Goal: Task Accomplishment & Management: Use online tool/utility

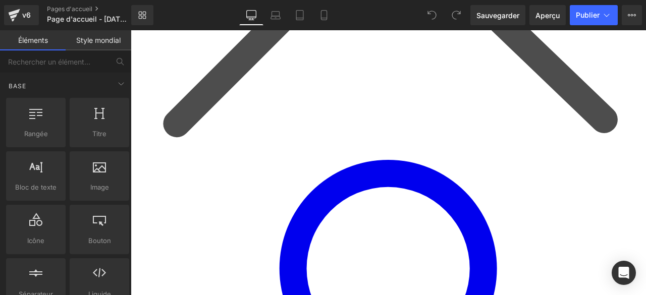
scroll to position [1077, 0]
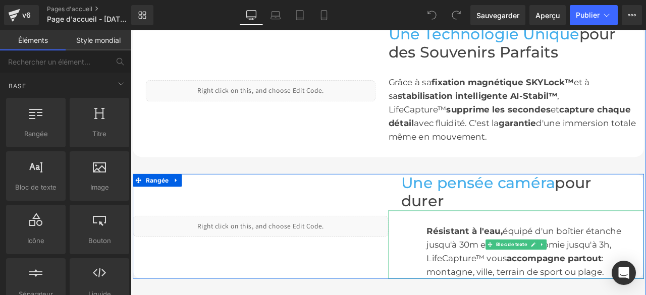
click at [481, 260] on div "Résistant à l'eau, équipé d'un boîtier étanche jusqu'à 30m et d'une autonomie j…" at bounding box center [609, 292] width 257 height 65
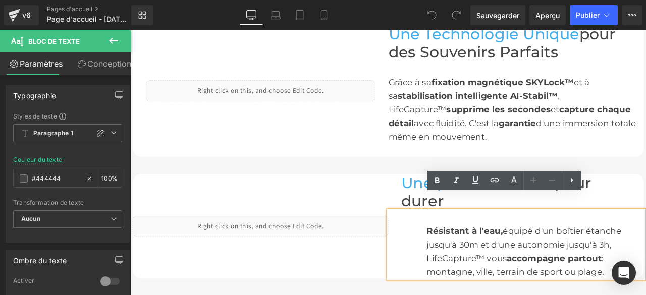
click at [481, 262] on font "Résistant à l'eau," at bounding box center [526, 268] width 90 height 12
click at [413, 291] on div "Liquide" at bounding box center [284, 263] width 303 height 124
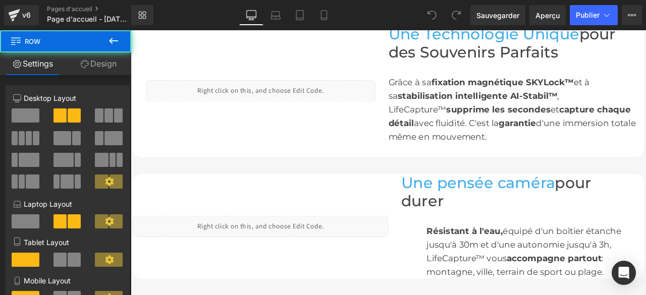
click at [418, 201] on div "Liquide" at bounding box center [284, 263] width 303 height 124
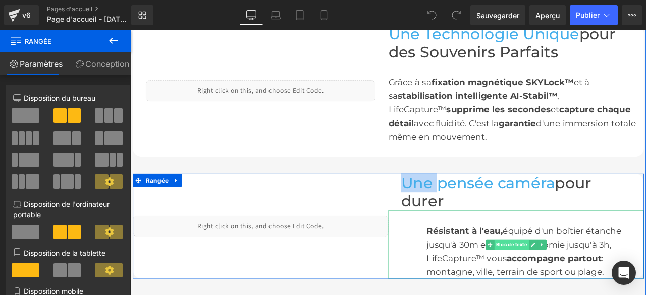
click at [580, 281] on font "Bloc de texte" at bounding box center [582, 284] width 37 height 7
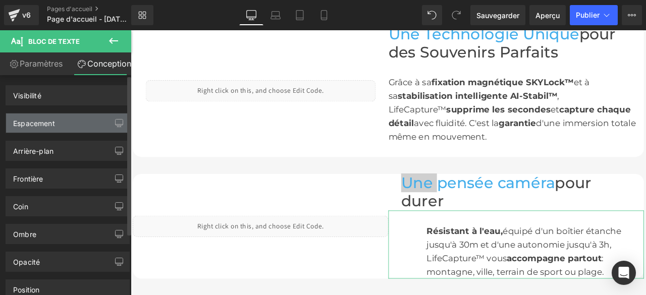
click at [86, 124] on div "Espacement" at bounding box center [67, 123] width 123 height 19
click at [66, 127] on div "Espacement" at bounding box center [67, 123] width 123 height 19
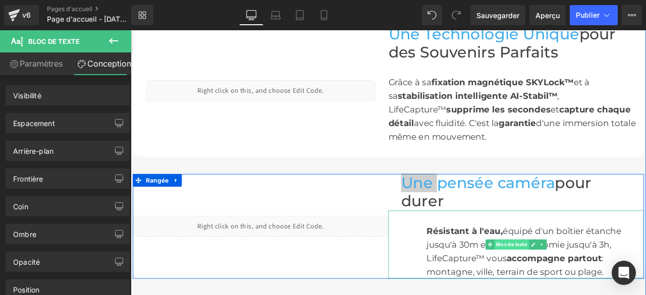
click at [573, 281] on font "Bloc de texte" at bounding box center [582, 284] width 37 height 7
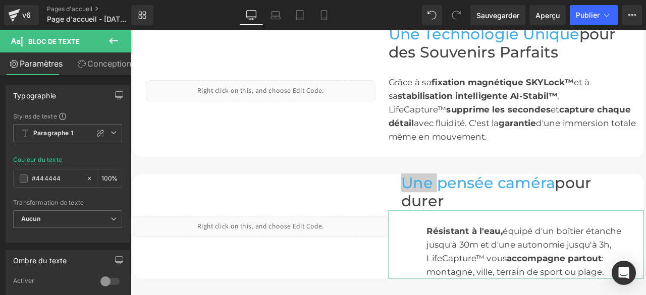
click at [97, 66] on font "Conception" at bounding box center [109, 64] width 44 height 10
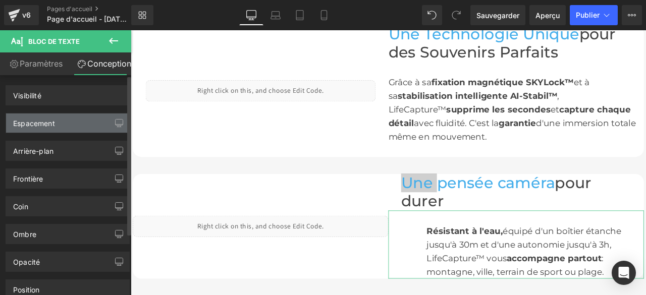
click at [73, 123] on div "Espacement" at bounding box center [67, 123] width 123 height 19
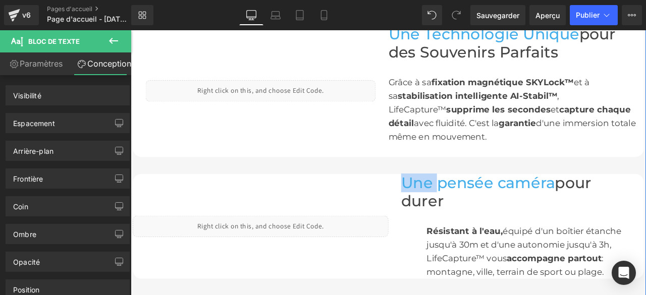
click at [540, 200] on font "Une pensée caméra" at bounding box center [542, 211] width 182 height 22
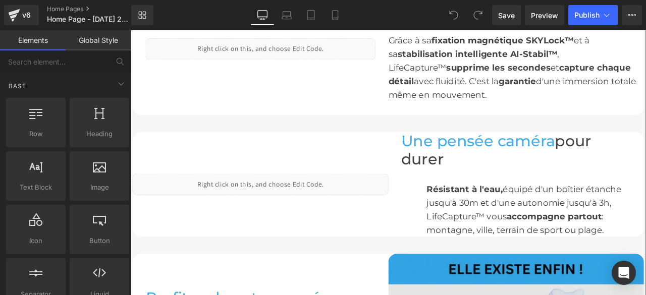
scroll to position [1126, 0]
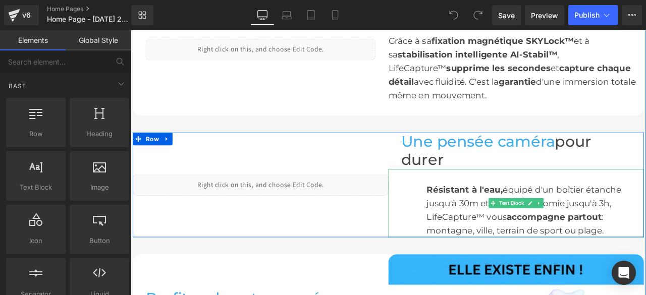
click at [466, 211] on div "Résistant à l'eau, équipé d'un boîtier étanche jusqu'à 30m et d'une autonomie j…" at bounding box center [587, 235] width 303 height 81
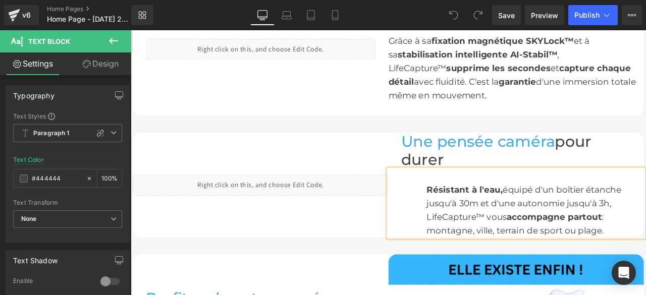
click at [114, 61] on link "Design" at bounding box center [101, 63] width 66 height 23
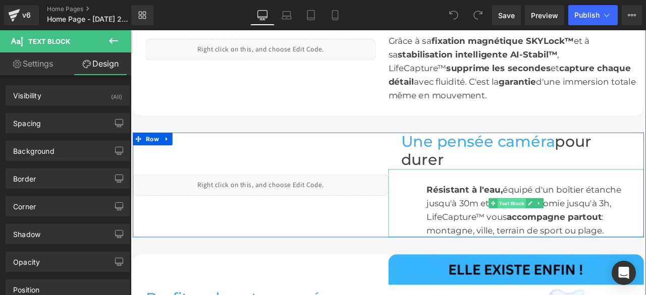
click at [573, 229] on span "Text Block" at bounding box center [581, 235] width 33 height 12
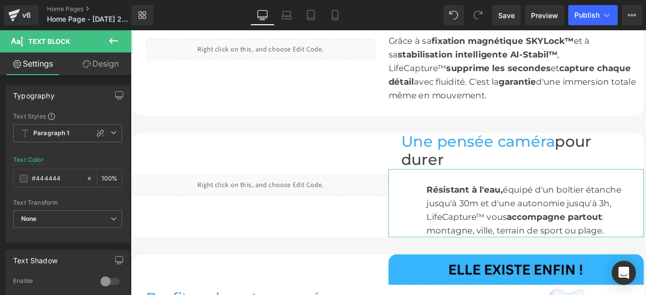
click at [101, 61] on link "Design" at bounding box center [101, 63] width 66 height 23
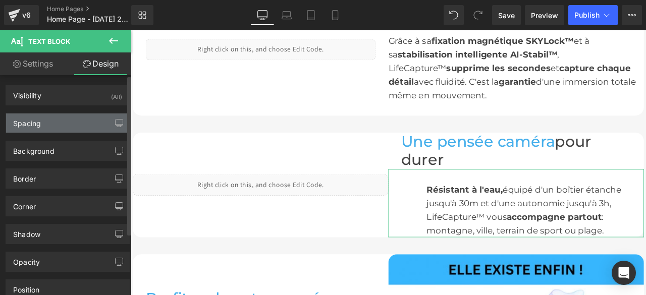
click at [93, 123] on div "Spacing" at bounding box center [67, 123] width 123 height 19
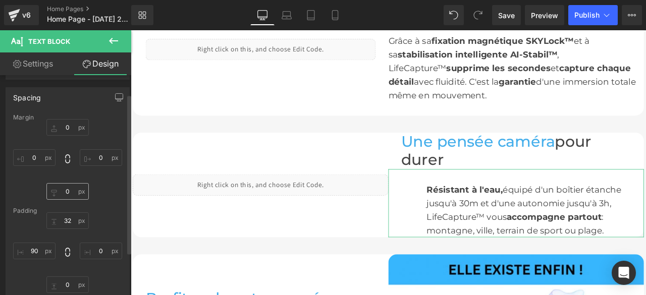
scroll to position [29, 0]
click at [35, 248] on input "text" at bounding box center [34, 247] width 42 height 17
click at [32, 248] on input "text" at bounding box center [34, 247] width 42 height 17
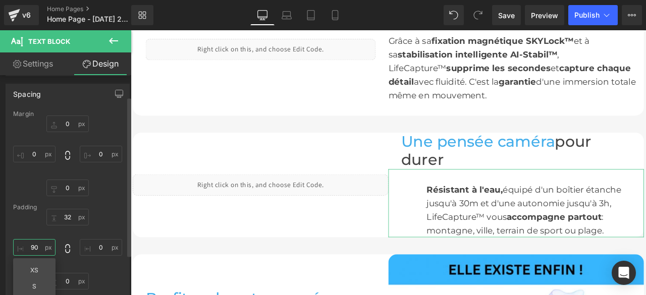
click at [32, 248] on input "text" at bounding box center [34, 247] width 42 height 17
type input "90"
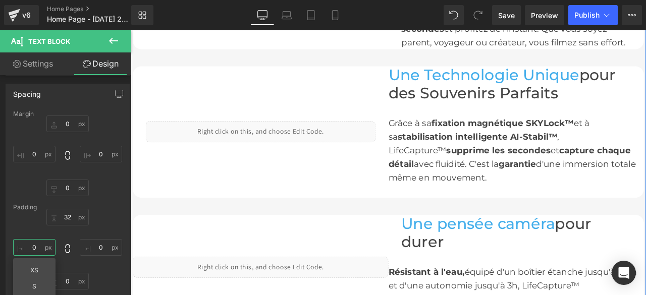
scroll to position [1100, 0]
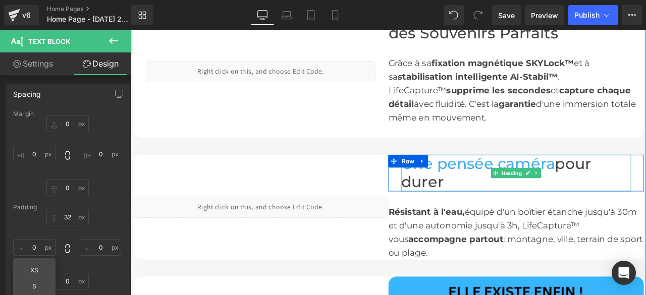
click at [478, 185] on font "pour durer" at bounding box center [564, 198] width 226 height 43
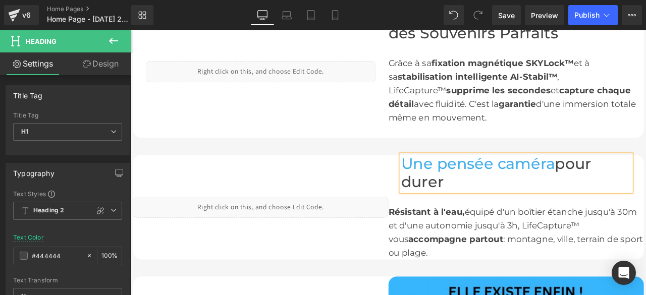
click at [105, 67] on link "Design" at bounding box center [101, 63] width 66 height 23
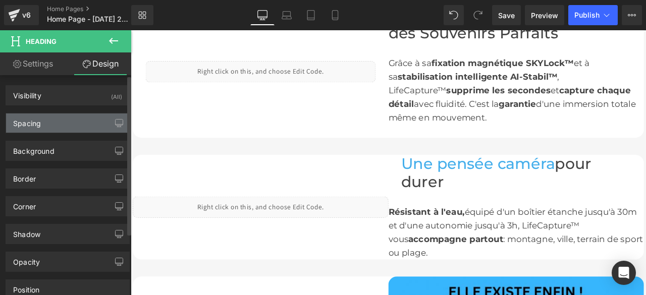
click at [61, 123] on div "Spacing" at bounding box center [67, 123] width 123 height 19
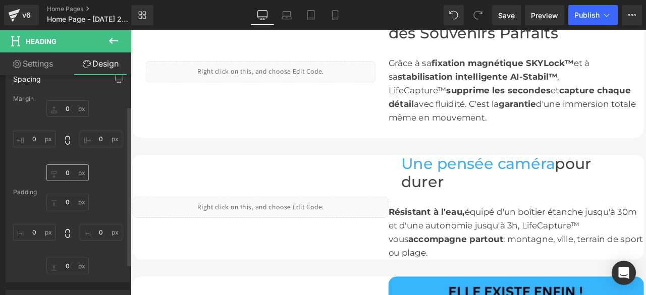
scroll to position [42, 0]
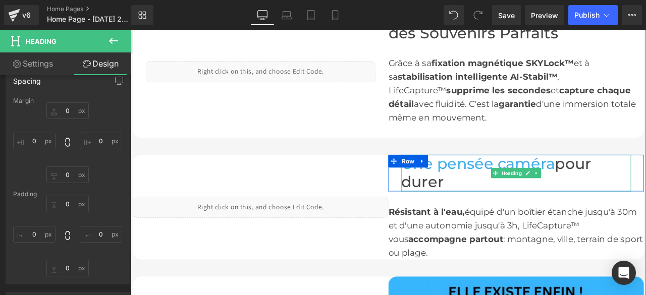
click at [456, 193] on font "pour durer" at bounding box center [564, 198] width 226 height 43
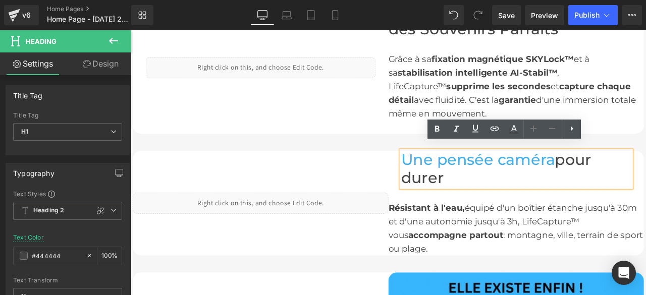
scroll to position [1106, 0]
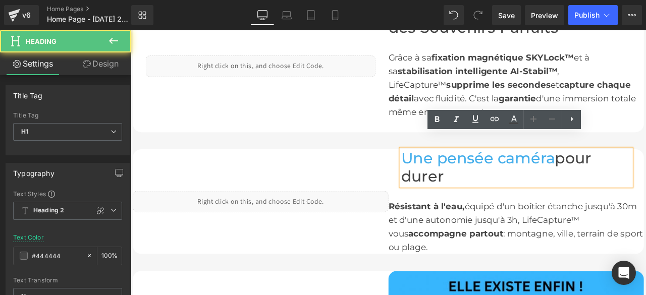
click at [451, 171] on font "Une pensée caméra" at bounding box center [542, 182] width 182 height 22
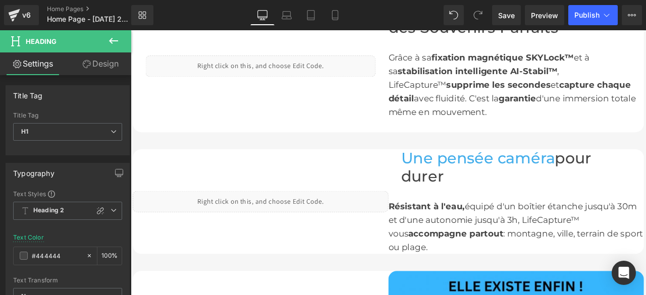
click at [102, 64] on link "Design" at bounding box center [101, 63] width 66 height 23
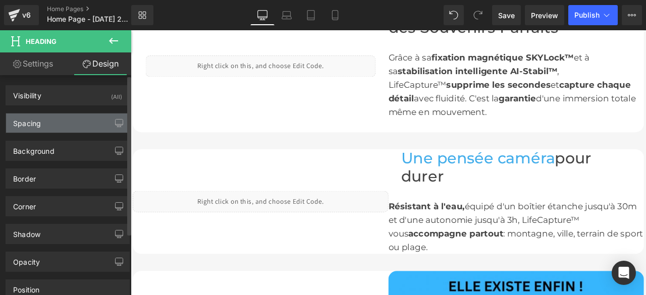
click at [68, 116] on div "Spacing" at bounding box center [67, 123] width 123 height 19
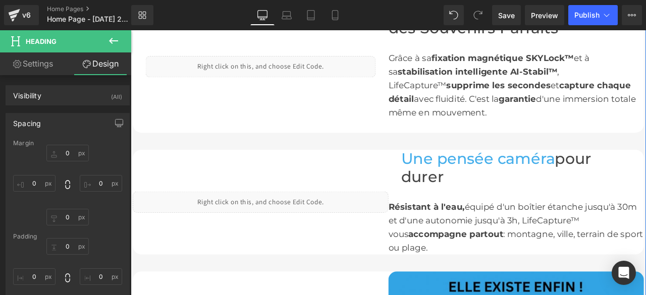
scroll to position [1031, 0]
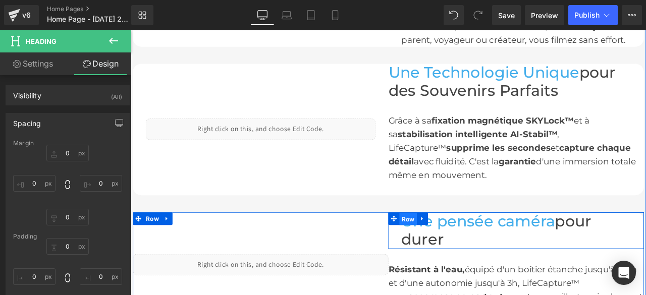
click at [455, 247] on span "Row" at bounding box center [459, 254] width 21 height 15
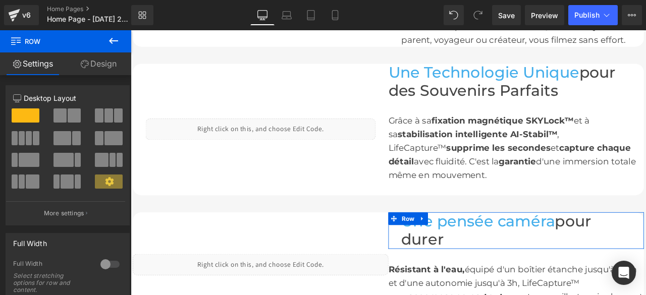
click at [115, 67] on link "Design" at bounding box center [99, 63] width 66 height 23
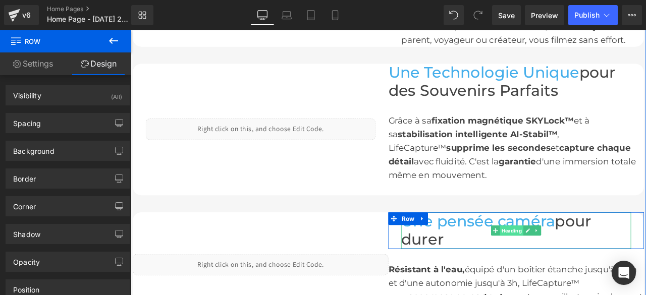
click at [577, 262] on span "Heading" at bounding box center [582, 268] width 28 height 12
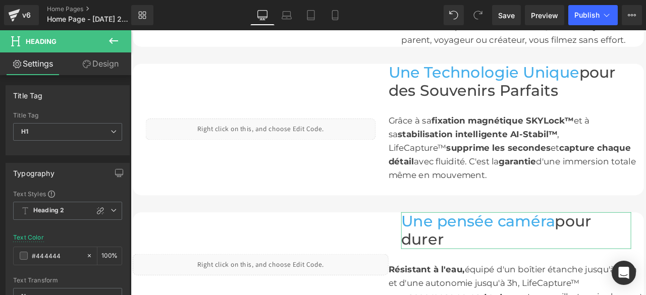
click at [109, 64] on link "Design" at bounding box center [101, 63] width 66 height 23
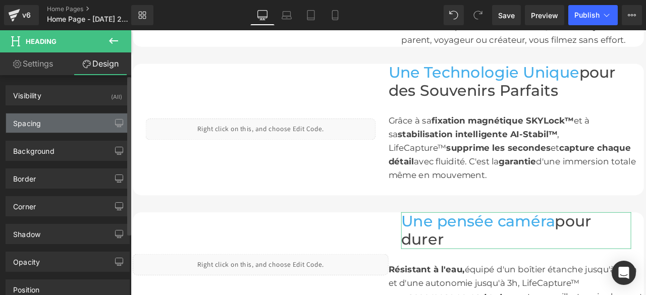
click at [55, 125] on div "Spacing" at bounding box center [67, 123] width 123 height 19
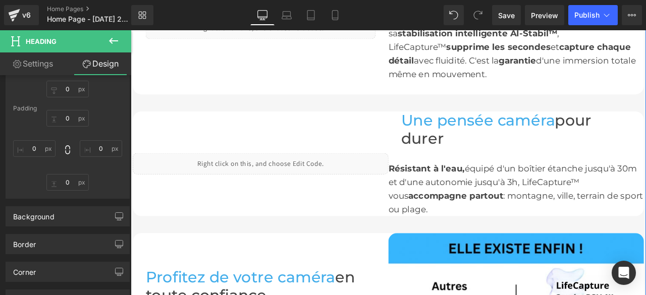
scroll to position [1156, 0]
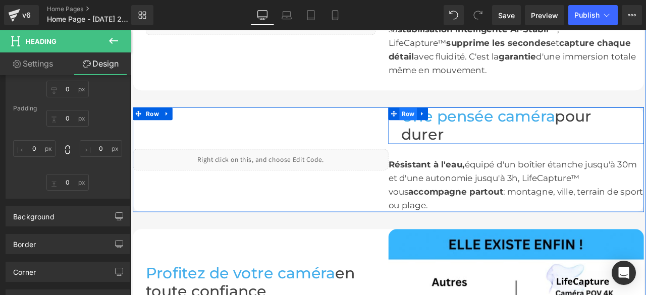
click at [455, 122] on span "Row" at bounding box center [459, 129] width 21 height 15
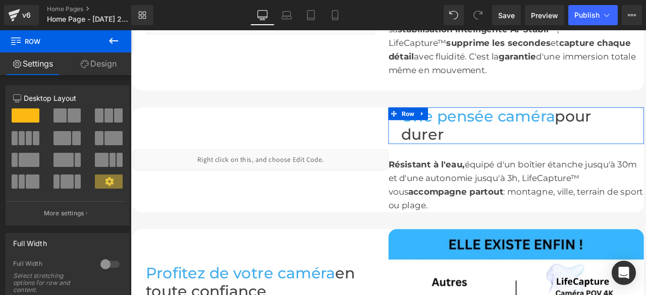
click at [106, 71] on link "Design" at bounding box center [99, 63] width 66 height 23
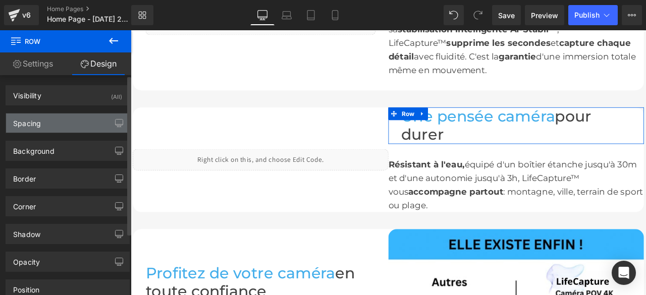
click at [73, 118] on div "Spacing" at bounding box center [67, 123] width 123 height 19
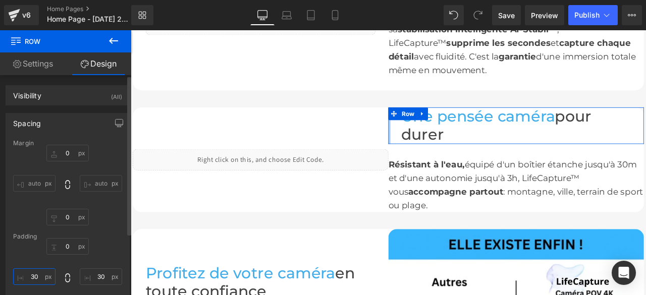
click at [33, 273] on input "30" at bounding box center [34, 276] width 42 height 17
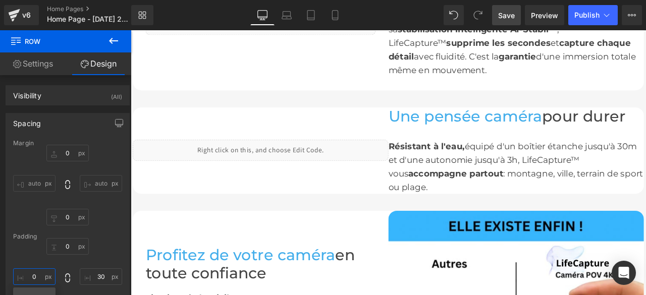
type input "0"
click at [508, 17] on span "Save" at bounding box center [506, 15] width 17 height 11
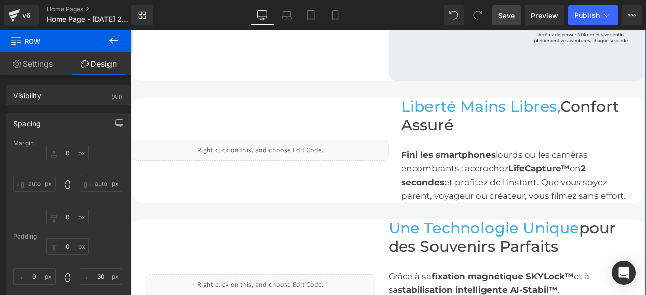
scroll to position [847, 0]
click at [545, 12] on span "Preview" at bounding box center [544, 15] width 27 height 11
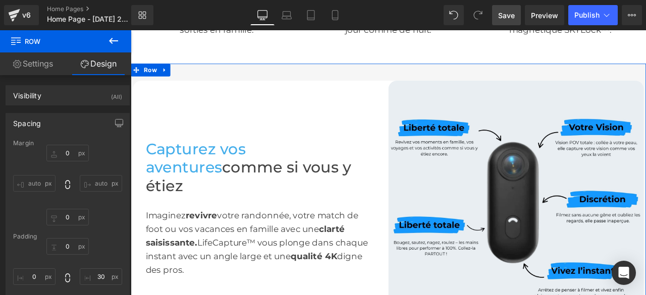
scroll to position [494, 0]
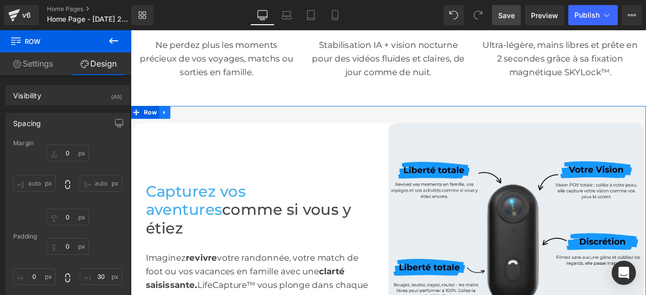
click at [170, 126] on icon at bounding box center [171, 128] width 2 height 5
click at [181, 124] on icon at bounding box center [184, 127] width 7 height 7
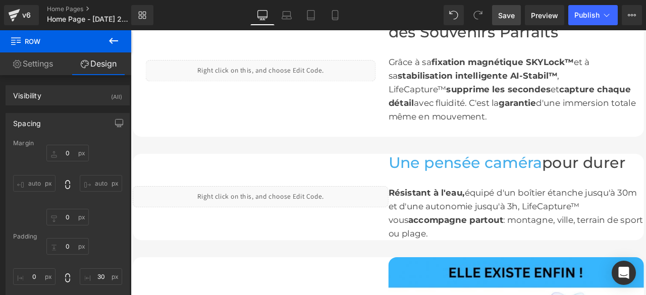
scroll to position [1757, 0]
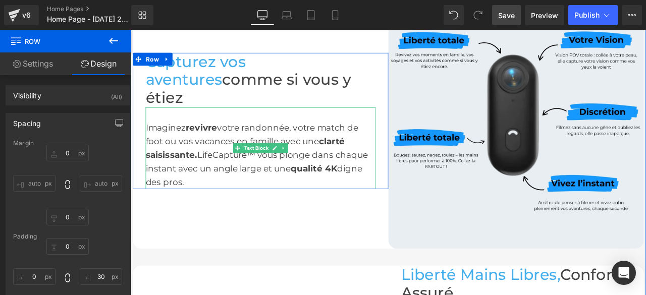
click at [196, 126] on div "Capturez vos aventures comme si vous y étiez Heading Imaginez revivre votre ran…" at bounding box center [284, 137] width 303 height 303
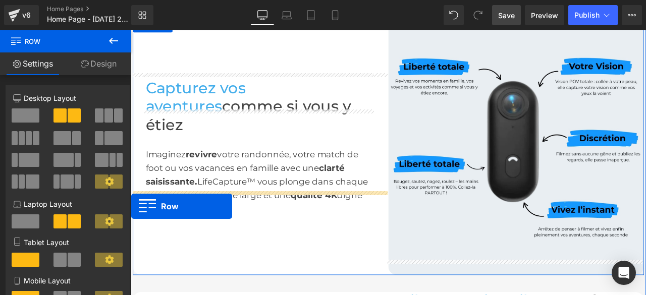
scroll to position [637, 0]
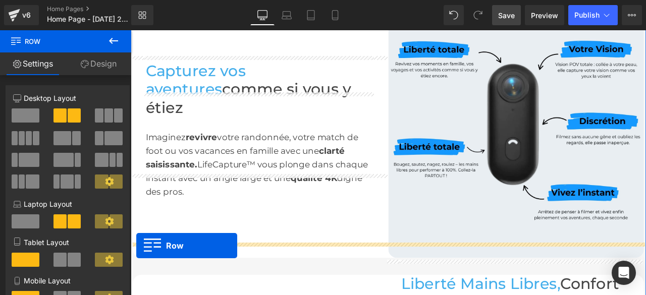
drag, startPoint x: 135, startPoint y: 50, endPoint x: 137, endPoint y: 286, distance: 235.6
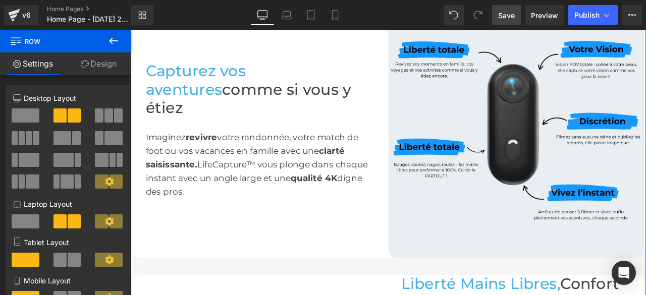
scroll to position [1040, 0]
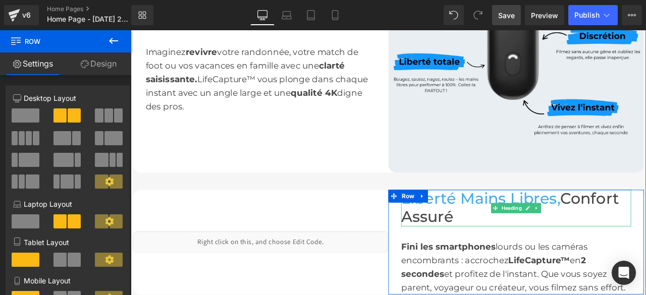
click at [516, 232] on h1 "Liberté Mains Libres, Confort Assuré" at bounding box center [587, 240] width 272 height 43
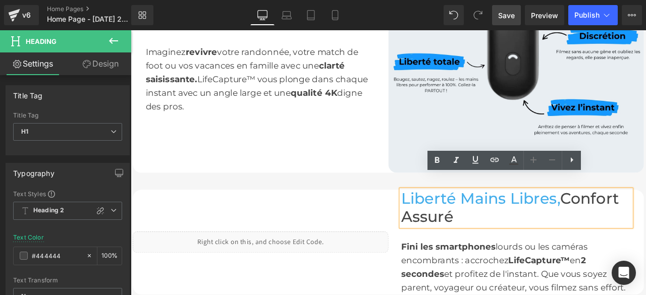
drag, startPoint x: 513, startPoint y: 235, endPoint x: 451, endPoint y: 210, distance: 67.1
click at [451, 219] on h1 "Liberté Mains Libres, Confort Assuré" at bounding box center [587, 240] width 272 height 43
copy font "Liberté Mains Libres, Confort Assuré"
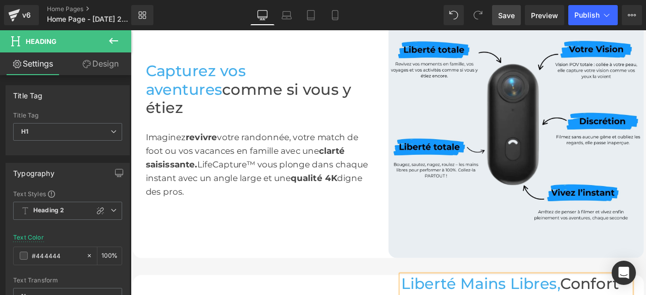
scroll to position [889, 0]
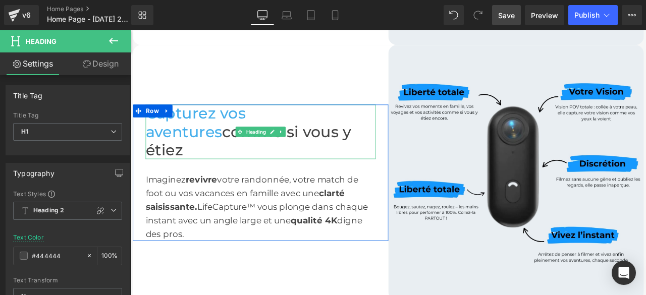
click at [350, 140] on h1 "Capturez vos aventures comme si vous y étiez" at bounding box center [284, 151] width 272 height 65
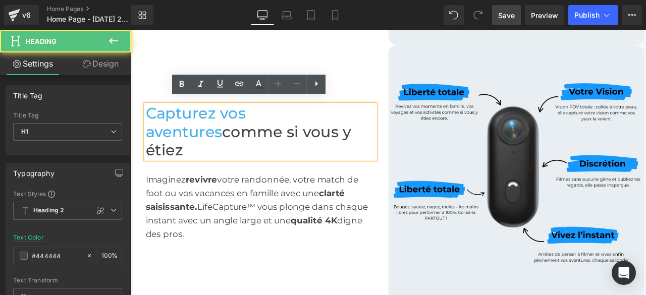
click at [350, 145] on h1 "Capturez vos aventures comme si vous y étiez" at bounding box center [284, 151] width 272 height 65
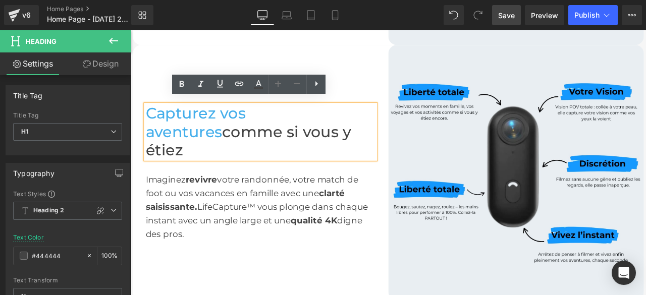
drag, startPoint x: 350, startPoint y: 145, endPoint x: 147, endPoint y: 119, distance: 204.1
click at [148, 119] on h1 "Capturez vos aventures comme si vous y étiez" at bounding box center [284, 151] width 272 height 65
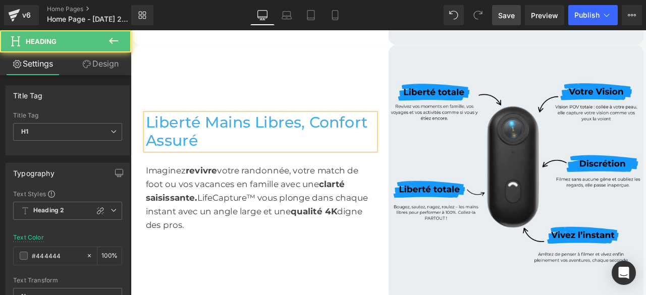
click at [337, 129] on font "Liberté Mains Libres, Confort Assuré" at bounding box center [279, 150] width 263 height 43
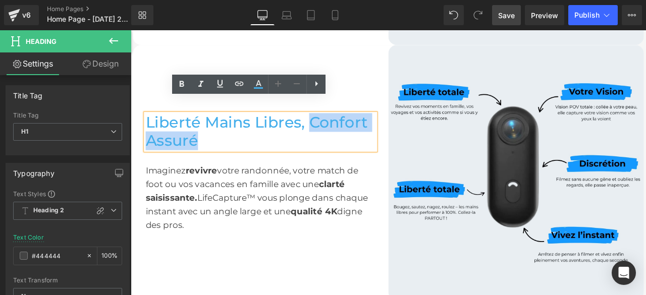
drag, startPoint x: 337, startPoint y: 121, endPoint x: 382, endPoint y: 140, distance: 49.5
click at [382, 140] on h1 "Liberté Mains Libres, Confort Assuré" at bounding box center [284, 150] width 272 height 43
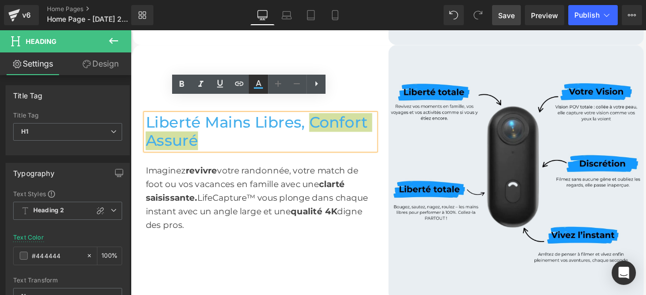
click at [256, 83] on icon at bounding box center [258, 84] width 12 height 12
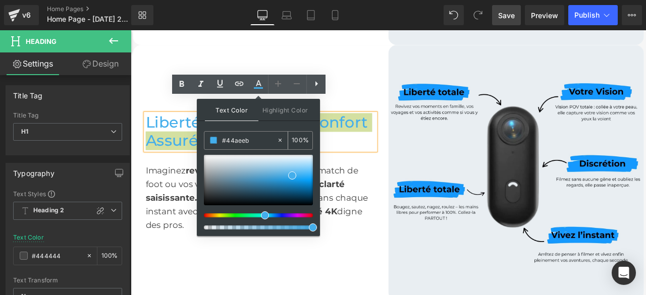
click at [282, 139] on icon at bounding box center [279, 140] width 7 height 7
click at [259, 140] on input "#44aeeb" at bounding box center [249, 140] width 54 height 11
type input "n"
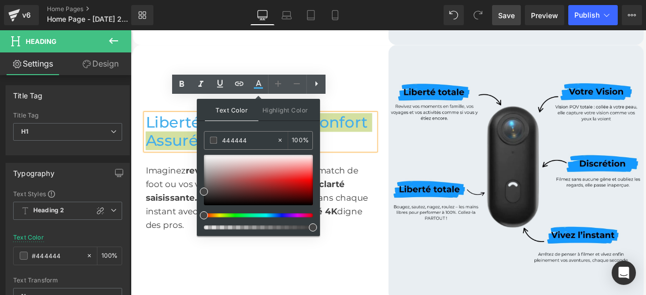
type input "444444"
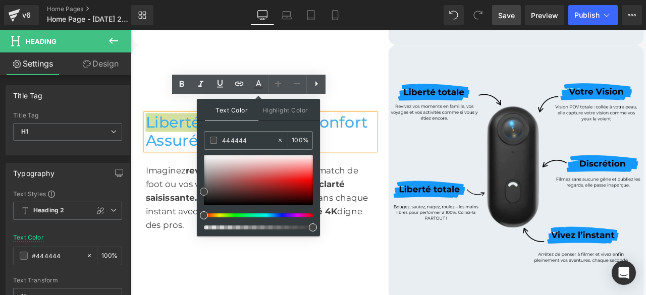
click at [203, 192] on span at bounding box center [204, 192] width 8 height 8
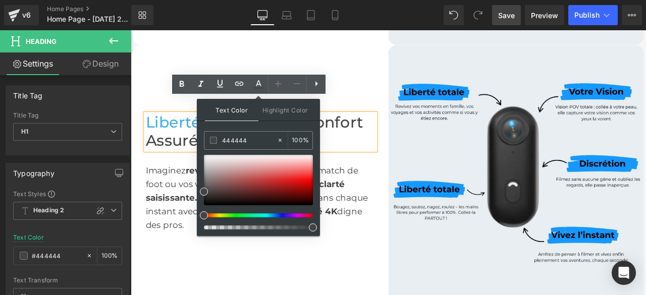
click at [407, 86] on div "Liberté Mains Libres, Confort Assuré Heading Imaginez revivre votre randonnée, …" at bounding box center [284, 199] width 303 height 303
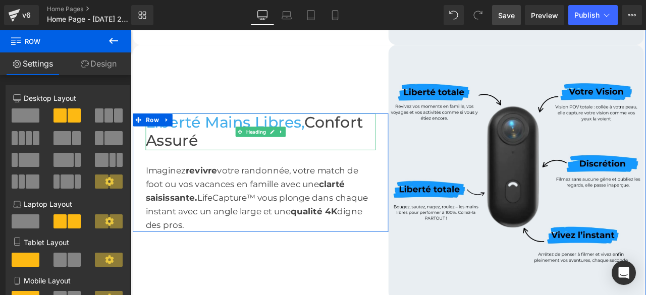
click at [342, 129] on h1 "Liberté Mains Libres, Confort Assuré" at bounding box center [284, 150] width 272 height 43
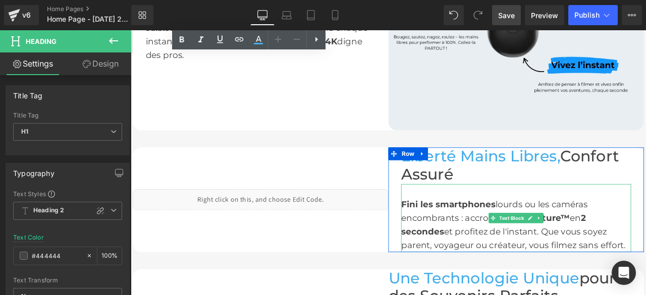
scroll to position [1141, 0]
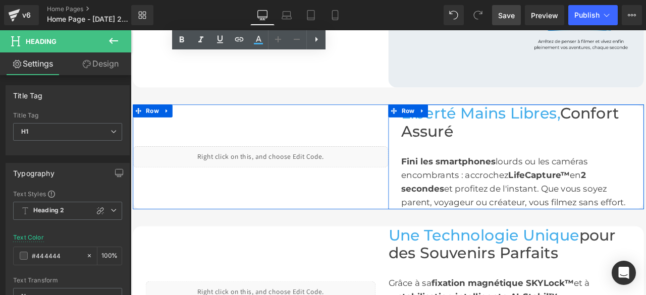
click at [645, 217] on div "Fini les smartphones lourds ou les caméras encombrants : accrochez LifeCapture™…" at bounding box center [587, 202] width 272 height 81
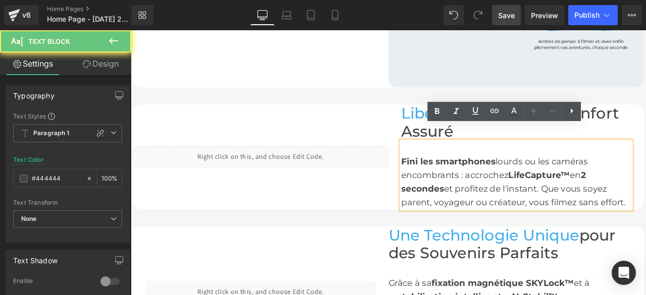
click at [645, 218] on div "Fini les smartphones lourds ou les caméras encombrants : accrochez LifeCapture™…" at bounding box center [587, 202] width 272 height 81
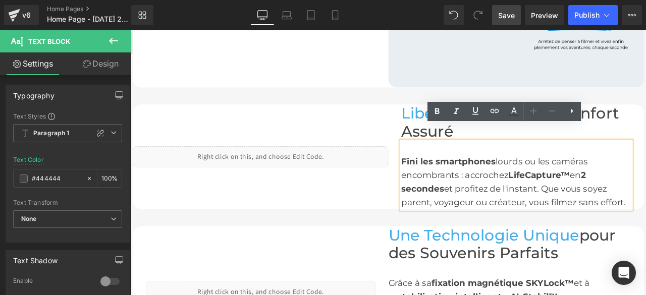
drag, startPoint x: 715, startPoint y: 218, endPoint x: 448, endPoint y: 164, distance: 272.7
click at [451, 164] on div "Fini les smartphones lourds ou les caméras encombrants : accrochez LifeCapture™…" at bounding box center [587, 202] width 272 height 81
copy font "Fini les smartphones lourds ou les caméras encombrants : accrochez LifeCapture™…"
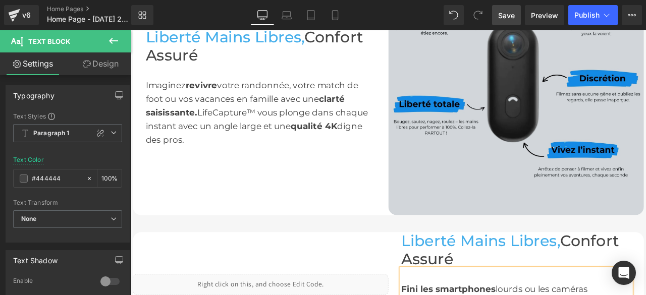
scroll to position [939, 0]
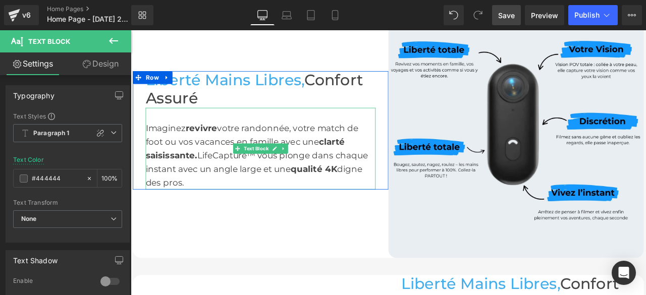
click at [195, 194] on div "Imaginez revivre votre randonnée, votre match de foot ou vos vacances en famill…" at bounding box center [284, 170] width 272 height 97
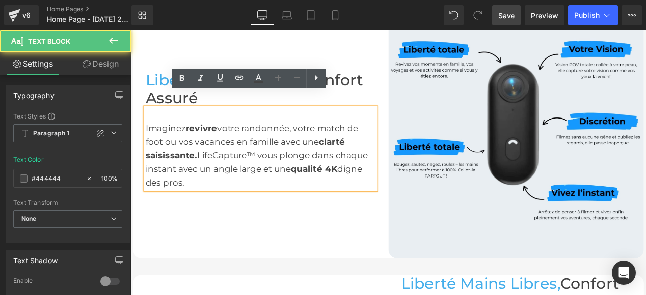
click at [195, 194] on div "Imaginez revivre votre randonnée, votre match de foot ou vos vacances en famill…" at bounding box center [284, 170] width 272 height 97
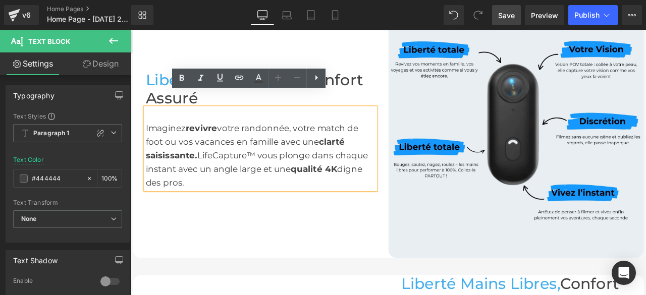
drag, startPoint x: 195, startPoint y: 194, endPoint x: 146, endPoint y: 129, distance: 81.8
click at [148, 129] on div "Imaginez revivre votre randonnée, votre match de foot ou vos vacances en famill…" at bounding box center [284, 170] width 272 height 97
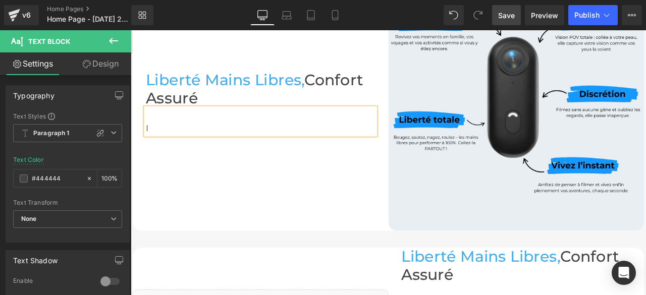
scroll to position [964, 0]
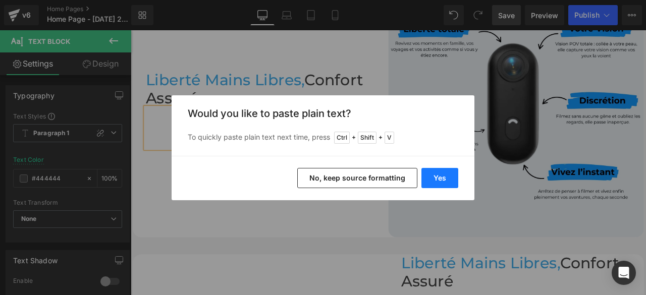
click at [447, 181] on button "Yes" at bounding box center [439, 178] width 37 height 20
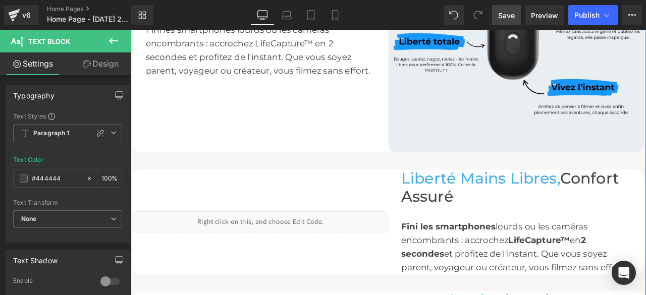
scroll to position [913, 0]
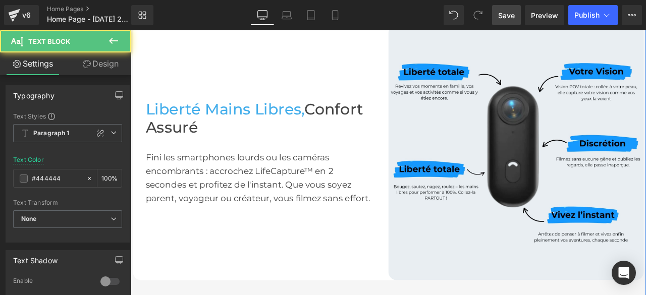
click at [248, 164] on div "Fini les smartphones lourds ou les caméras encombrants : accrochez LifeCapture™…" at bounding box center [284, 196] width 272 height 81
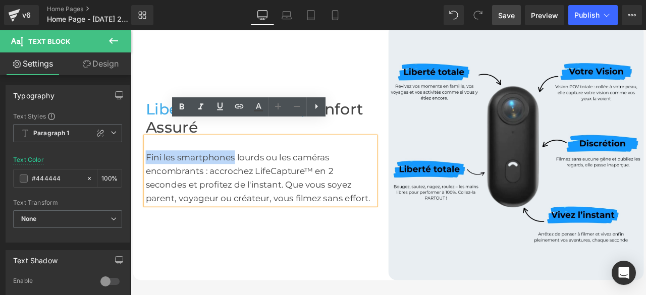
drag, startPoint x: 248, startPoint y: 164, endPoint x: 144, endPoint y: 163, distance: 103.9
click at [148, 163] on div "Fini les smartphones lourds ou les caméras encombrants : accrochez LifeCapture™…" at bounding box center [284, 196] width 272 height 81
click at [184, 106] on icon at bounding box center [182, 107] width 12 height 12
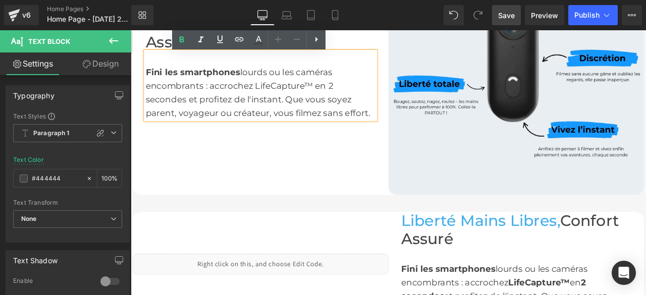
scroll to position [964, 0]
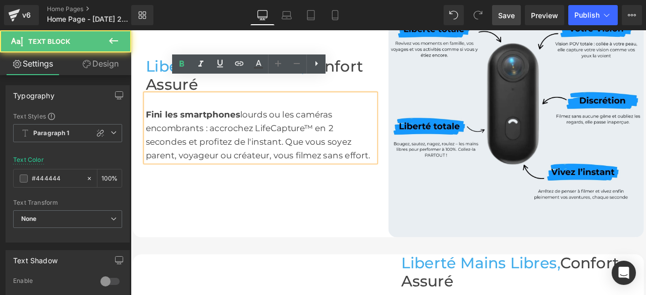
click at [342, 126] on div "Fini les smartphones lourds ou les caméras encombrants : accrochez LifeCapture™…" at bounding box center [284, 146] width 272 height 81
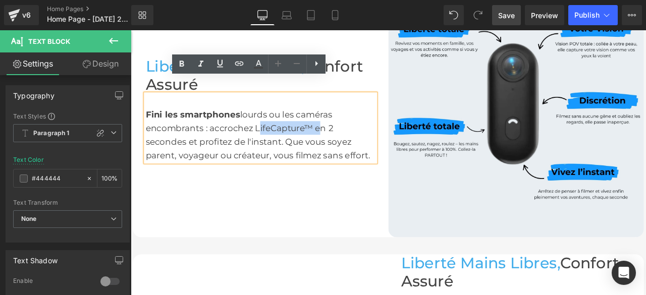
drag, startPoint x: 342, startPoint y: 127, endPoint x: 283, endPoint y: 127, distance: 59.0
click at [283, 127] on div "Fini les smartphones lourds ou les caméras encombrants : accrochez LifeCapture™…" at bounding box center [284, 146] width 272 height 81
click at [187, 64] on icon at bounding box center [182, 64] width 12 height 12
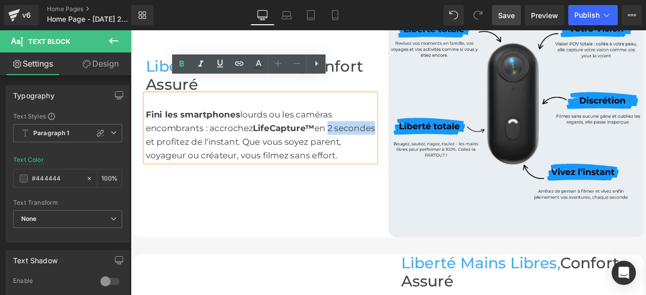
drag, startPoint x: 363, startPoint y: 129, endPoint x: 192, endPoint y: 150, distance: 172.8
click at [192, 150] on div "Fini les smartphones lourds ou les caméras encombrants : accrochez LifeCapture™…" at bounding box center [284, 146] width 272 height 81
click at [185, 65] on icon at bounding box center [182, 64] width 12 height 12
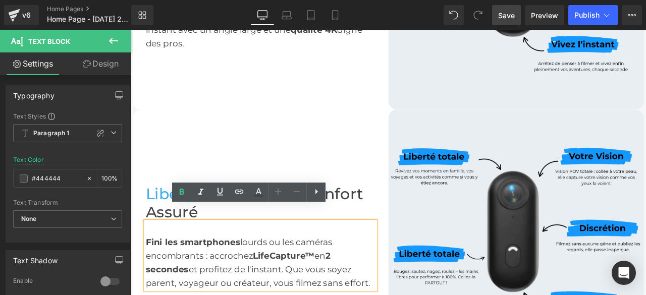
scroll to position [863, 0]
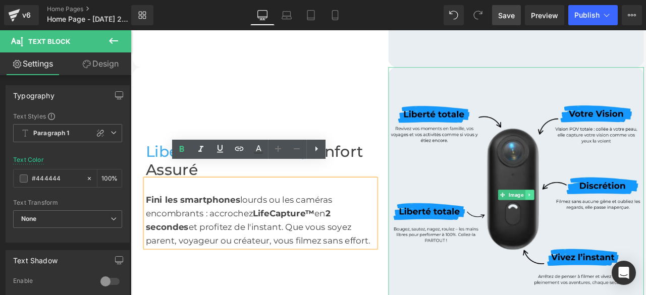
click at [600, 222] on icon at bounding box center [603, 225] width 6 height 6
click at [606, 223] on icon at bounding box center [609, 226] width 6 height 6
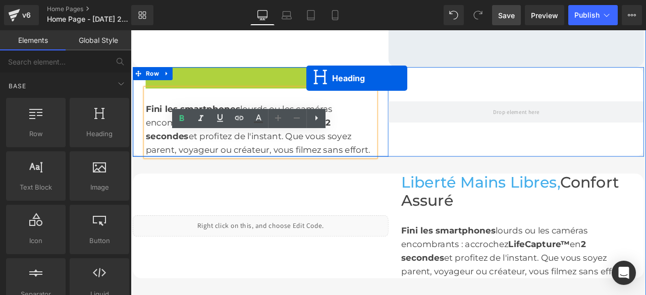
scroll to position [792, 0]
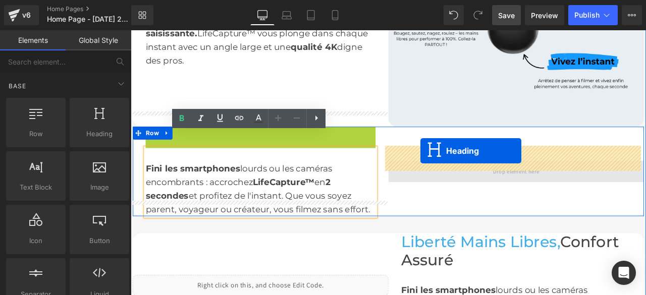
drag, startPoint x: 257, startPoint y: 76, endPoint x: 474, endPoint y: 173, distance: 237.6
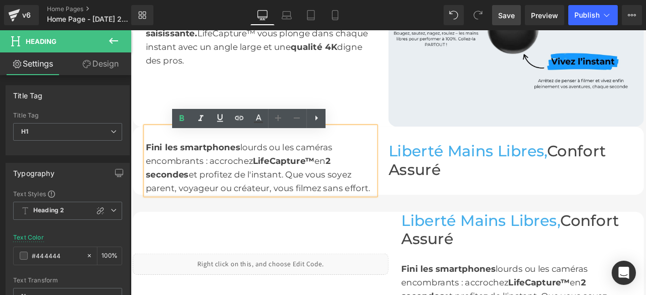
click at [270, 186] on div "Fini les smartphones lourds ou les caméras encombrants : accrochez LifeCapture™…" at bounding box center [284, 185] width 272 height 81
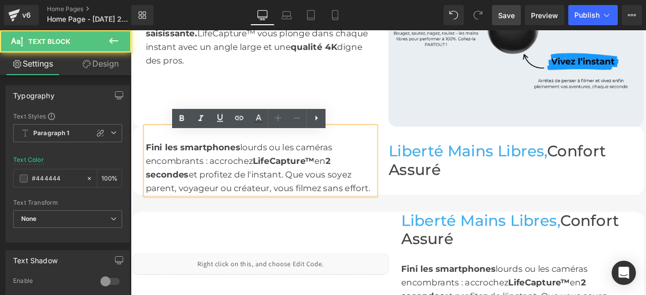
click at [388, 145] on div "Fini les smartphones lourds ou les caméras encombrants : accrochez LifeCapture™…" at bounding box center [284, 185] width 272 height 81
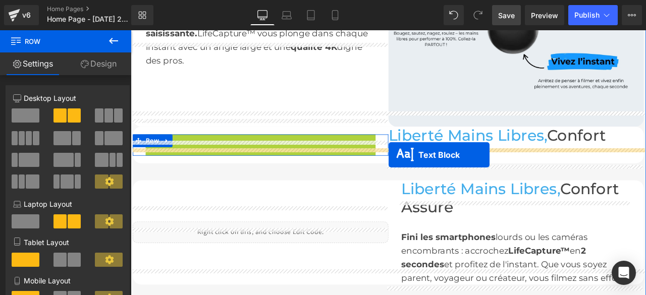
drag, startPoint x: 251, startPoint y: 166, endPoint x: 436, endPoint y: 178, distance: 186.0
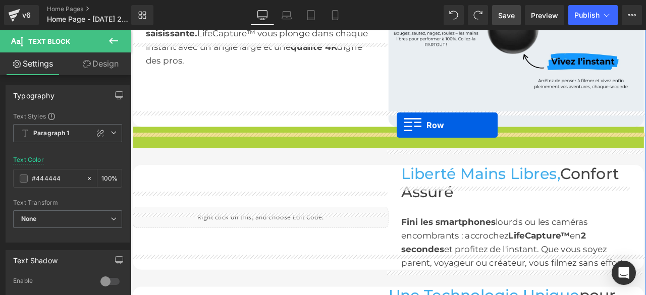
drag, startPoint x: 135, startPoint y: 137, endPoint x: 445, endPoint y: 143, distance: 310.3
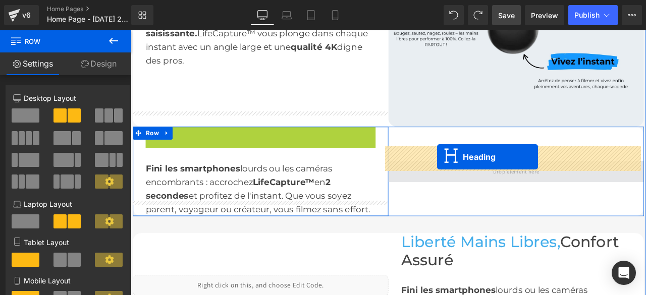
drag, startPoint x: 256, startPoint y: 147, endPoint x: 493, endPoint y: 181, distance: 240.0
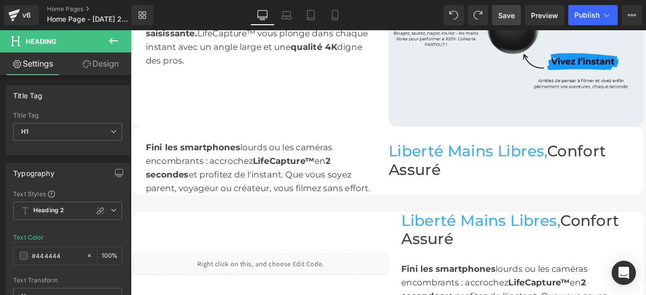
click at [116, 42] on icon at bounding box center [113, 41] width 12 height 12
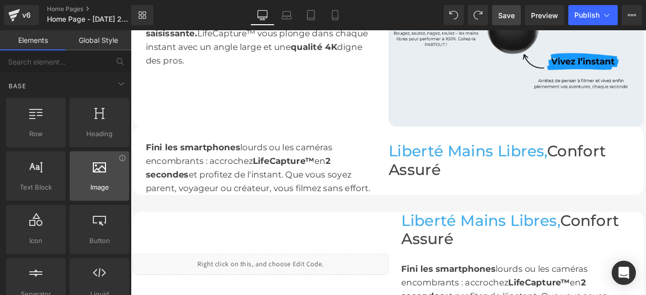
scroll to position [50, 0]
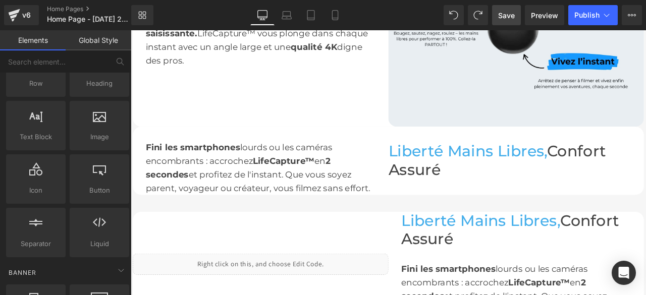
drag, startPoint x: 166, startPoint y: 171, endPoint x: 499, endPoint y: 193, distance: 333.7
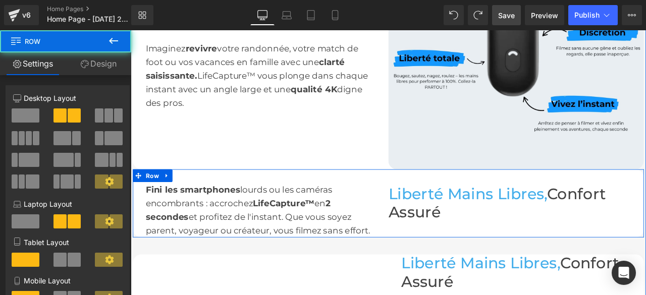
drag, startPoint x: 499, startPoint y: 193, endPoint x: 494, endPoint y: 194, distance: 5.6
click at [494, 195] on div "Liberté Mains Libres, Confort Assuré Heading" at bounding box center [587, 235] width 303 height 81
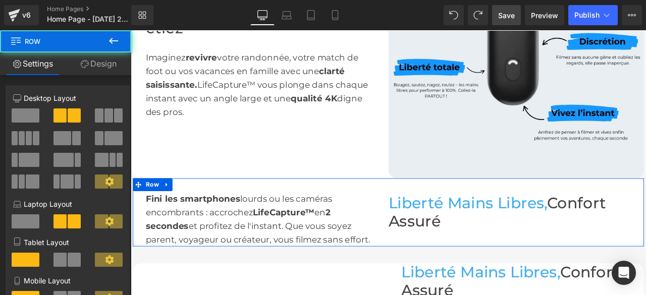
scroll to position [843, 0]
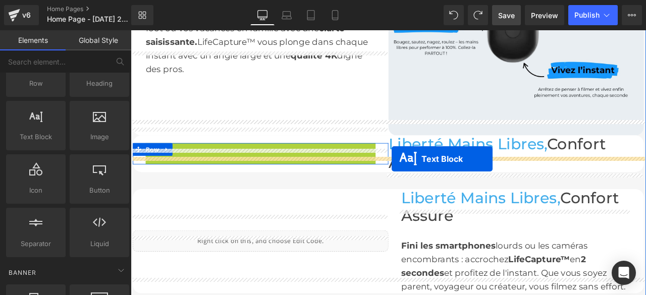
drag, startPoint x: 252, startPoint y: 179, endPoint x: 440, endPoint y: 183, distance: 187.7
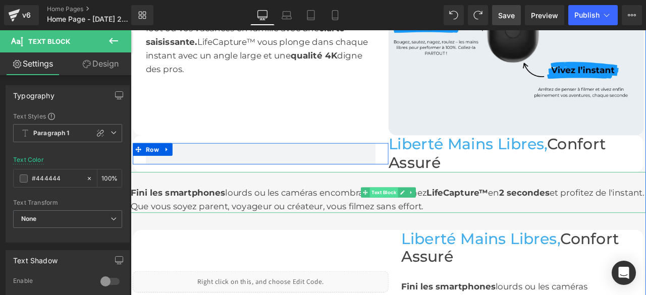
click at [426, 216] on span "Text Block" at bounding box center [430, 222] width 33 height 12
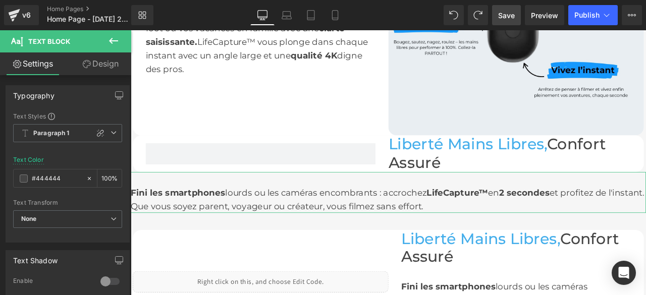
click at [95, 63] on link "Design" at bounding box center [101, 63] width 66 height 23
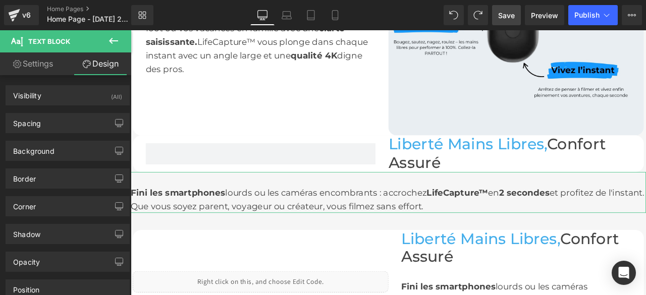
click at [19, 63] on icon at bounding box center [17, 64] width 8 height 8
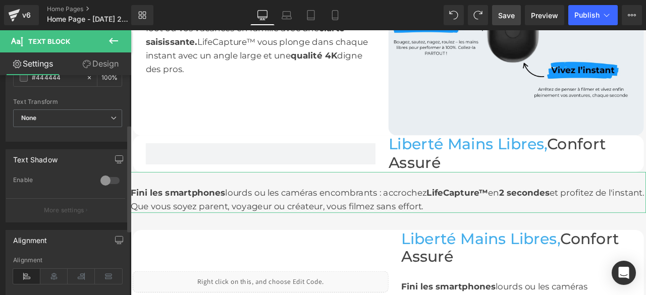
scroll to position [0, 0]
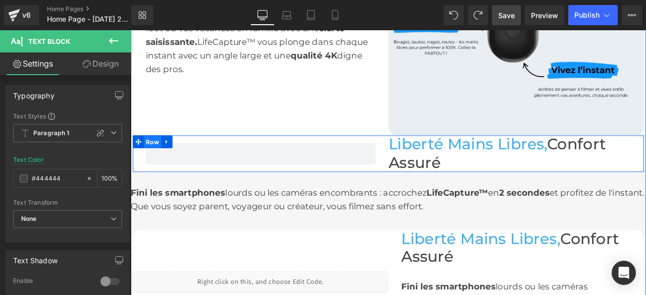
click at [154, 155] on span "Row" at bounding box center [156, 162] width 21 height 15
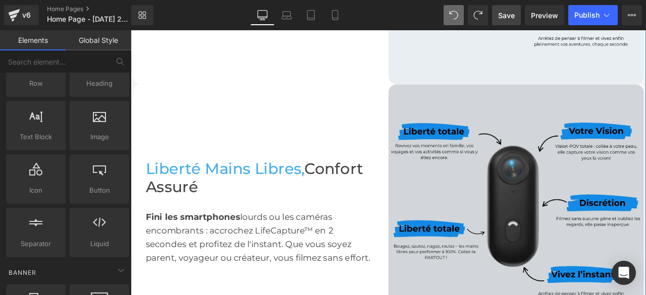
scroll to position [792, 0]
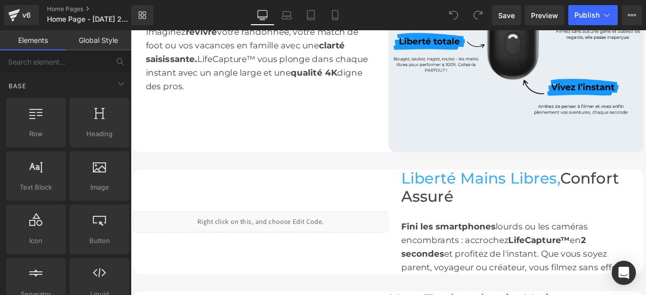
scroll to position [812, 0]
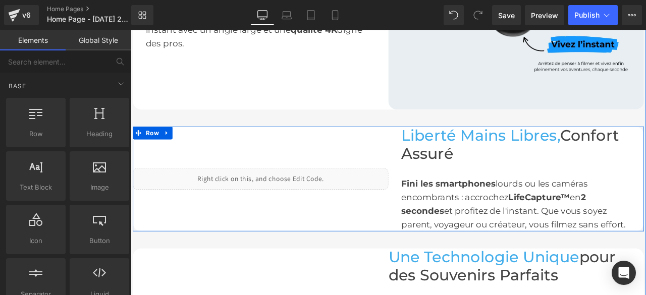
click at [326, 150] on div "Liquid Liberté Mains Libres, Confort Assuré Heading Fini les smartphones lourds…" at bounding box center [435, 207] width 605 height 124
click at [437, 145] on div "Liberté Mains Libres, Confort Assuré Heading Fini les smartphones lourds ou les…" at bounding box center [587, 207] width 303 height 124
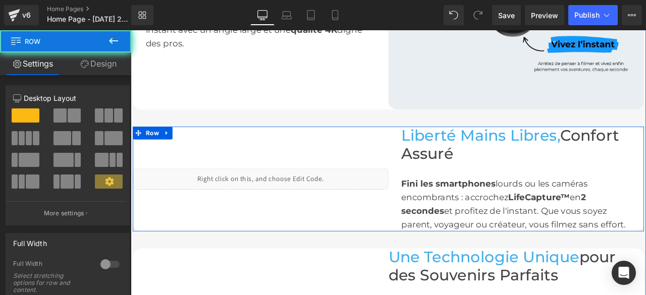
click at [404, 155] on div "Liquid" at bounding box center [284, 207] width 303 height 124
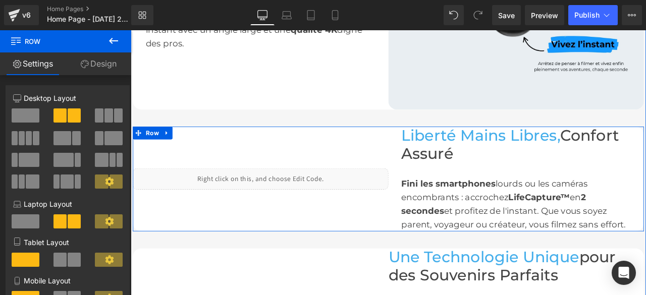
click at [488, 188] on div "Fini les smartphones lourds ou les caméras encombrants : accrochez LifeCapture™…" at bounding box center [587, 228] width 272 height 81
click at [485, 145] on font "Liberté Mains Libres," at bounding box center [545, 155] width 189 height 22
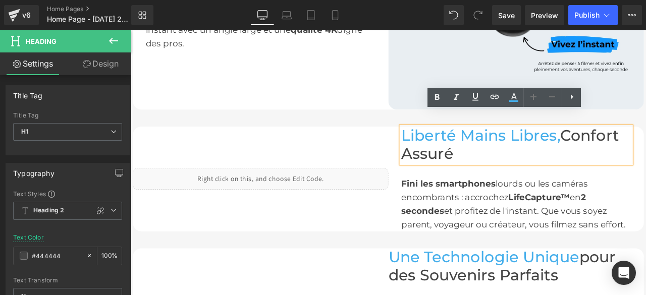
click at [474, 188] on div "Fini les smartphones lourds ou les caméras encombrants : accrochez LifeCapture™…" at bounding box center [587, 228] width 272 height 81
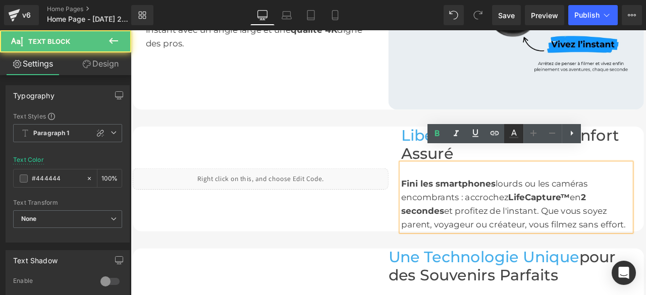
click at [587, 239] on font "et profitez de l'instant. Que vous soyez parent, voyageur ou créateur, vous fil…" at bounding box center [584, 253] width 266 height 28
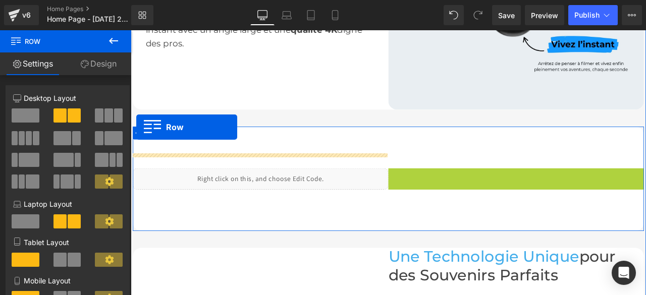
drag, startPoint x: 437, startPoint y: 135, endPoint x: 137, endPoint y: 145, distance: 300.3
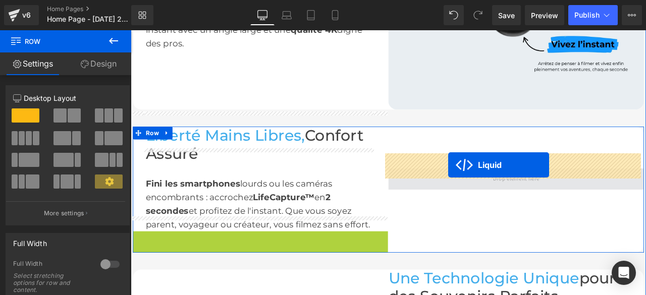
drag, startPoint x: 251, startPoint y: 257, endPoint x: 507, endPoint y: 190, distance: 263.9
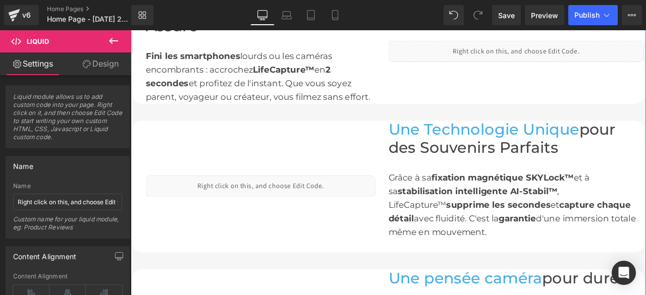
scroll to position [913, 0]
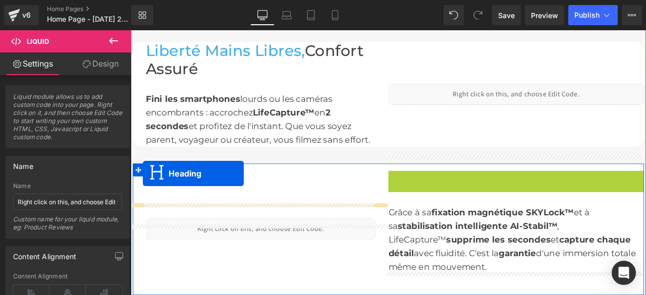
drag, startPoint x: 557, startPoint y: 193, endPoint x: 145, endPoint y: 200, distance: 412.7
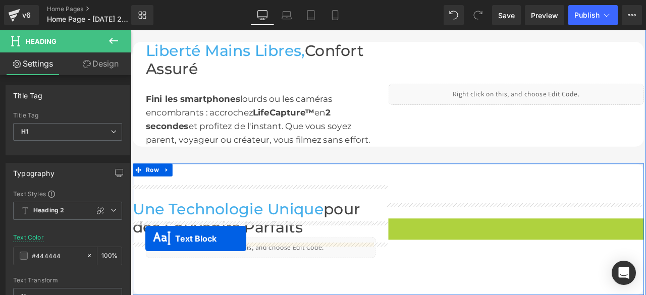
drag, startPoint x: 558, startPoint y: 249, endPoint x: 148, endPoint y: 277, distance: 411.6
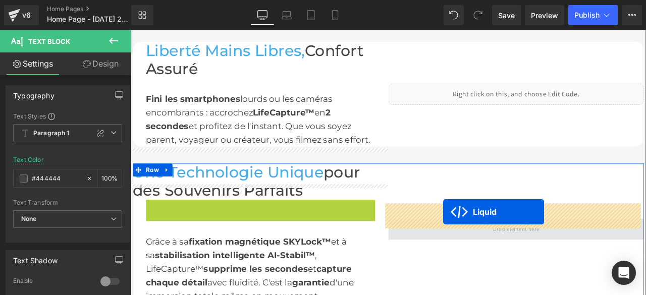
drag, startPoint x: 255, startPoint y: 221, endPoint x: 500, endPoint y: 246, distance: 246.4
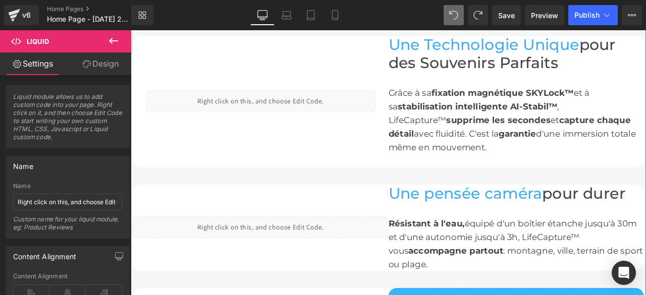
scroll to position [1115, 0]
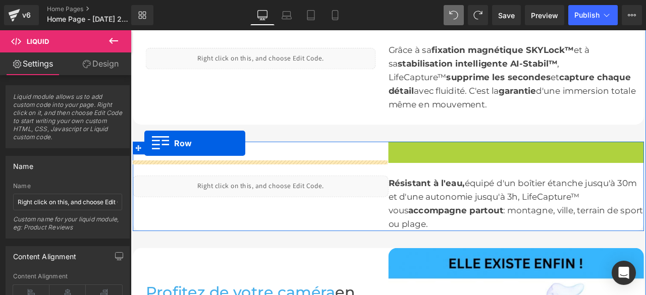
drag, startPoint x: 436, startPoint y: 152, endPoint x: 145, endPoint y: 164, distance: 291.8
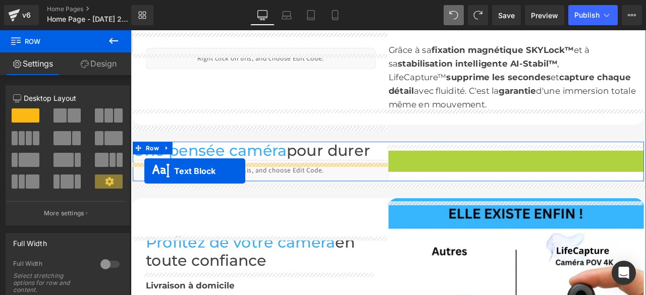
drag, startPoint x: 554, startPoint y: 185, endPoint x: 142, endPoint y: 196, distance: 412.8
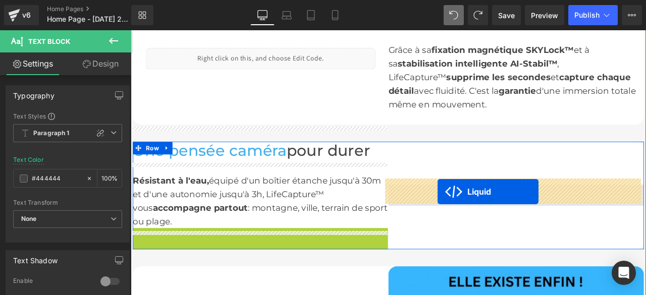
drag, startPoint x: 253, startPoint y: 274, endPoint x: 494, endPoint y: 221, distance: 246.9
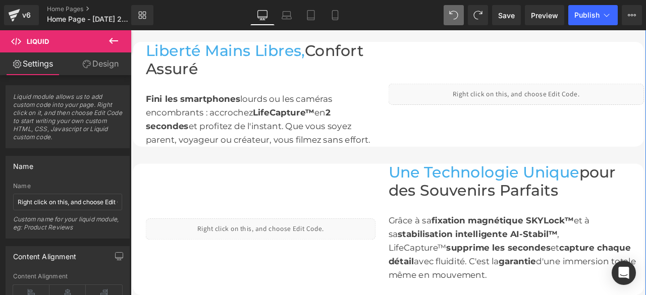
scroll to position [863, 0]
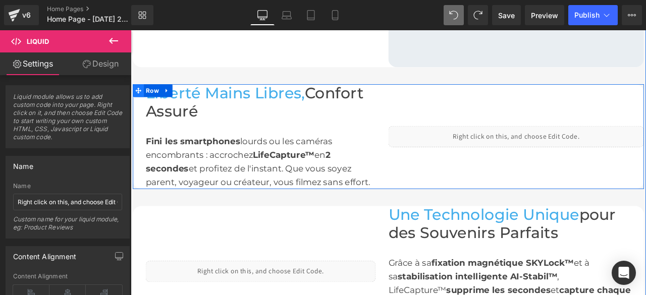
click at [136, 98] on icon at bounding box center [139, 101] width 7 height 7
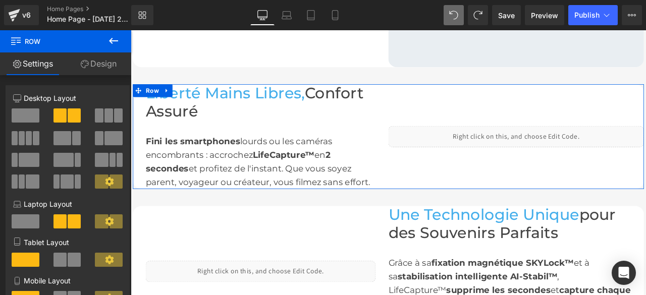
click at [108, 65] on link "Design" at bounding box center [99, 63] width 66 height 23
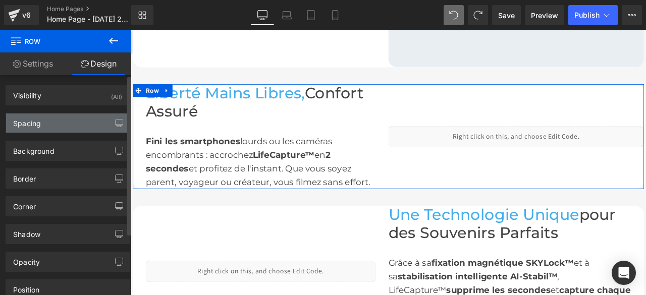
click at [67, 120] on div "Spacing" at bounding box center [67, 123] width 123 height 19
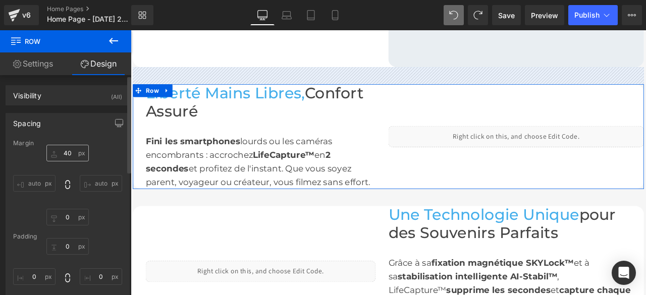
scroll to position [50, 0]
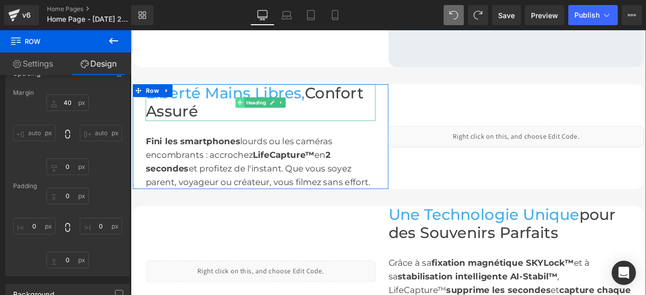
click at [257, 113] on icon at bounding box center [260, 116] width 6 height 6
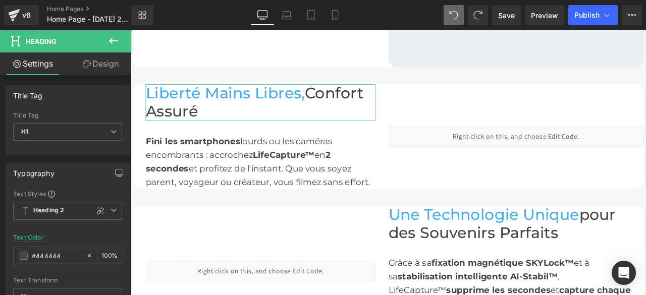
click at [105, 62] on link "Design" at bounding box center [101, 63] width 66 height 23
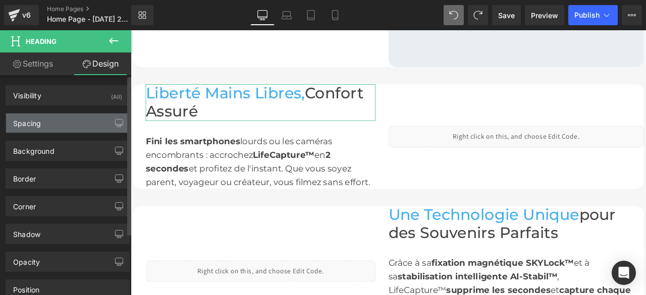
click at [74, 128] on div "Spacing" at bounding box center [67, 123] width 123 height 19
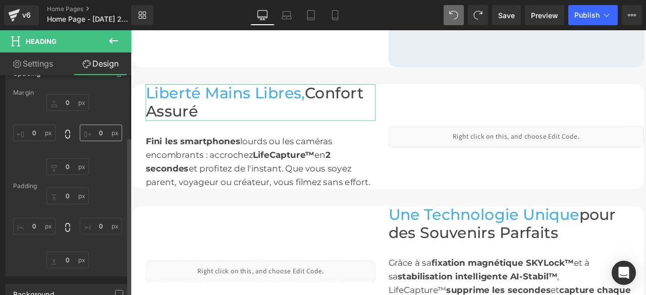
scroll to position [101, 0]
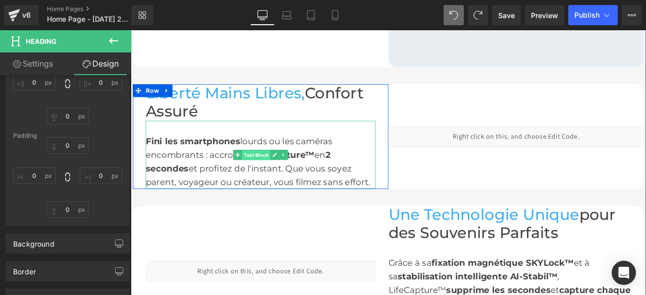
click at [267, 172] on span "Text Block" at bounding box center [278, 178] width 33 height 12
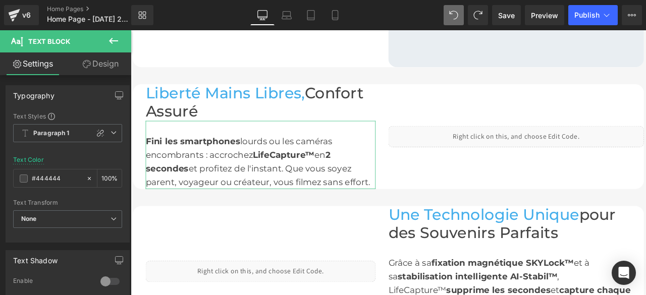
click at [103, 67] on link "Design" at bounding box center [101, 63] width 66 height 23
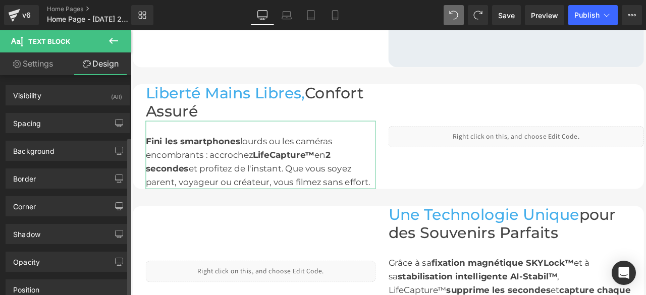
scroll to position [0, 0]
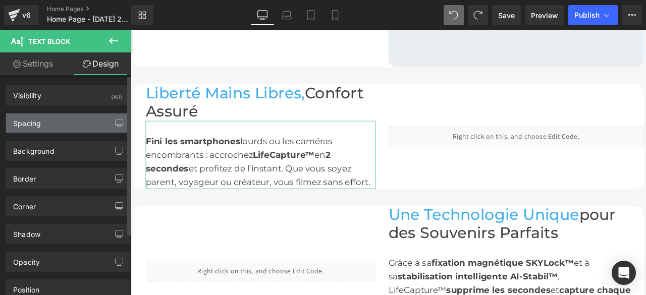
click at [41, 125] on div "Spacing" at bounding box center [67, 123] width 123 height 19
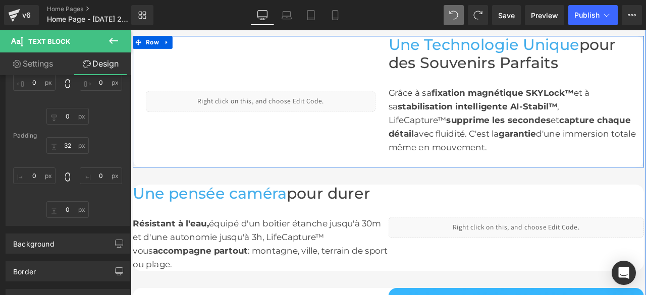
scroll to position [1115, 0]
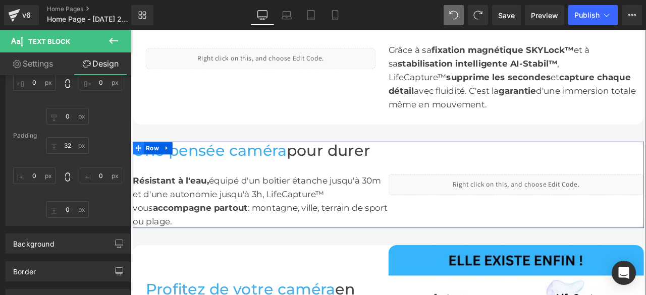
click at [136, 166] on icon at bounding box center [139, 170] width 7 height 8
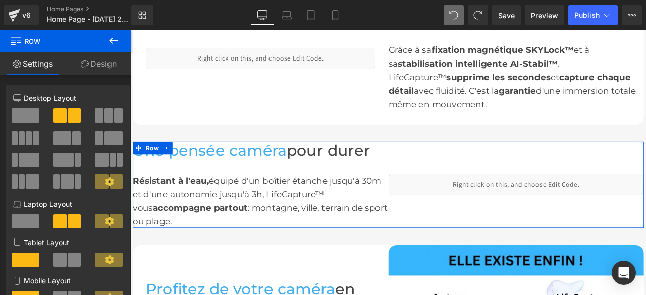
click at [78, 61] on link "Design" at bounding box center [99, 63] width 66 height 23
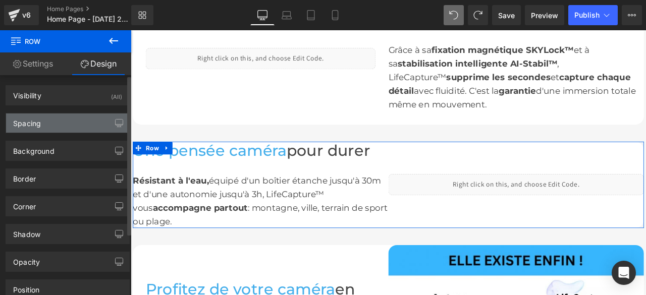
click at [40, 120] on div "Spacing" at bounding box center [27, 121] width 28 height 14
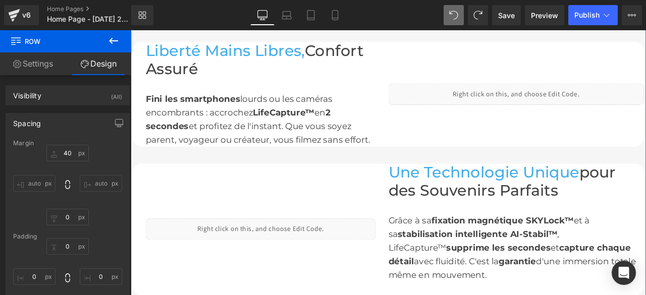
scroll to position [812, 0]
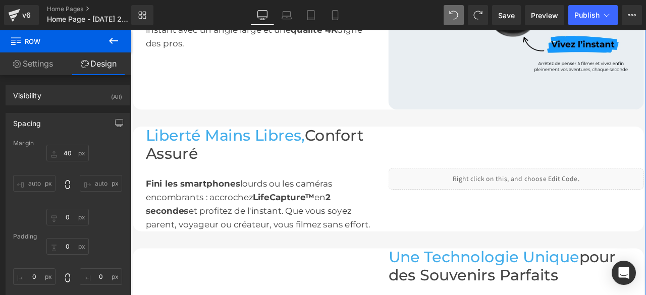
click at [176, 147] on font "Liberté Mains Libres," at bounding box center [242, 155] width 189 height 22
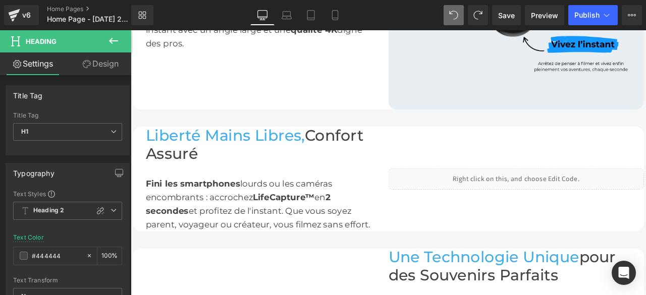
click at [86, 63] on icon at bounding box center [87, 64] width 8 height 8
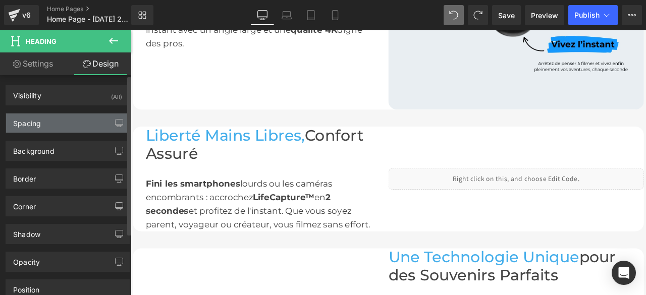
click at [65, 125] on div "Spacing" at bounding box center [67, 123] width 123 height 19
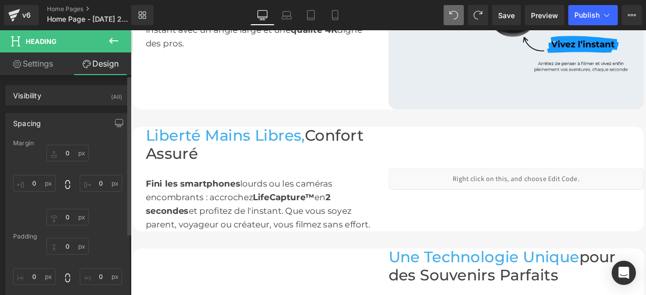
scroll to position [50, 0]
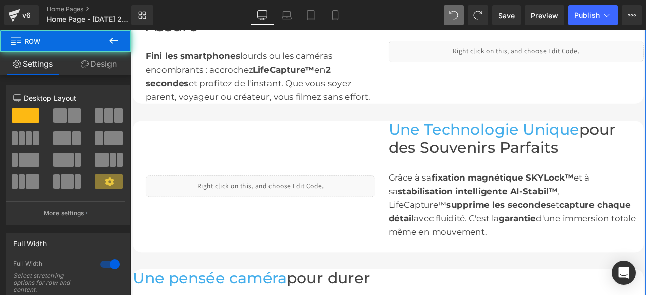
scroll to position [1014, 0]
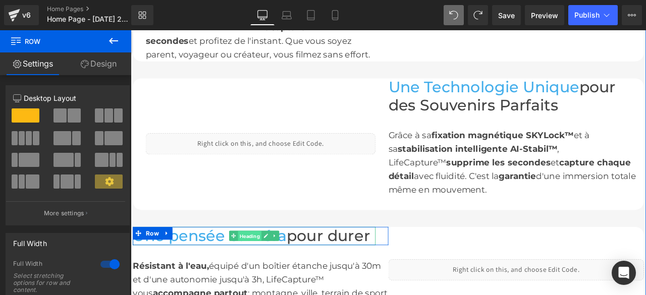
click at [266, 269] on span "Heading" at bounding box center [272, 274] width 28 height 12
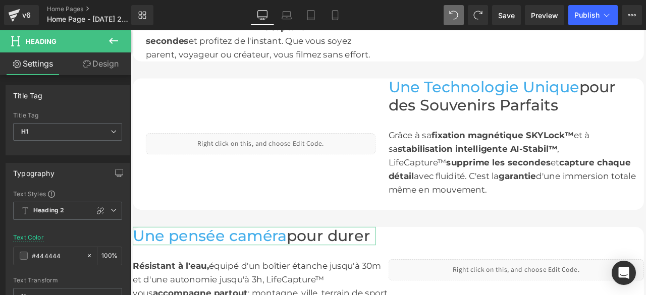
click at [101, 65] on link "Design" at bounding box center [101, 63] width 66 height 23
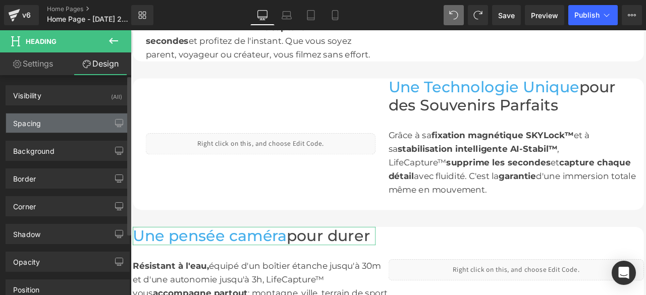
click at [46, 127] on div "Spacing" at bounding box center [67, 123] width 123 height 19
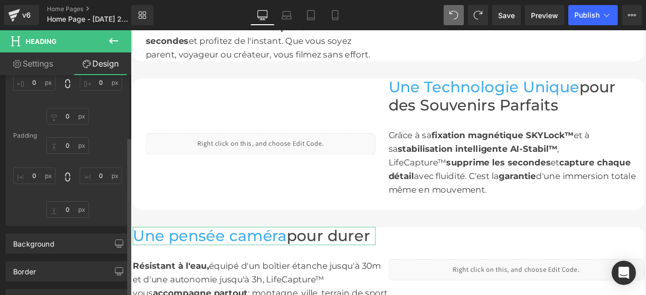
scroll to position [202, 0]
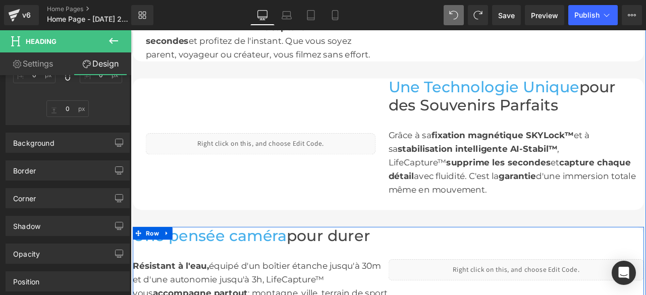
click at [240, 196] on div "Liquid Row" at bounding box center [284, 165] width 303 height 156
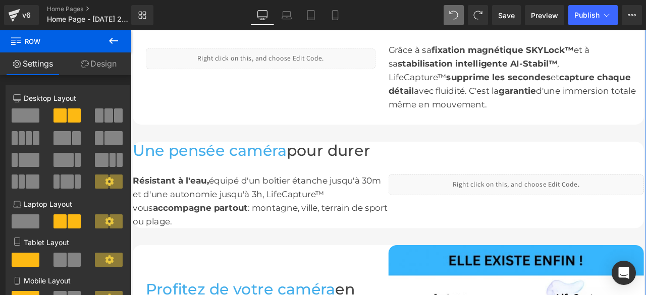
scroll to position [1014, 0]
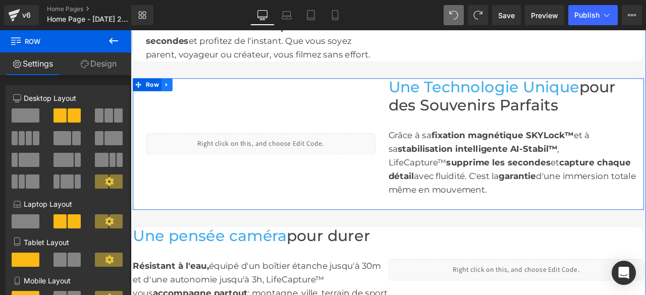
click at [171, 91] on icon at bounding box center [173, 95] width 7 height 8
click at [183, 91] on icon at bounding box center [186, 94] width 7 height 7
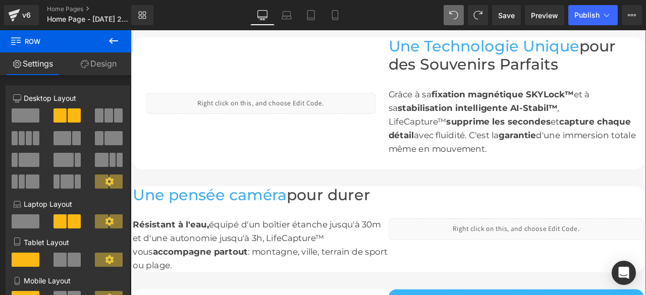
scroll to position [1189, 0]
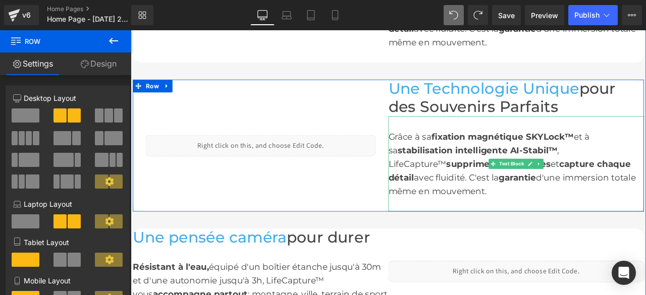
click at [503, 204] on div "Grâce à sa fixation magnétique SKYLock™ et à sa stabilisation intelligente AI-S…" at bounding box center [587, 188] width 303 height 81
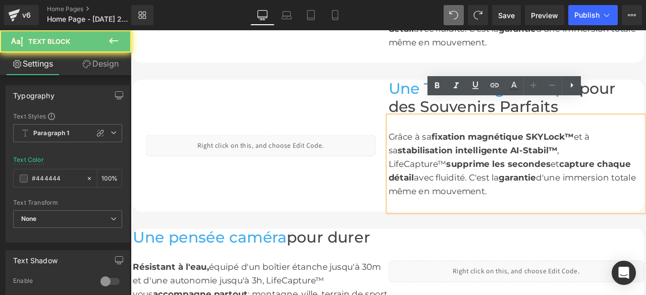
click at [503, 204] on div "Grâce à sa fixation magnétique SKYLock™ et à sa stabilisation intelligente AI-S…" at bounding box center [587, 188] width 303 height 81
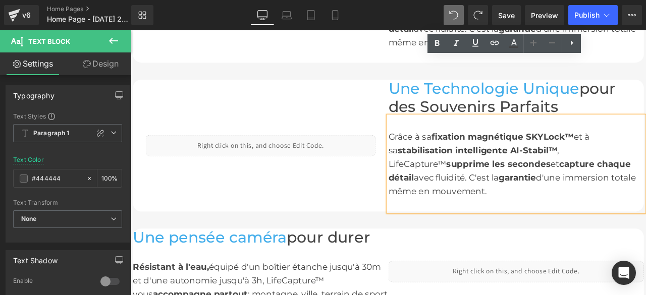
scroll to position [1239, 0]
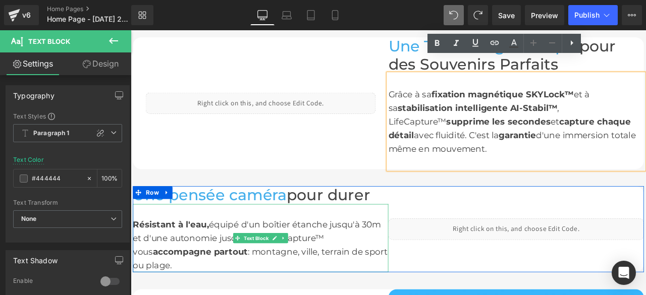
click at [171, 295] on div "Résistant à l'eau, équipé d'un boîtier étanche jusqu'à 30m et d'une autonomie j…" at bounding box center [284, 284] width 303 height 65
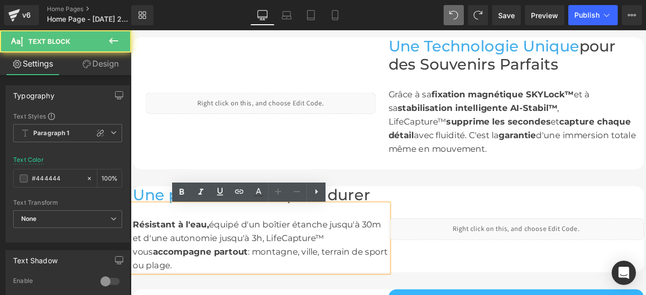
click at [171, 295] on div "Résistant à l'eau, équipé d'un boîtier étanche jusqu'à 30m et d'une autonomie j…" at bounding box center [284, 284] width 303 height 65
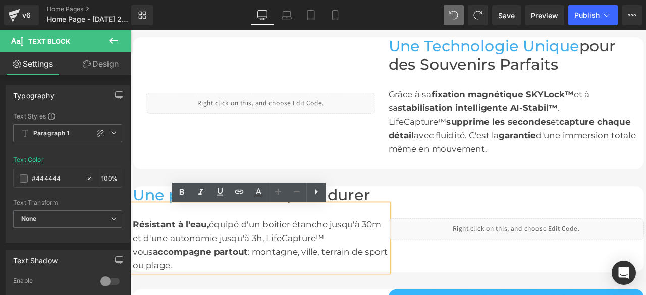
drag, startPoint x: 170, startPoint y: 312, endPoint x: 261, endPoint y: 255, distance: 107.4
click at [133, 261] on div "Résistant à l'eau, équipé d'un boîtier étanche jusqu'à 30m et d'une autonomie j…" at bounding box center [284, 284] width 303 height 65
copy font "Résistant à l'eau, équipé d'un boîtier étanche jusqu'à 30m et d'une autonomie j…"
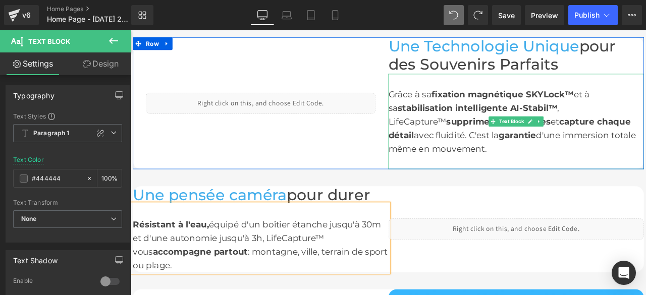
click at [501, 152] on div "Grâce à sa fixation magnétique SKYLock™ et à sa stabilisation intelligente AI-S…" at bounding box center [587, 138] width 303 height 81
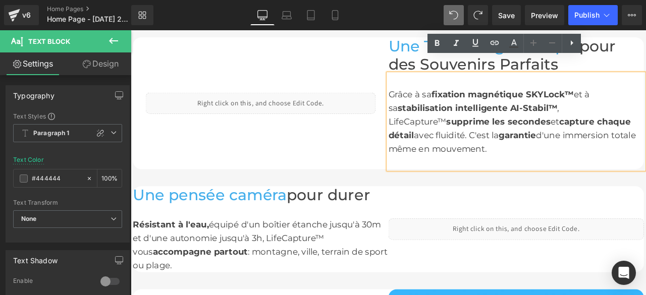
drag, startPoint x: 501, startPoint y: 152, endPoint x: 430, endPoint y: 89, distance: 95.1
click at [436, 89] on div "Grâce à sa fixation magnétique SKYLock™ et à sa stabilisation intelligente AI-S…" at bounding box center [587, 138] width 303 height 113
drag, startPoint x: 433, startPoint y: 85, endPoint x: 500, endPoint y: 158, distance: 99.6
click at [500, 158] on div "Grâce à sa fixation magnétique SKYLock™ et à sa stabilisation intelligente AI-S…" at bounding box center [587, 138] width 303 height 81
click at [463, 191] on div "Image Capturez vos aventures comme si vous y étiez Heading Imaginez revivre vot…" at bounding box center [436, 17] width 610 height 1245
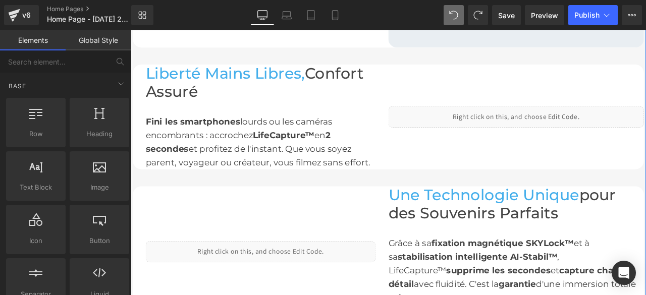
scroll to position [835, 0]
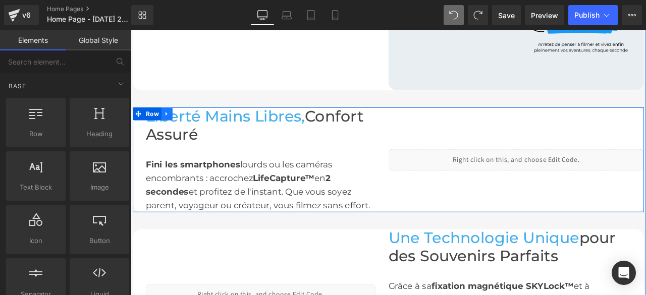
click at [170, 126] on icon at bounding box center [173, 130] width 7 height 8
click at [183, 126] on icon at bounding box center [186, 129] width 7 height 7
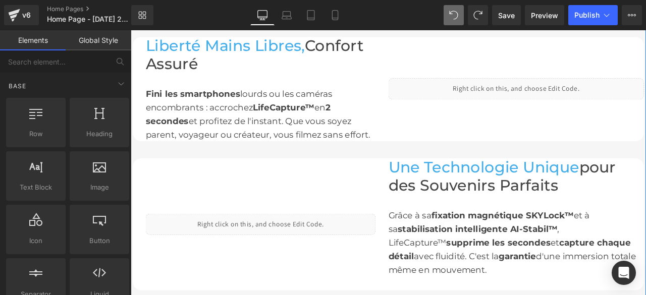
scroll to position [962, 0]
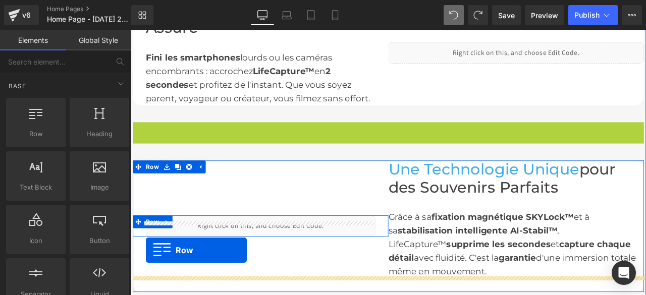
drag, startPoint x: 137, startPoint y: 128, endPoint x: 148, endPoint y: 291, distance: 163.8
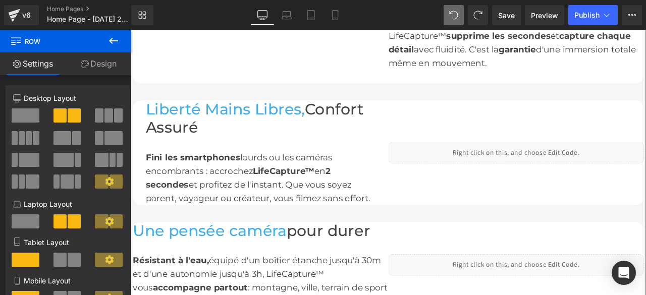
scroll to position [1214, 0]
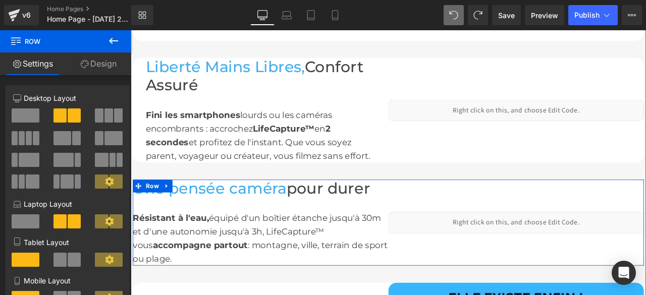
click at [178, 295] on div "Résistant à l'eau, équipé d'un boîtier étanche jusqu'à 30m et d'une autonomie j…" at bounding box center [284, 277] width 303 height 65
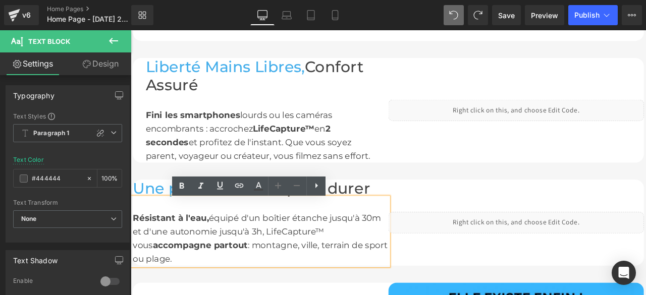
drag, startPoint x: 175, startPoint y: 304, endPoint x: 130, endPoint y: 253, distance: 67.5
click at [133, 253] on div "Résistant à l'eau, équipé d'un boîtier étanche jusqu'à 30m et d'une autonomie j…" at bounding box center [284, 277] width 303 height 65
copy font "Résistant à l'eau, équipé d'un boîtier étanche jusqu'à 30m et d'une autonomie j…"
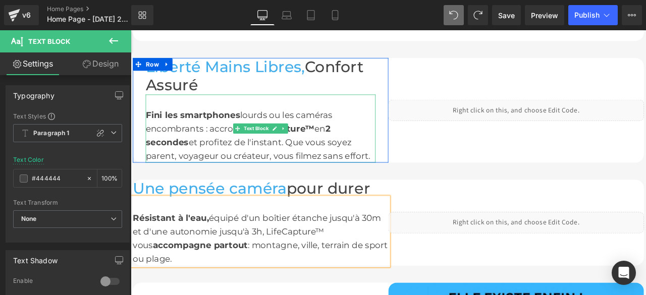
click at [409, 162] on font "et profitez de l'instant. Que vous soyez parent, voyageur ou créateur, vous fil…" at bounding box center [281, 171] width 266 height 28
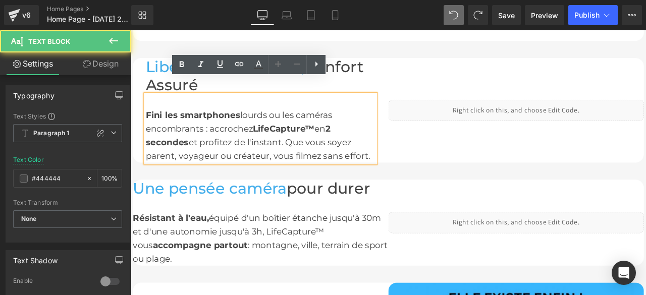
click at [412, 163] on div "Fini les smartphones lourds ou les caméras encombrants : accrochez LifeCapture™…" at bounding box center [284, 146] width 272 height 81
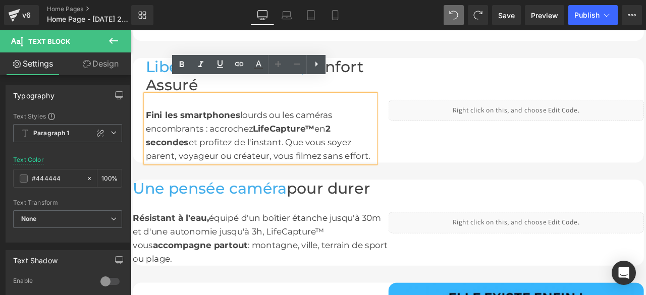
drag, startPoint x: 412, startPoint y: 163, endPoint x: 146, endPoint y: 112, distance: 270.3
click at [148, 112] on div "Fini les smartphones lourds ou les caméras encombrants : accrochez LifeCapture™…" at bounding box center [284, 146] width 272 height 81
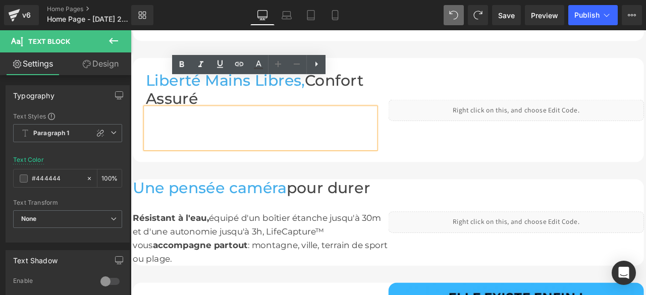
scroll to position [1230, 0]
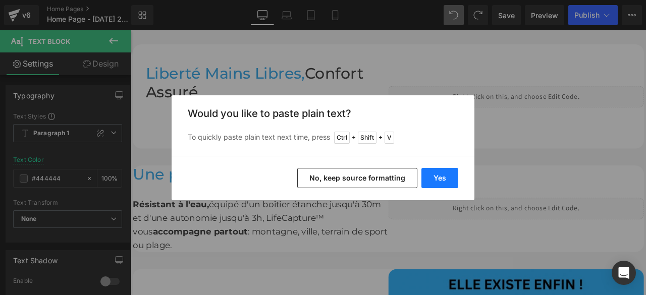
click at [442, 179] on button "Yes" at bounding box center [439, 178] width 37 height 20
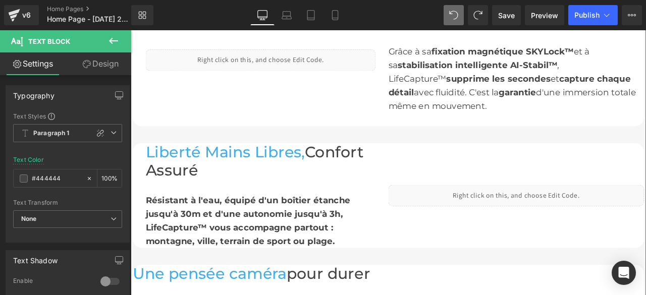
scroll to position [1164, 0]
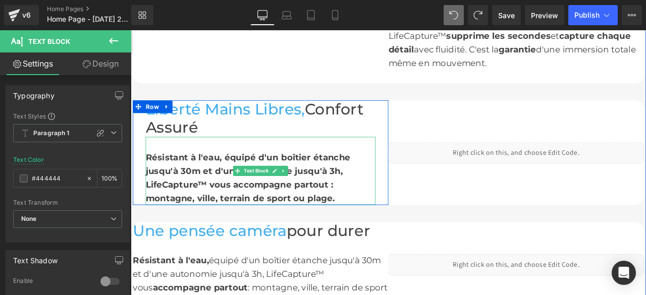
click at [369, 212] on div "Résistant à l'eau, équipé d'un boîtier étanche jusqu'à 30m et d'une autonomie j…" at bounding box center [284, 197] width 272 height 81
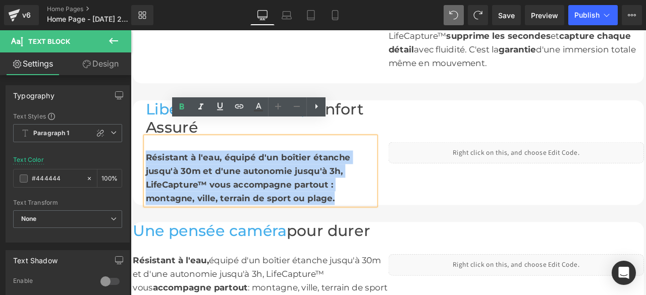
drag, startPoint x: 369, startPoint y: 212, endPoint x: 144, endPoint y: 159, distance: 230.7
click at [148, 159] on div "Résistant à l'eau, équipé d'un boîtier étanche jusqu'à 30m et d'une autonomie j…" at bounding box center [284, 197] width 272 height 81
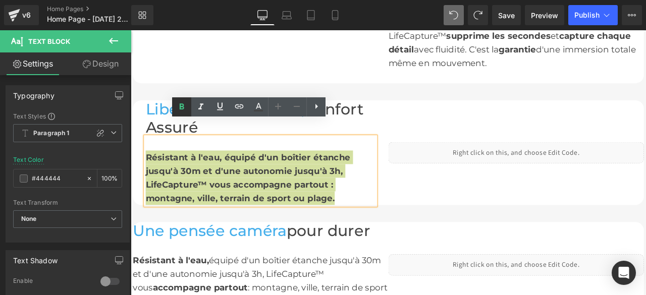
click at [179, 105] on icon at bounding box center [182, 107] width 12 height 12
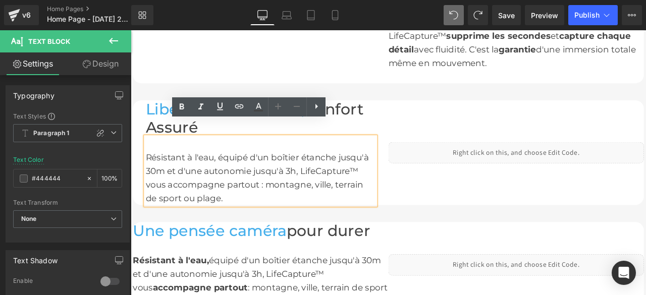
click at [230, 166] on div "Résistant à l'eau, équipé d'un boîtier étanche jusqu'à 30m et d'une autonomie j…" at bounding box center [284, 197] width 272 height 81
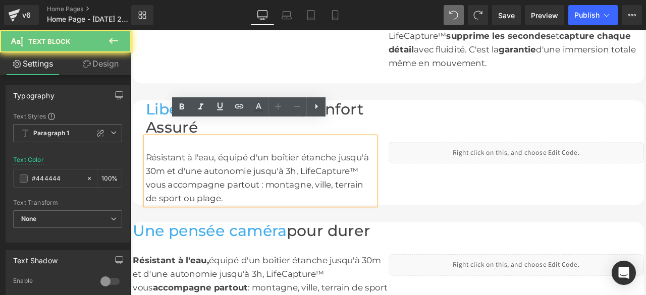
click at [229, 164] on div "Résistant à l'eau, équipé d'un boîtier étanche jusqu'à 30m et d'une autonomie j…" at bounding box center [284, 197] width 272 height 81
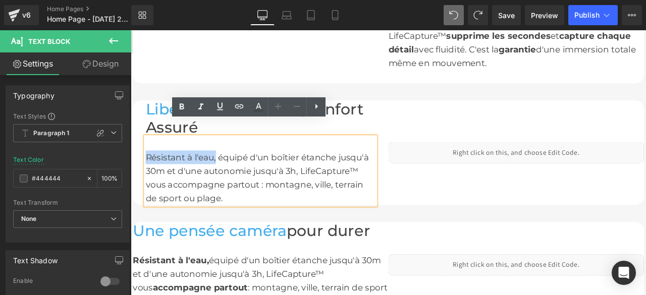
drag, startPoint x: 228, startPoint y: 164, endPoint x: 146, endPoint y: 167, distance: 82.3
click at [148, 167] on div "Résistant à l'eau, équipé d'un boîtier étanche jusqu'à 30m et d'une autonomie j…" at bounding box center [284, 197] width 272 height 81
click at [180, 104] on icon at bounding box center [182, 107] width 12 height 12
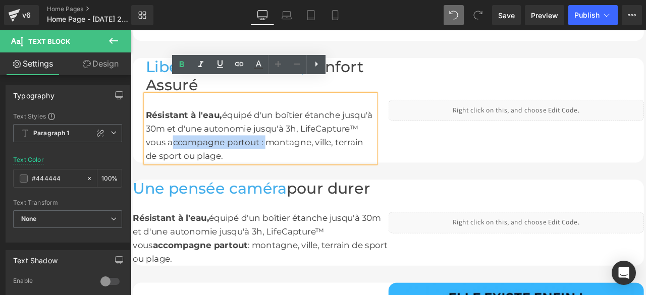
drag, startPoint x: 171, startPoint y: 145, endPoint x: 282, endPoint y: 150, distance: 111.1
click at [282, 150] on div "Résistant à l'eau, équipé d'un boîtier étanche jusqu'à 30m et d'une autonomie j…" at bounding box center [284, 146] width 272 height 81
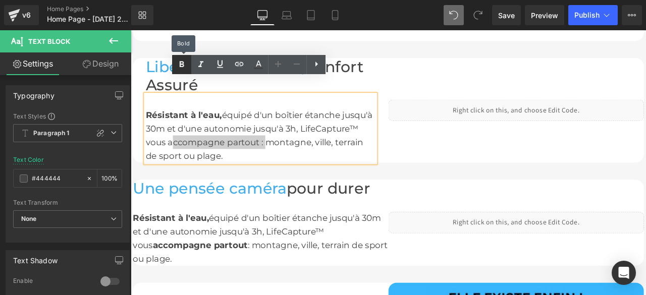
click at [184, 62] on icon at bounding box center [182, 65] width 12 height 12
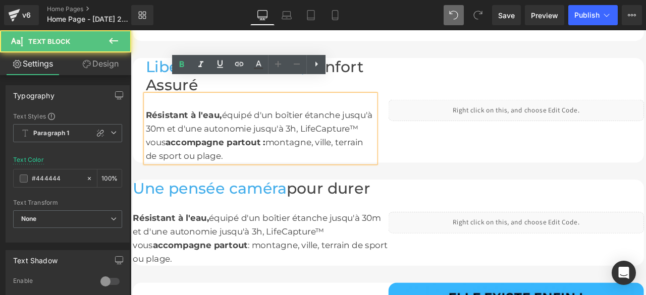
click at [253, 162] on div "Résistant à l'eau, équipé d'un boîtier étanche jusqu'à 30m et d'une autonomie j…" at bounding box center [284, 146] width 272 height 81
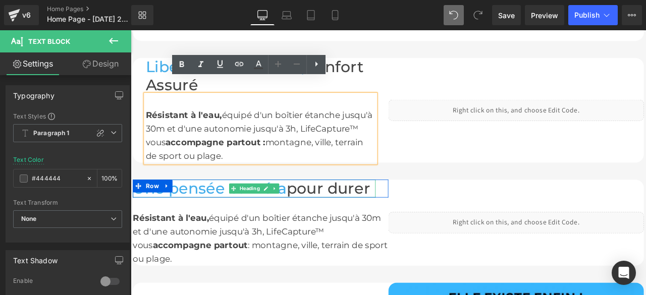
click at [192, 223] on h1 "Une pensée caméra pour durer" at bounding box center [277, 218] width 288 height 22
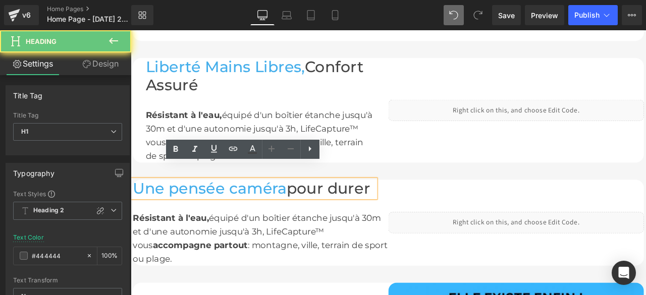
click at [190, 219] on h1 "Une pensée caméra pour durer" at bounding box center [277, 218] width 288 height 22
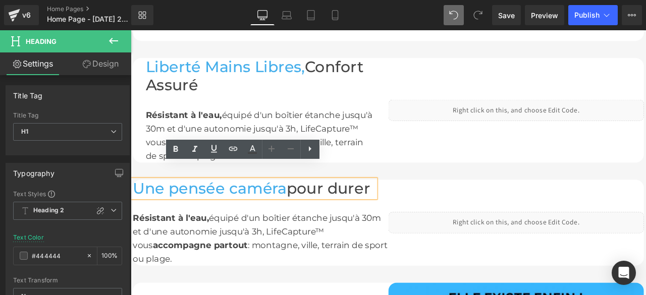
drag, startPoint x: 188, startPoint y: 224, endPoint x: 133, endPoint y: 194, distance: 63.0
click at [133, 207] on h1 "Une pensée caméra pour durer" at bounding box center [277, 218] width 288 height 22
copy font "Une pensée caméra pour durer"
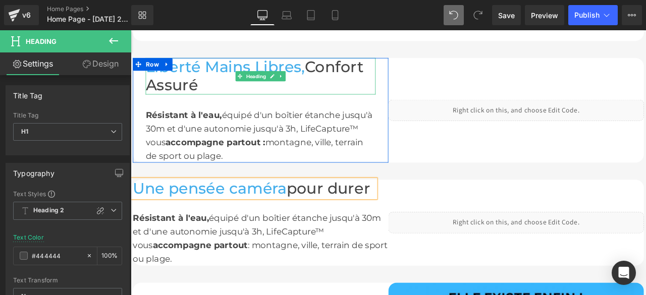
click at [210, 79] on h1 "Liberté Mains Libres, Confort Assuré" at bounding box center [284, 84] width 272 height 43
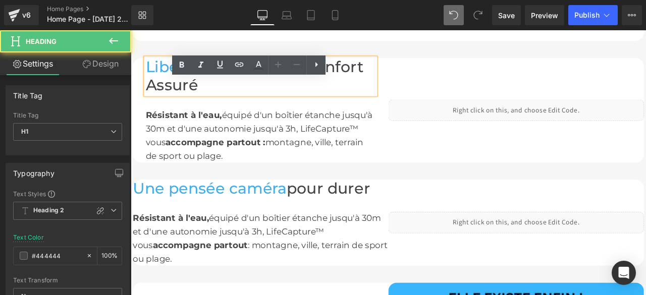
click at [198, 71] on link at bounding box center [200, 64] width 19 height 19
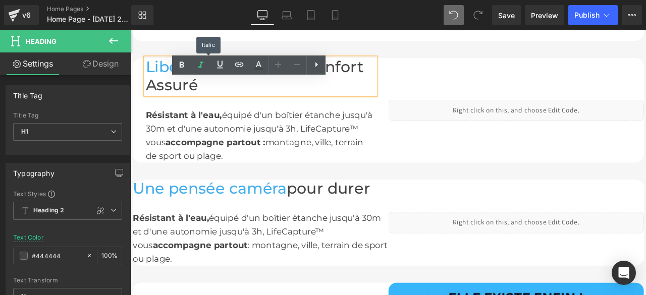
click at [198, 71] on link at bounding box center [200, 64] width 19 height 19
click at [386, 78] on h1 "Liberté Mains Libres, Confort Assuré" at bounding box center [284, 84] width 272 height 43
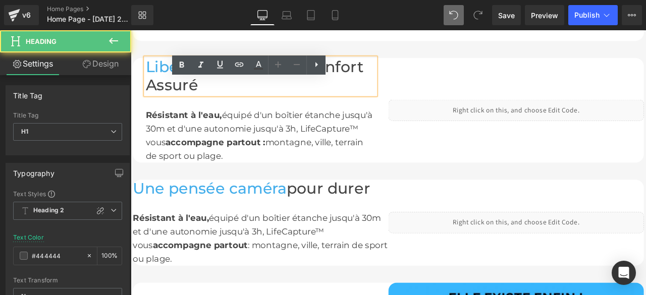
click at [366, 78] on h1 "Liberté Mains Libres, Confort Assuré" at bounding box center [284, 84] width 272 height 43
drag, startPoint x: 219, startPoint y: 88, endPoint x: 145, endPoint y: 58, distance: 80.1
click at [145, 63] on div "Liberté Mains Libres, Confort Assuré Heading Résistant à l'eau, équipé d'un boî…" at bounding box center [435, 125] width 605 height 124
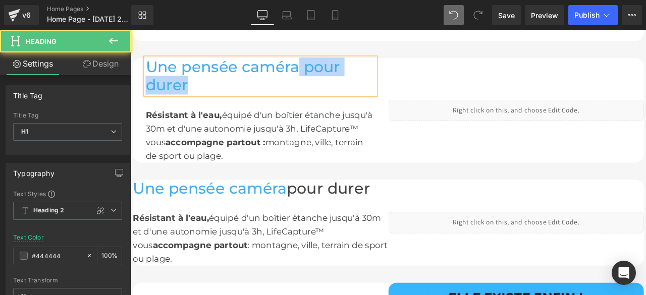
drag, startPoint x: 328, startPoint y: 59, endPoint x: 366, endPoint y: 77, distance: 42.4
click at [366, 77] on h1 "Une pensée caméra pour durer" at bounding box center [284, 84] width 272 height 43
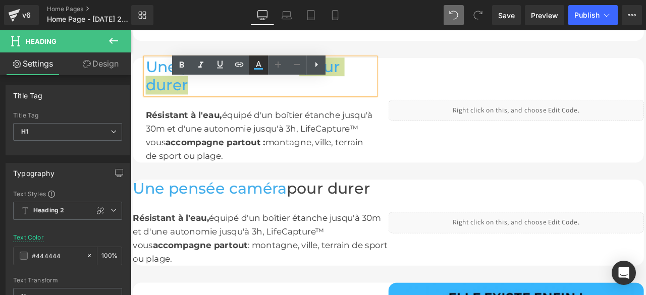
click at [260, 66] on icon at bounding box center [259, 64] width 6 height 6
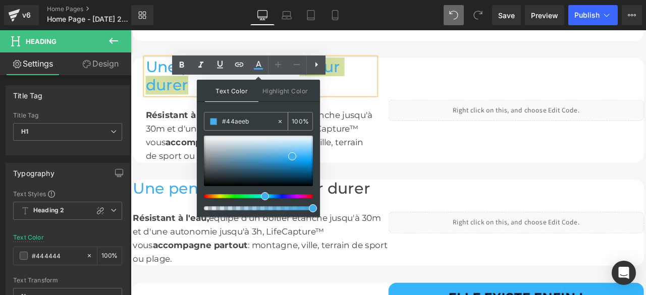
click at [281, 121] on icon at bounding box center [279, 121] width 7 height 7
drag, startPoint x: 253, startPoint y: 122, endPoint x: 212, endPoint y: 122, distance: 40.4
click at [212, 122] on div "#44aeeb" at bounding box center [240, 122] width 72 height 18
type input "none"
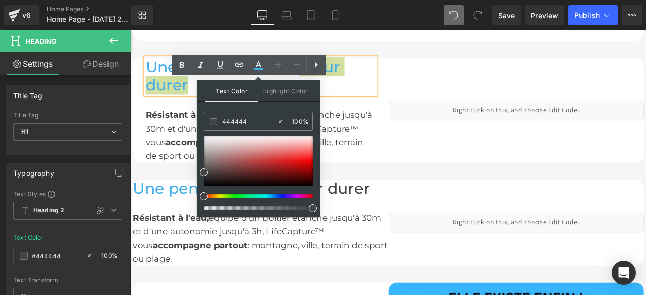
type input "444444"
click at [202, 173] on span at bounding box center [204, 173] width 8 height 8
click at [394, 74] on h1 "Une pensée caméra pour durer" at bounding box center [284, 84] width 272 height 43
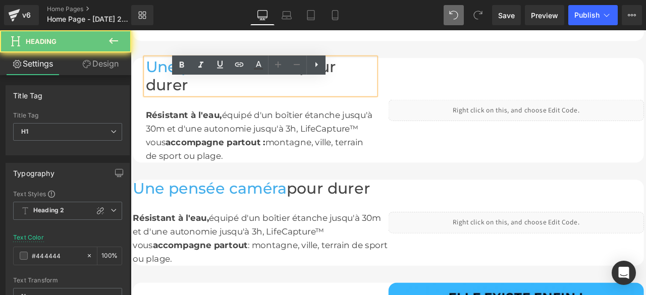
click at [394, 73] on h1 "Une pensée caméra pour durer" at bounding box center [284, 84] width 272 height 43
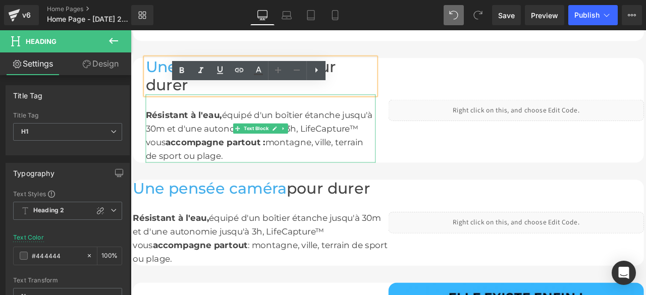
scroll to position [1164, 0]
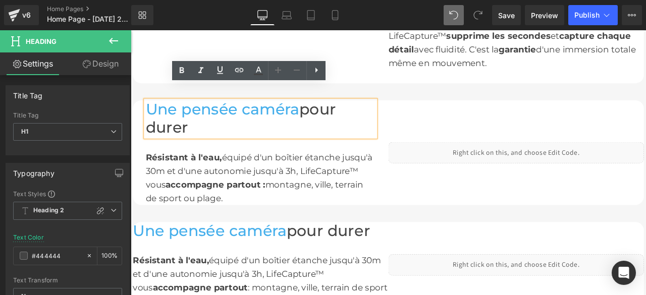
click at [323, 113] on font "Une pensée caméra" at bounding box center [239, 124] width 182 height 22
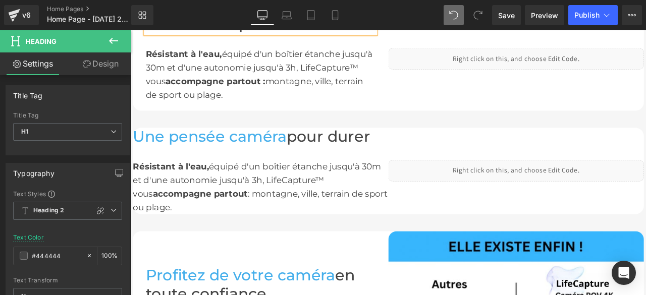
scroll to position [1225, 0]
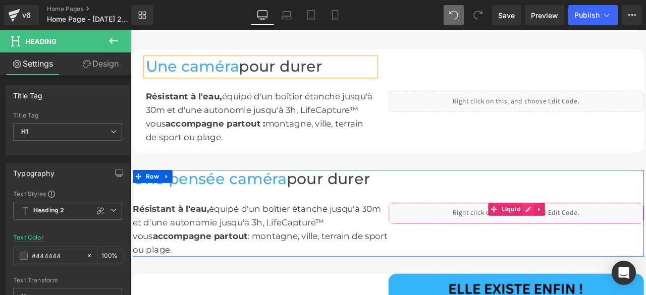
click at [598, 238] on div "Liquid" at bounding box center [587, 247] width 303 height 25
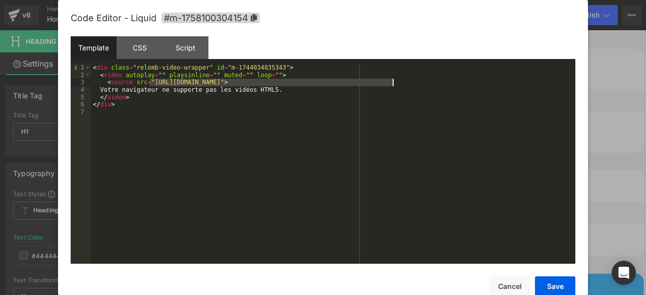
drag, startPoint x: 148, startPoint y: 82, endPoint x: 393, endPoint y: 85, distance: 244.7
click at [393, 85] on div "< div class = "relomb-video-wrapper" id = "m-1744034835343" > < video autoplay …" at bounding box center [333, 171] width 484 height 214
click at [508, 286] on button "Cancel" at bounding box center [509, 286] width 40 height 20
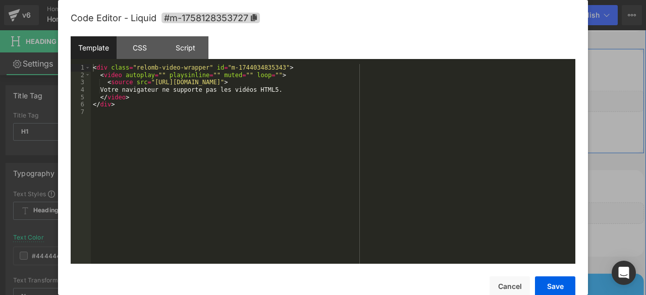
click at [595, 102] on div "Liquid" at bounding box center [587, 114] width 303 height 25
click at [391, 83] on div "< div class = "relomb-video-wrapper" id = "m-1744034835343" > < video autoplay …" at bounding box center [333, 171] width 484 height 214
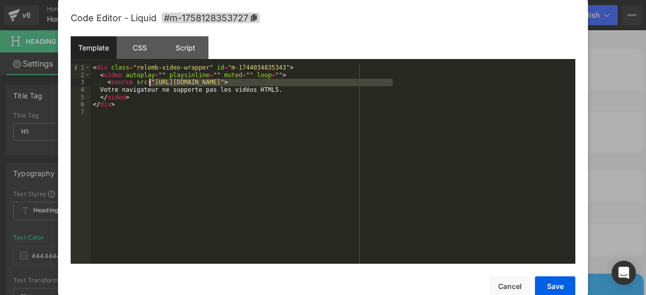
drag, startPoint x: 391, startPoint y: 83, endPoint x: 150, endPoint y: 82, distance: 241.7
click at [150, 82] on div "< div class = "relomb-video-wrapper" id = "m-1744034835343" > < video autoplay …" at bounding box center [333, 171] width 484 height 214
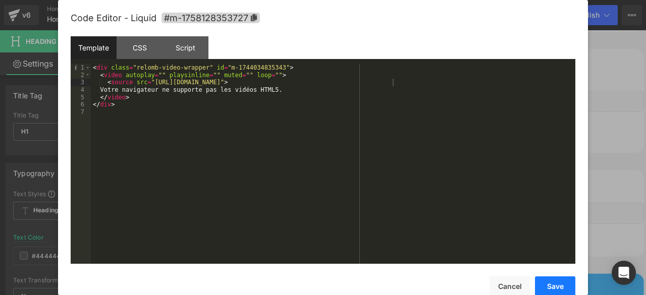
click at [546, 287] on button "Save" at bounding box center [555, 286] width 40 height 20
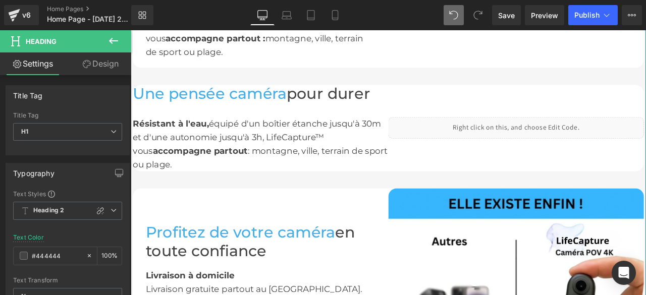
scroll to position [1275, 0]
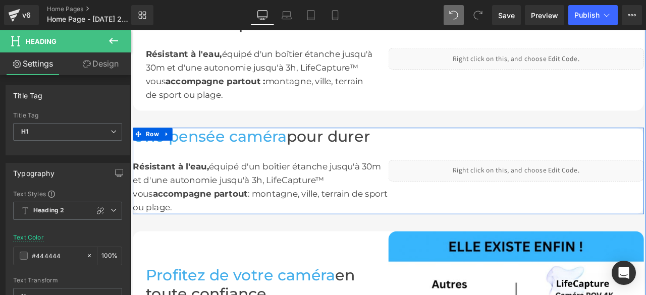
click at [171, 150] on icon at bounding box center [173, 154] width 7 height 8
click at [196, 150] on icon at bounding box center [199, 153] width 7 height 7
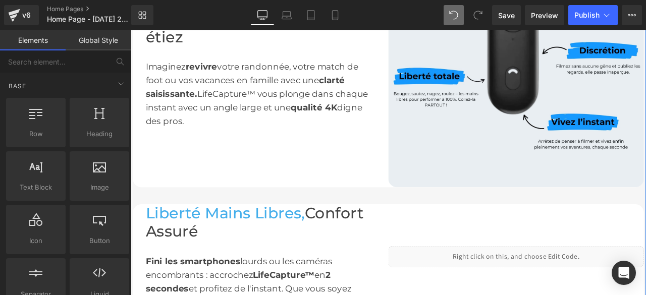
scroll to position [519, 0]
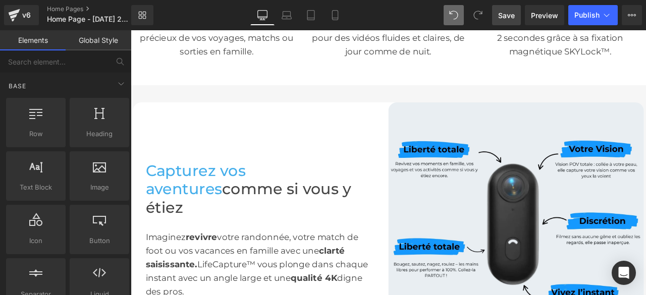
click at [503, 18] on span "Save" at bounding box center [506, 15] width 17 height 11
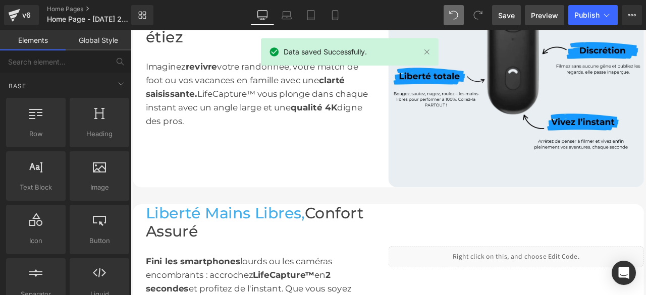
scroll to position [1074, 0]
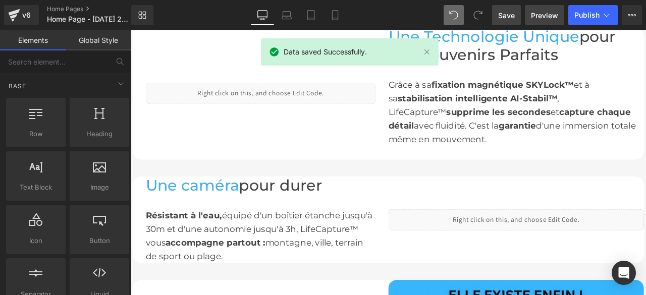
click at [539, 18] on span "Preview" at bounding box center [544, 15] width 27 height 11
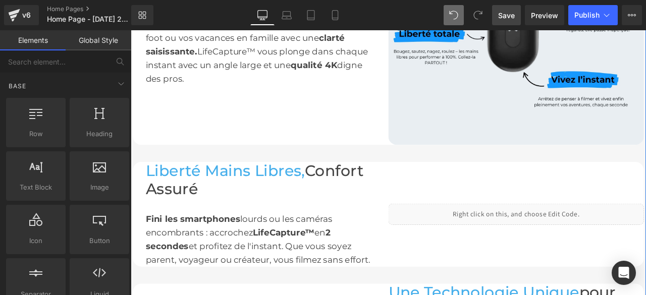
scroll to position [821, 0]
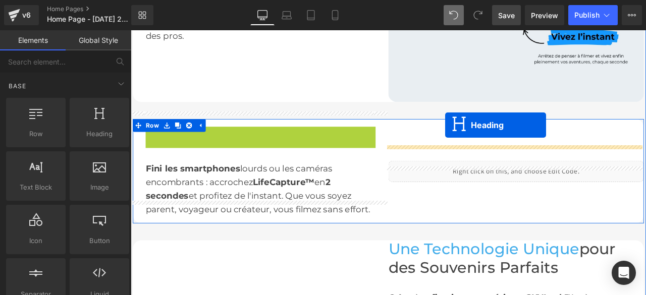
drag, startPoint x: 256, startPoint y: 139, endPoint x: 503, endPoint y: 142, distance: 247.2
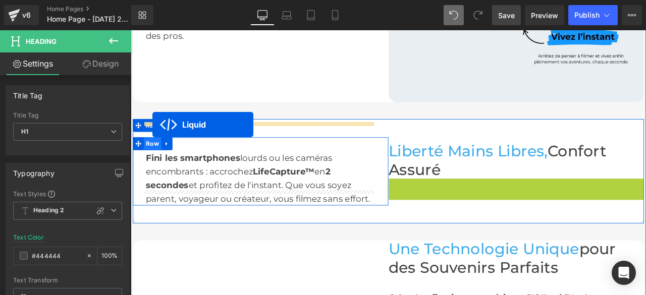
drag, startPoint x: 555, startPoint y: 195, endPoint x: 155, endPoint y: 142, distance: 403.6
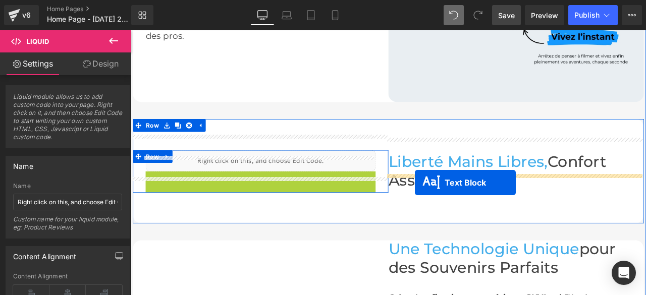
drag, startPoint x: 253, startPoint y: 191, endPoint x: 467, endPoint y: 211, distance: 215.3
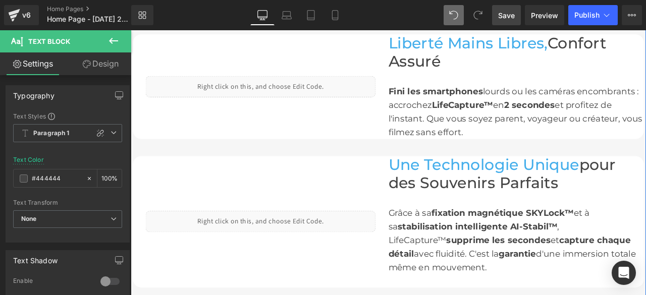
scroll to position [973, 0]
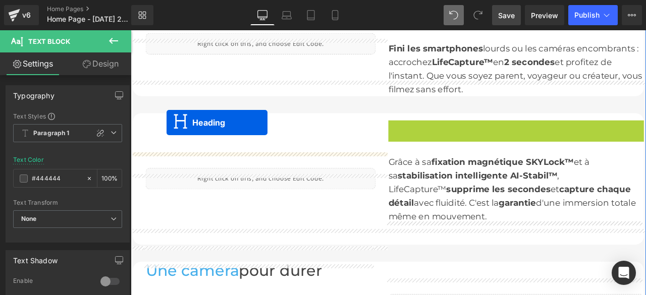
drag, startPoint x: 558, startPoint y: 134, endPoint x: 173, endPoint y: 139, distance: 385.5
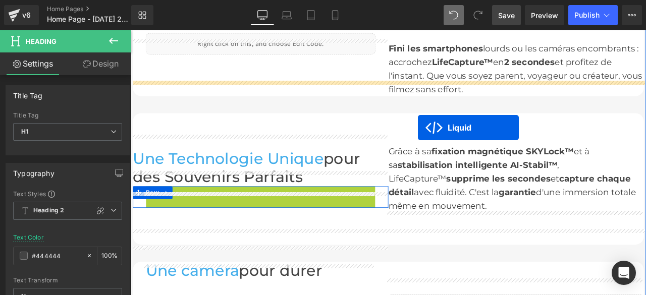
drag, startPoint x: 254, startPoint y: 206, endPoint x: 471, endPoint y: 145, distance: 225.4
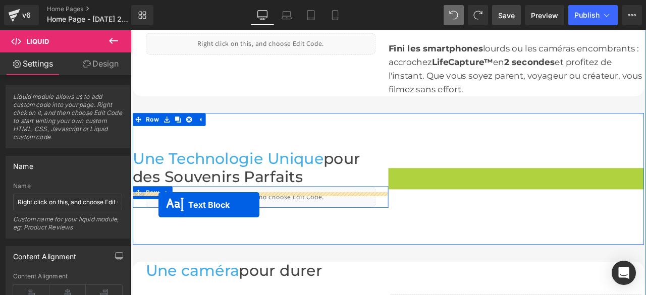
drag, startPoint x: 557, startPoint y: 189, endPoint x: 163, endPoint y: 238, distance: 397.0
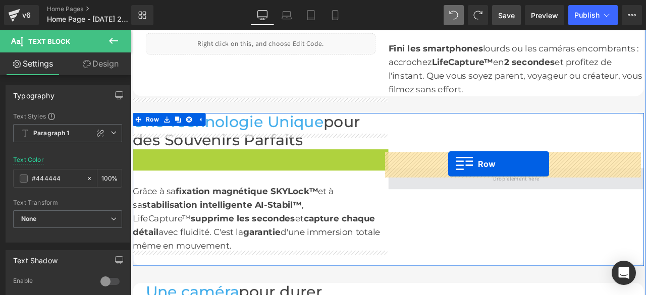
drag, startPoint x: 136, startPoint y: 160, endPoint x: 507, endPoint y: 189, distance: 371.4
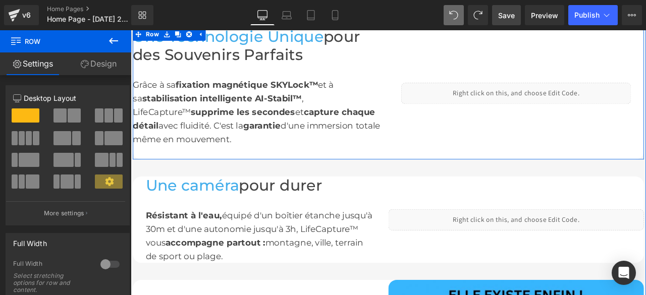
scroll to position [1124, 0]
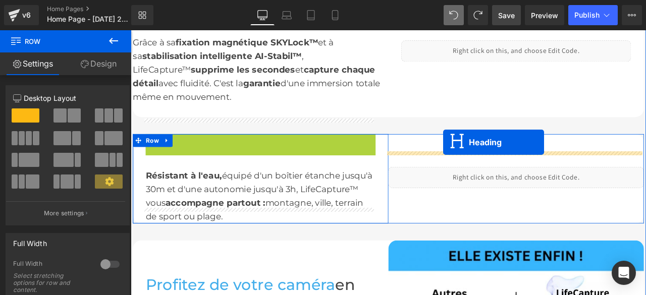
drag, startPoint x: 255, startPoint y: 148, endPoint x: 501, endPoint y: 163, distance: 246.7
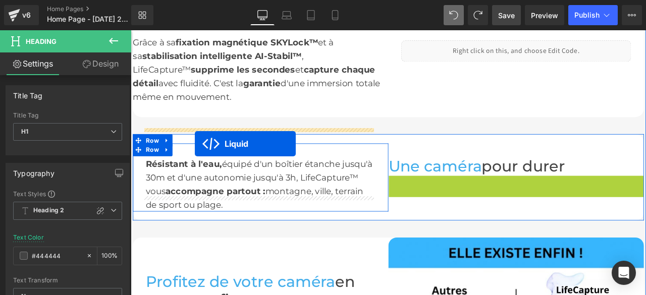
drag, startPoint x: 554, startPoint y: 192, endPoint x: 206, endPoint y: 164, distance: 349.2
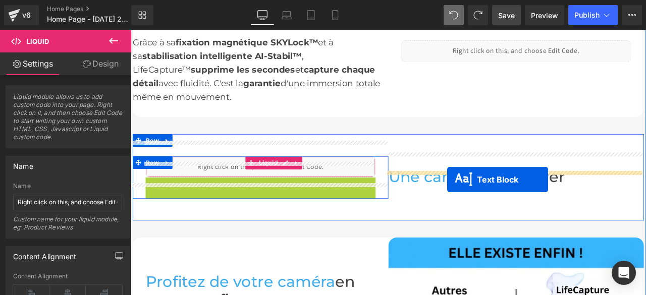
drag, startPoint x: 250, startPoint y: 201, endPoint x: 506, endPoint y: 207, distance: 255.8
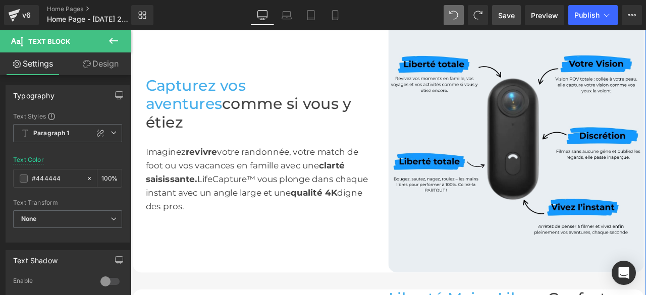
scroll to position [569, 0]
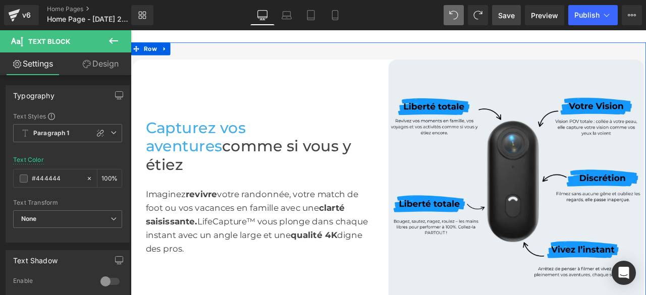
click at [155, 141] on div "Capturez vos aventures comme si vous y étiez Heading Imaginez revivre votre ran…" at bounding box center [284, 216] width 303 height 161
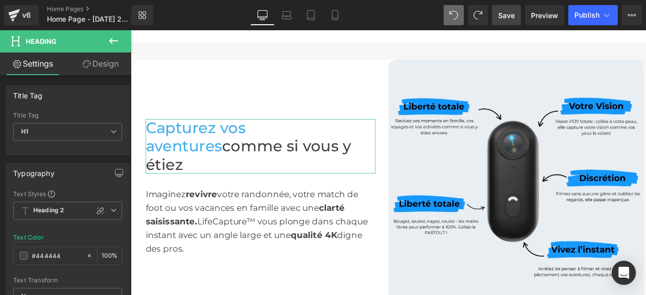
click at [110, 67] on link "Design" at bounding box center [101, 63] width 66 height 23
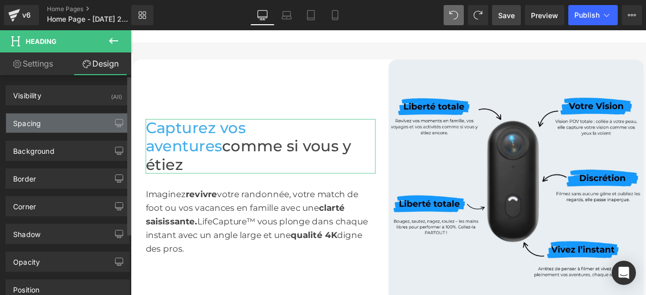
click at [68, 121] on div "Spacing" at bounding box center [67, 123] width 123 height 19
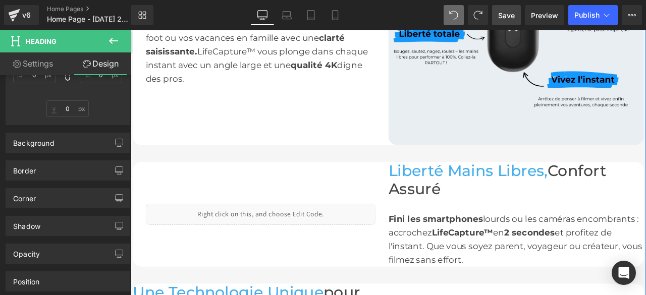
scroll to position [872, 0]
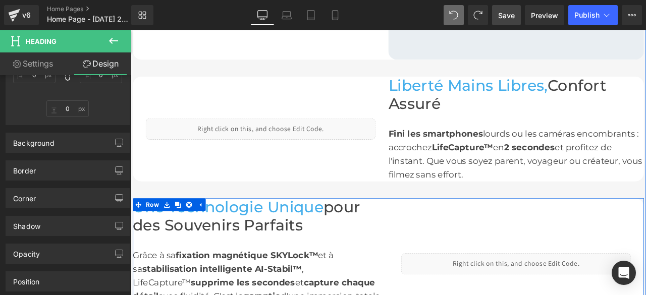
click at [131, 30] on div at bounding box center [131, 30] width 0 height 0
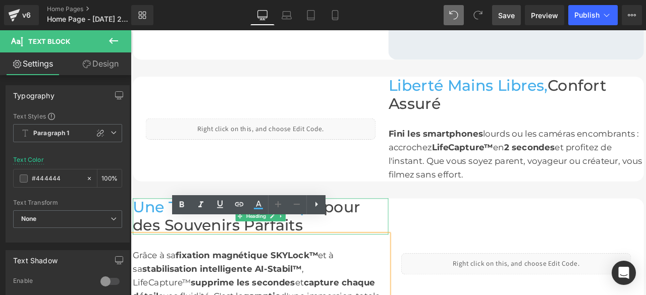
click at [406, 230] on h1 "Une Technologie Unique pour des Souvenirs Parfaits" at bounding box center [284, 251] width 303 height 43
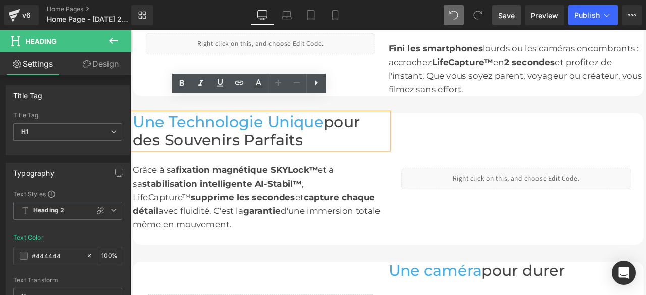
scroll to position [922, 0]
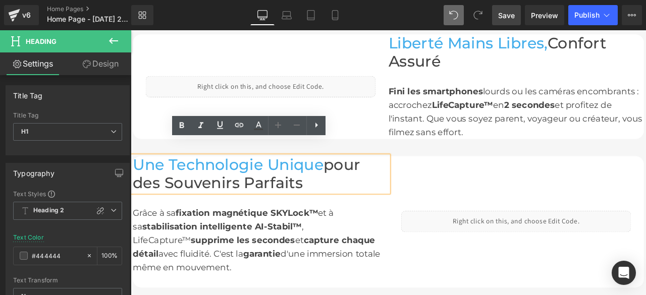
click at [485, 192] on div "Liquid Row" at bounding box center [587, 257] width 303 height 156
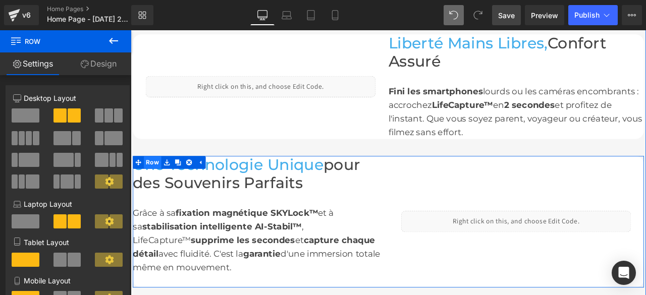
click at [152, 179] on span "Row" at bounding box center [156, 186] width 21 height 15
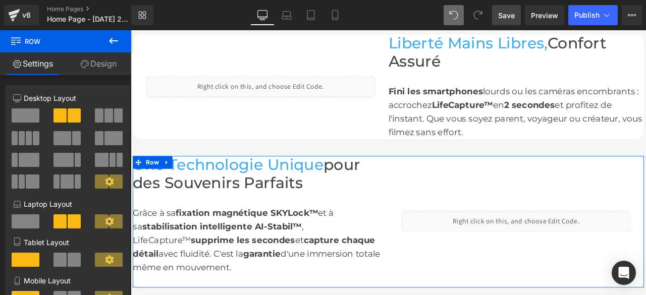
click at [107, 65] on link "Design" at bounding box center [99, 63] width 66 height 23
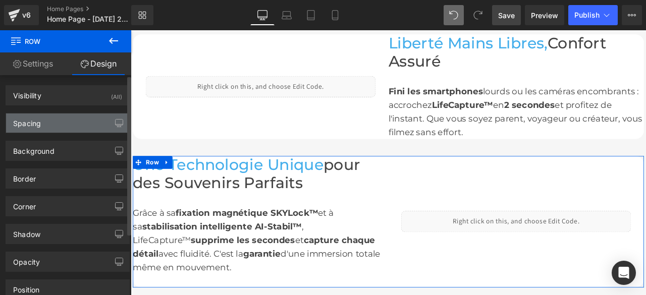
click at [39, 124] on div "Spacing" at bounding box center [27, 121] width 28 height 14
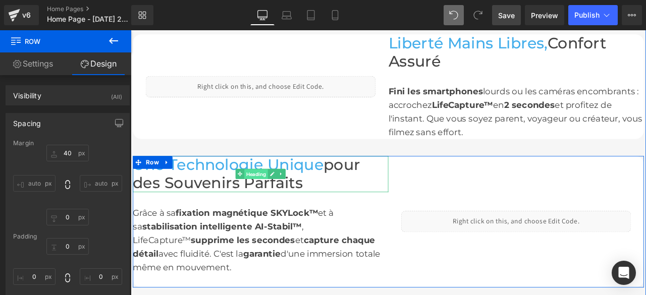
click at [272, 195] on span "Heading" at bounding box center [279, 201] width 28 height 12
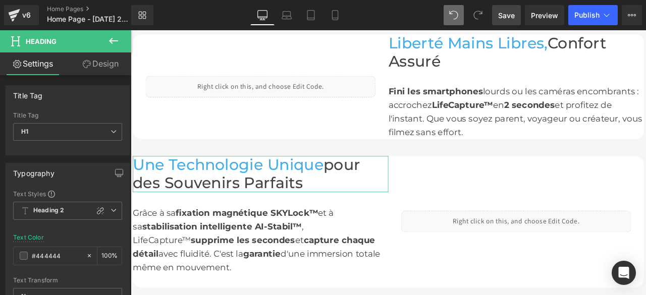
click at [117, 62] on link "Design" at bounding box center [101, 63] width 66 height 23
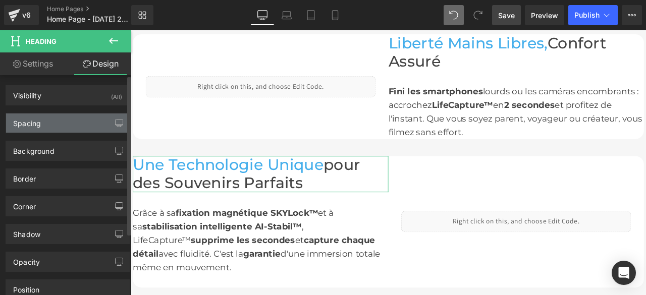
click at [61, 120] on div "Spacing" at bounding box center [67, 123] width 123 height 19
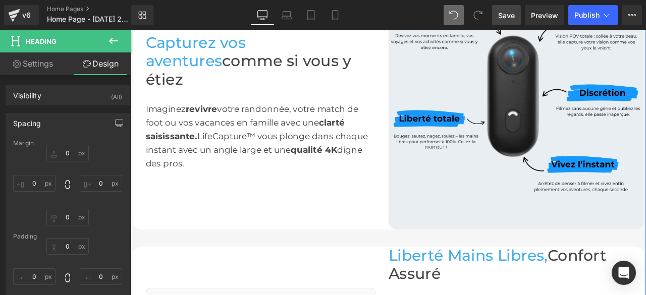
scroll to position [569, 0]
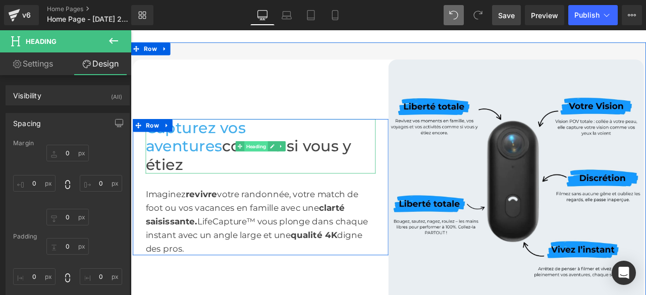
click at [280, 162] on span "Heading" at bounding box center [279, 168] width 28 height 12
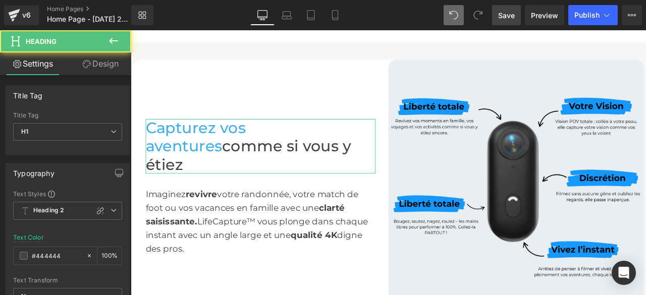
click at [103, 62] on link "Design" at bounding box center [101, 63] width 66 height 23
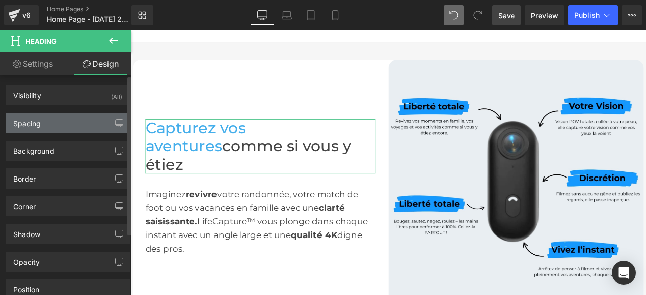
click at [49, 124] on div "Spacing" at bounding box center [67, 123] width 123 height 19
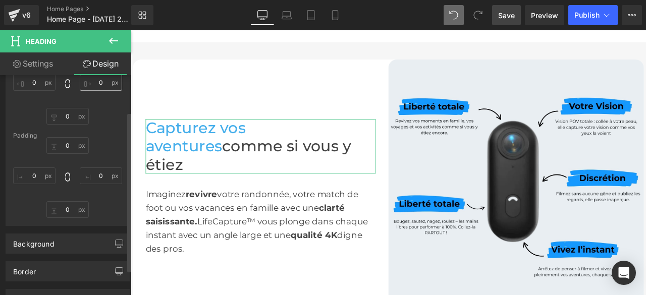
scroll to position [0, 0]
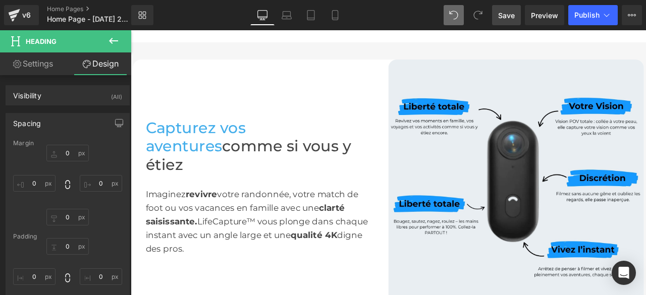
click at [116, 42] on icon at bounding box center [113, 41] width 12 height 12
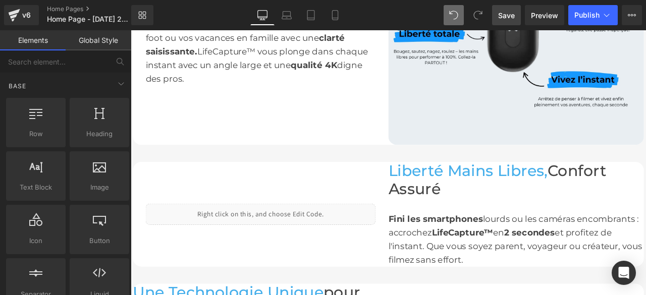
scroll to position [872, 0]
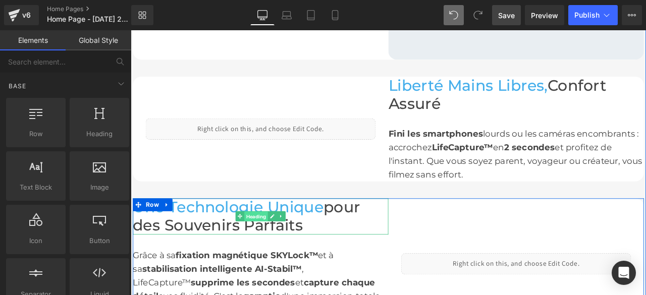
click at [277, 245] on span "Heading" at bounding box center [279, 251] width 28 height 12
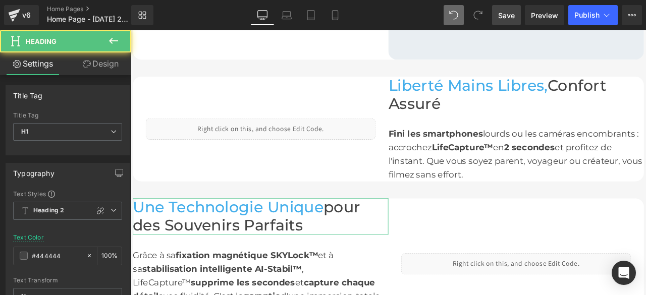
click at [104, 69] on link "Design" at bounding box center [101, 63] width 66 height 23
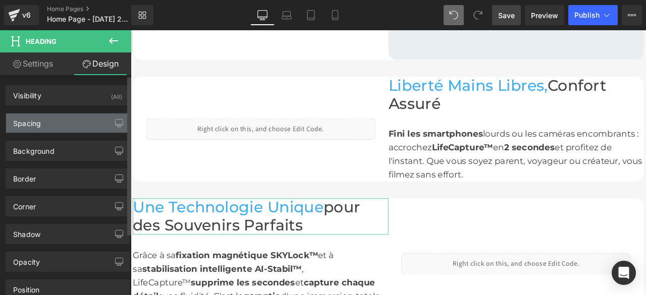
click at [54, 116] on div "Spacing" at bounding box center [67, 123] width 123 height 19
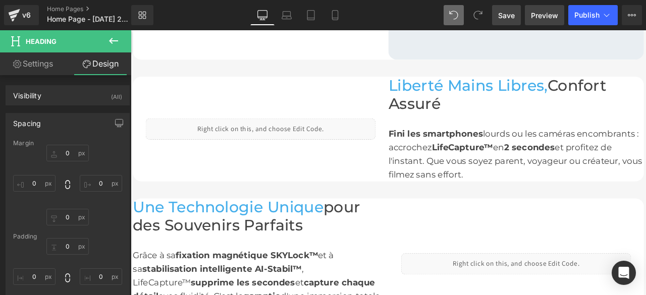
click at [535, 16] on span "Preview" at bounding box center [544, 15] width 27 height 11
click at [500, 17] on span "Save" at bounding box center [506, 15] width 17 height 11
click at [544, 15] on span "Preview" at bounding box center [544, 15] width 27 height 11
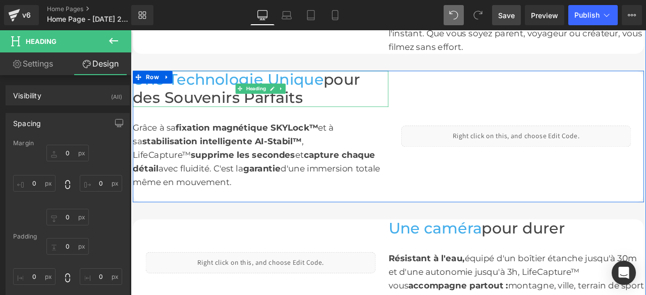
scroll to position [973, 0]
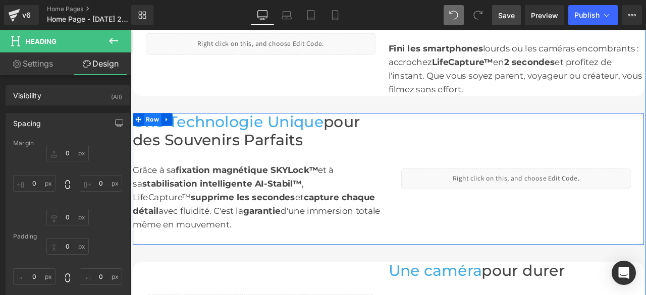
click at [155, 129] on span "Row" at bounding box center [156, 136] width 21 height 15
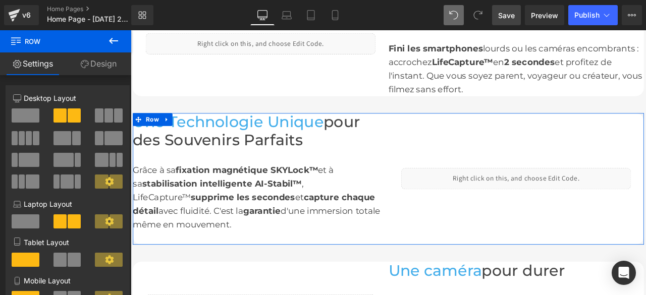
click at [101, 60] on link "Design" at bounding box center [99, 63] width 66 height 23
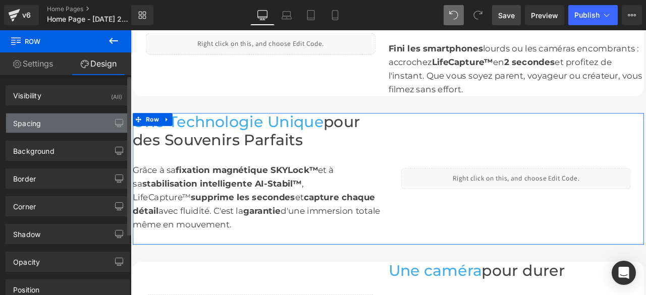
click at [39, 124] on div "Spacing" at bounding box center [27, 121] width 28 height 14
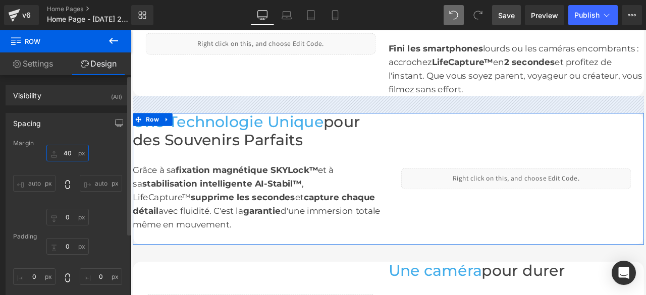
click at [65, 152] on input "text" at bounding box center [67, 153] width 42 height 17
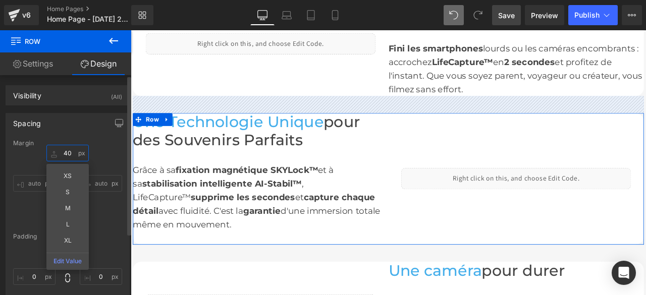
click at [65, 153] on input "text" at bounding box center [67, 153] width 42 height 17
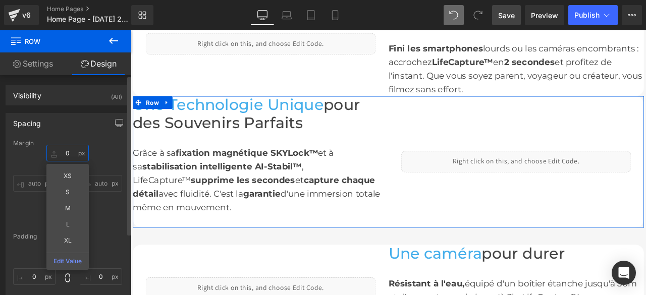
type input "40"
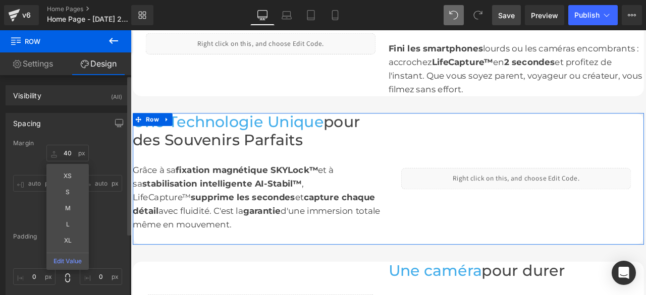
click at [32, 212] on div "40 XS S M L XL Edit Value auto auto" at bounding box center [67, 185] width 109 height 81
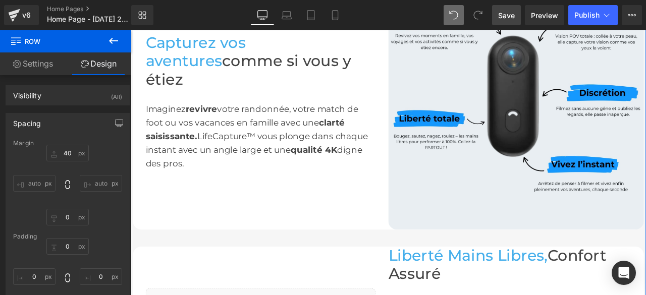
scroll to position [569, 0]
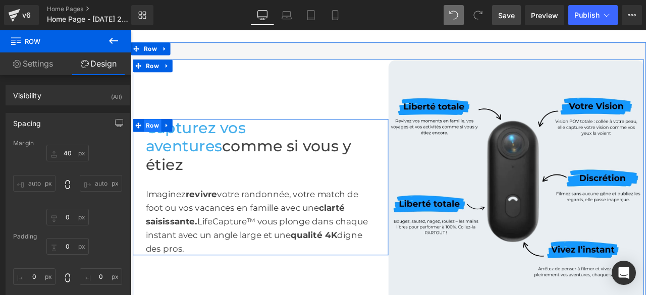
click at [154, 137] on span "Row" at bounding box center [156, 143] width 21 height 15
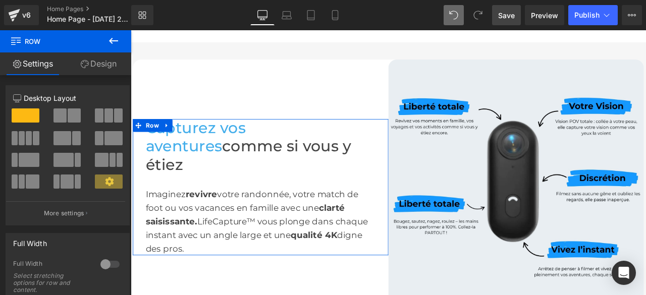
click at [115, 61] on link "Design" at bounding box center [99, 63] width 66 height 23
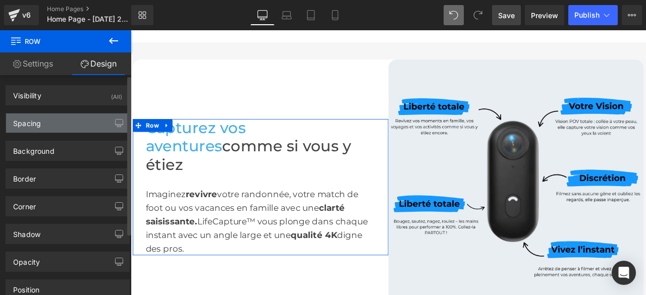
click at [64, 124] on div "Spacing" at bounding box center [67, 123] width 123 height 19
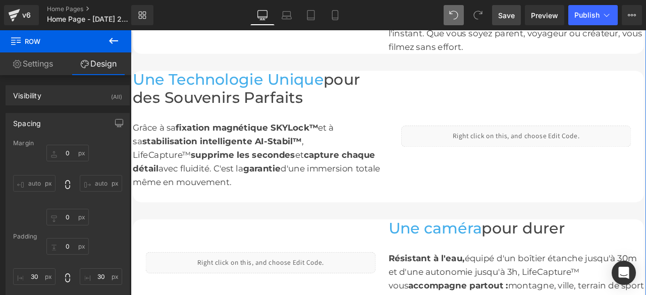
scroll to position [922, 0]
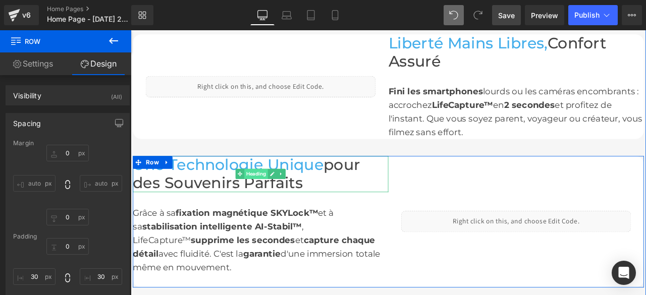
click at [274, 194] on span "Heading" at bounding box center [279, 200] width 28 height 12
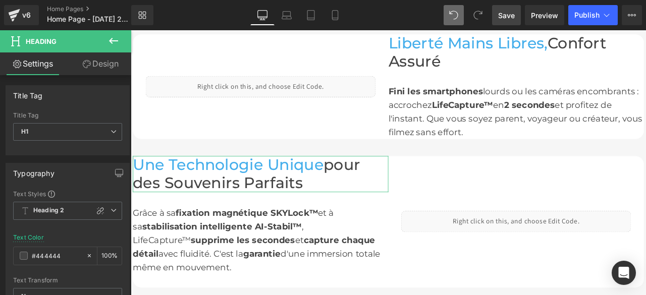
click at [102, 66] on link "Design" at bounding box center [101, 63] width 66 height 23
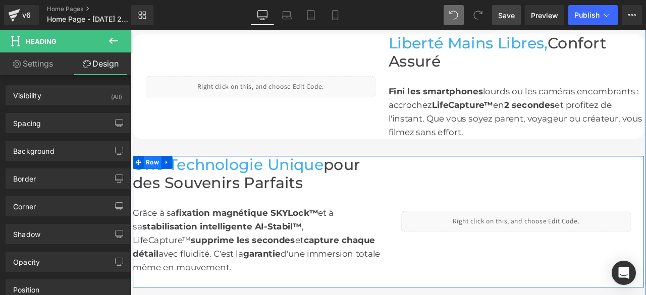
click at [150, 179] on span "Row" at bounding box center [156, 186] width 21 height 15
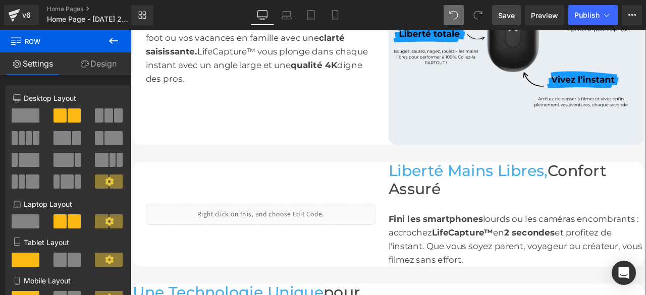
scroll to position [670, 0]
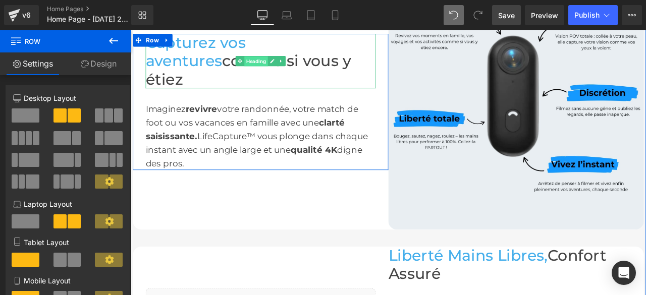
click at [275, 62] on span "Heading" at bounding box center [279, 68] width 28 height 12
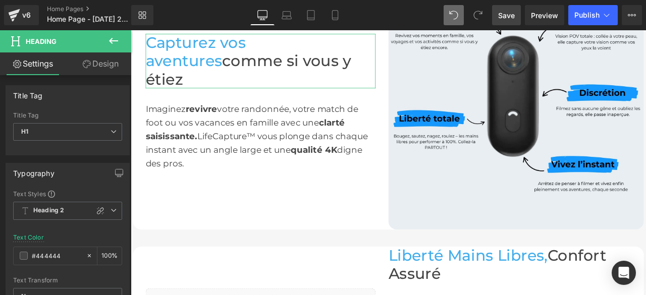
click at [115, 70] on link "Design" at bounding box center [101, 63] width 66 height 23
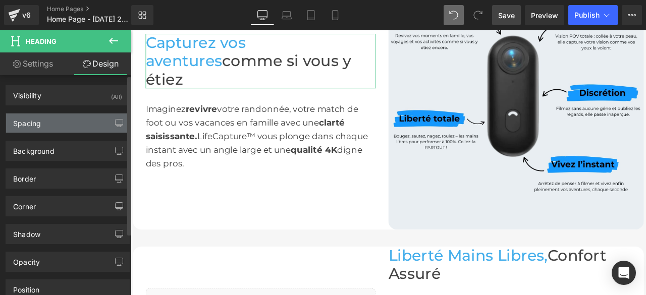
click at [42, 123] on div "Spacing" at bounding box center [67, 123] width 123 height 19
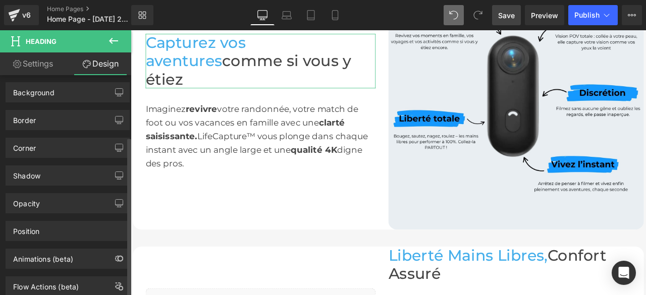
scroll to position [50, 0]
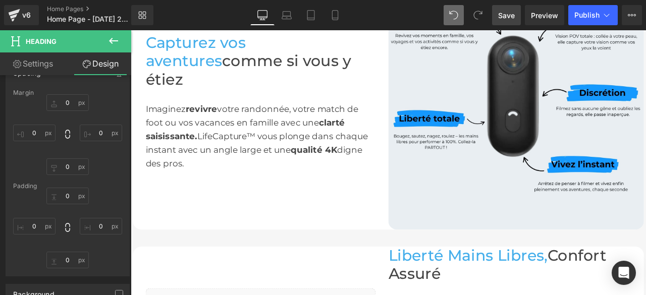
click at [115, 43] on icon at bounding box center [113, 41] width 12 height 12
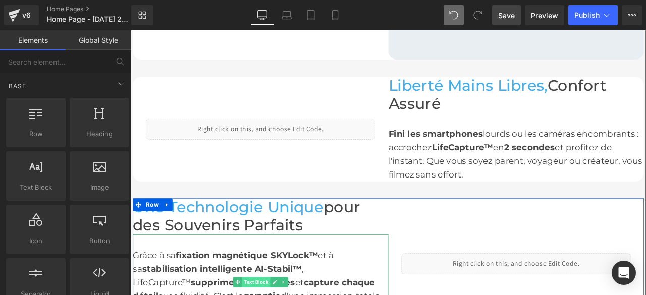
scroll to position [973, 0]
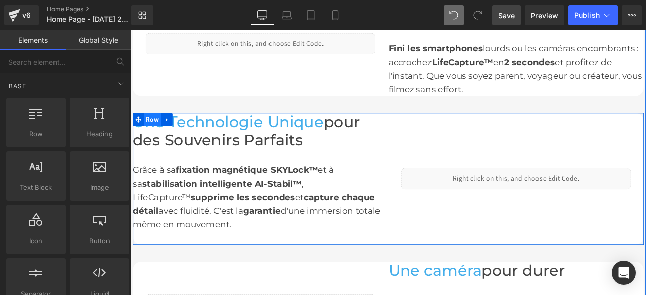
click at [153, 129] on span "Row" at bounding box center [156, 136] width 21 height 15
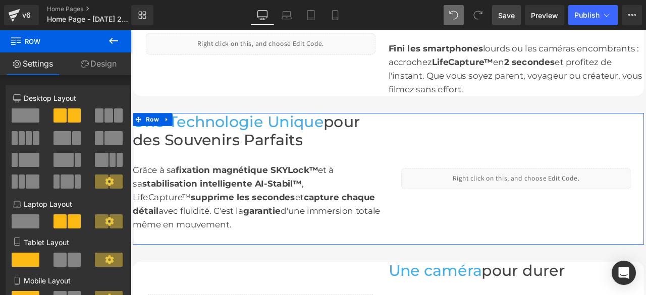
click at [90, 66] on link "Design" at bounding box center [99, 63] width 66 height 23
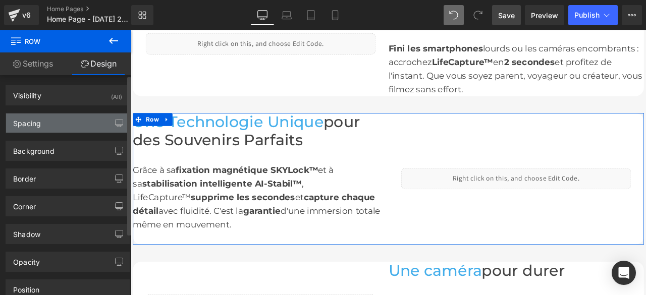
click at [51, 126] on div "Spacing" at bounding box center [67, 123] width 123 height 19
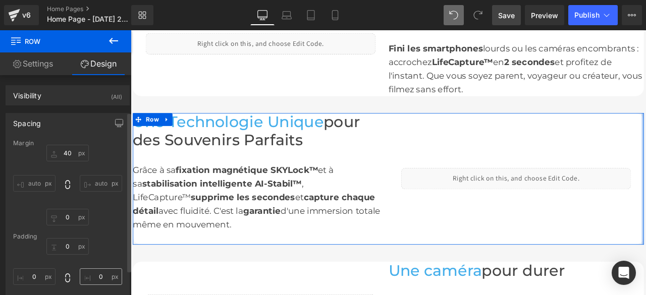
scroll to position [50, 0]
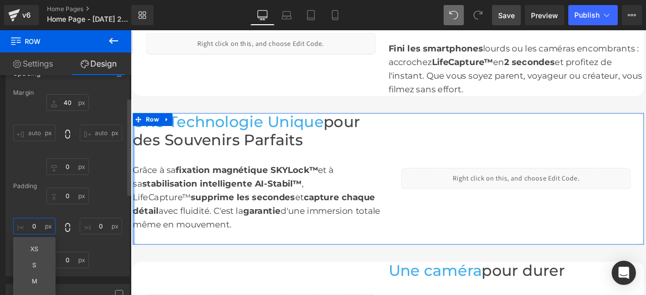
click at [37, 227] on input "text" at bounding box center [34, 226] width 42 height 17
type input "0"
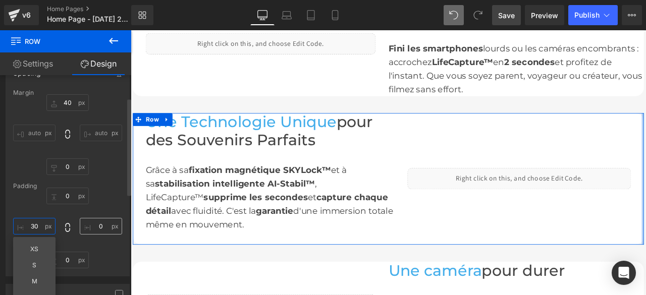
type input "30"
click at [98, 229] on input "text" at bounding box center [101, 226] width 42 height 17
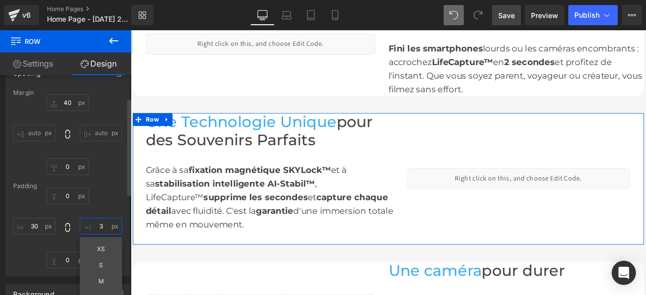
type input "30"
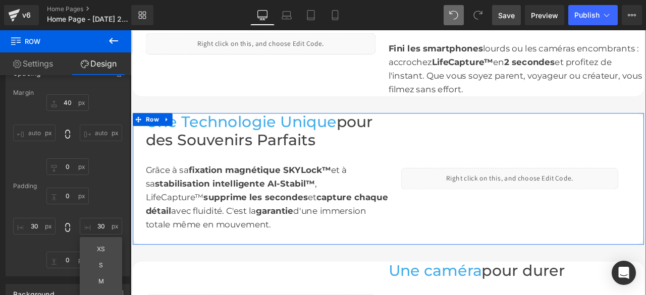
click at [465, 139] on div "Liquid Row" at bounding box center [580, 207] width 288 height 156
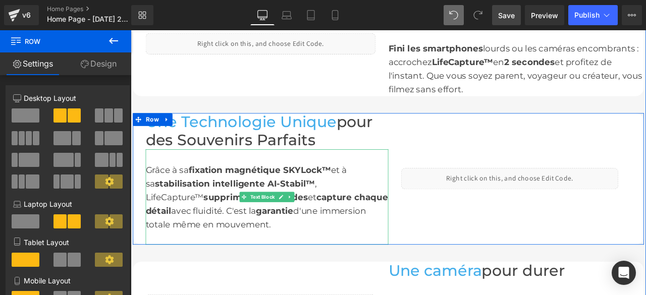
scroll to position [1023, 0]
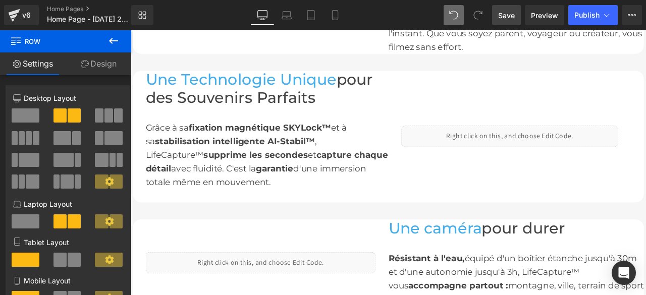
click at [495, 17] on link "Save" at bounding box center [506, 15] width 29 height 20
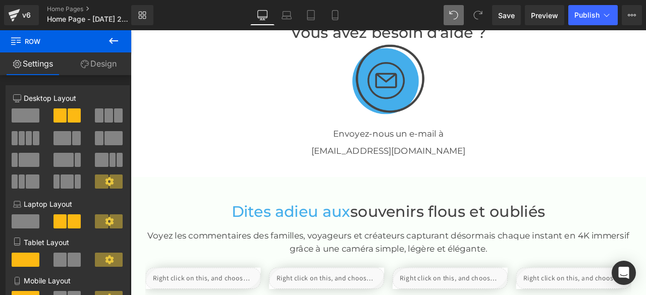
scroll to position [1413, 0]
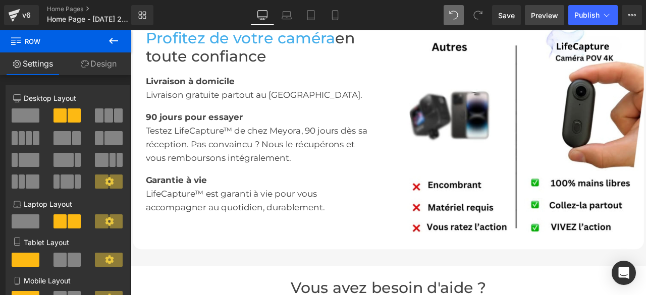
click at [541, 14] on span "Preview" at bounding box center [544, 15] width 27 height 11
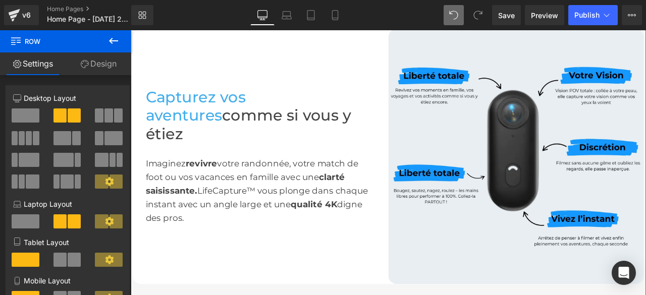
scroll to position [656, 0]
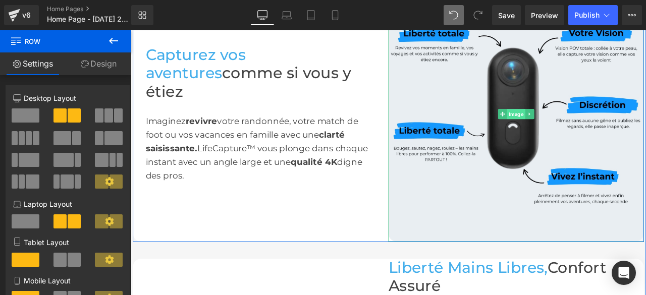
click at [580, 124] on span "Image" at bounding box center [588, 130] width 22 height 12
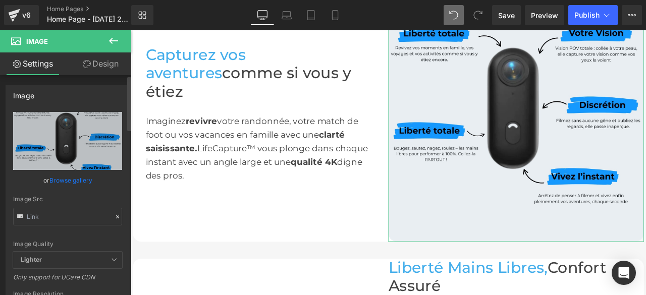
click at [116, 215] on icon at bounding box center [117, 216] width 3 height 3
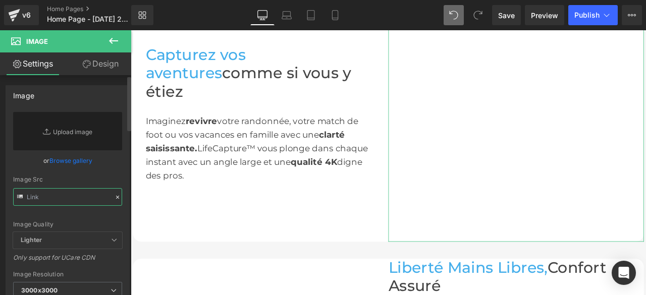
click at [89, 195] on input "text" at bounding box center [67, 197] width 109 height 18
paste input "https://cdn.shopify.com/s/files/1/0968/3809/1028/files/images_landing_page_Came…"
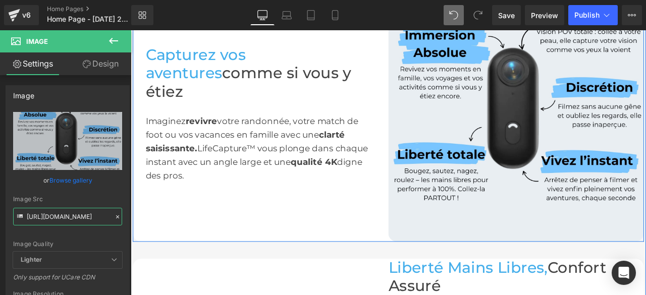
scroll to position [555, 0]
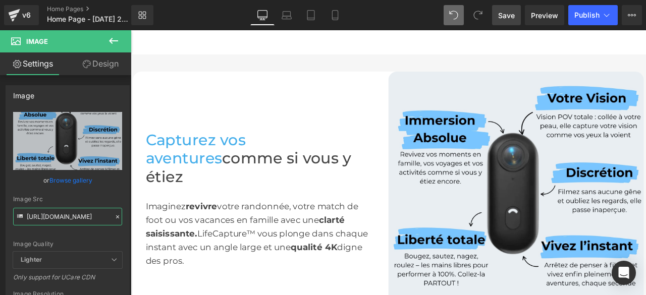
type input "https://cdn.shopify.com/s/files/1/0968/3809/1028/files/images_landing_page_Came…"
click at [507, 16] on span "Save" at bounding box center [506, 15] width 17 height 11
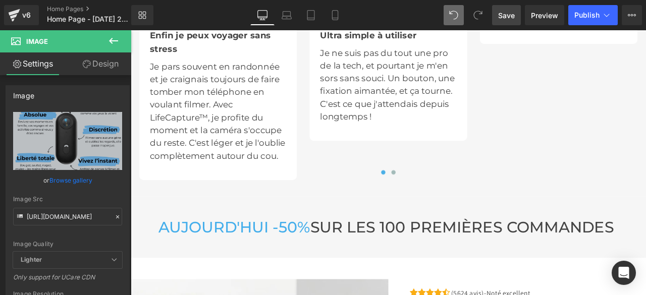
scroll to position [3027, 0]
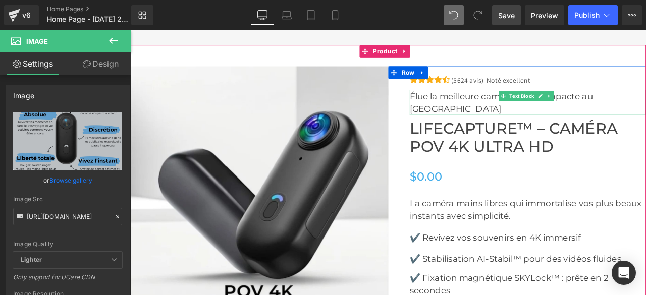
click at [645, 106] on font "Élue la meilleure caméra POV compacte au Canada" at bounding box center [569, 115] width 217 height 27
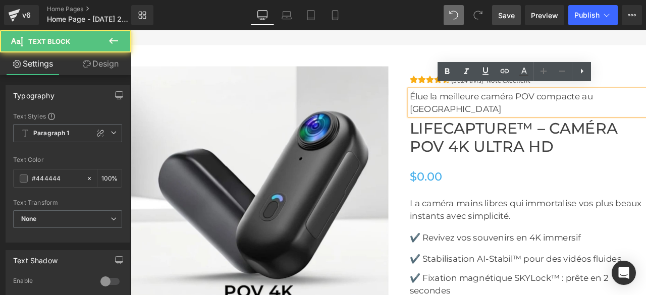
click at [645, 104] on font "Élue la meilleure caméra POV compacte au Canada" at bounding box center [569, 115] width 217 height 27
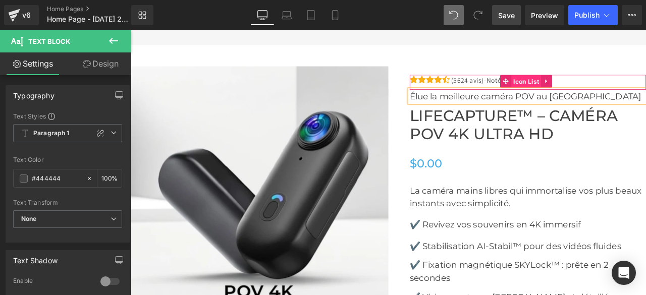
click at [596, 86] on span "Icon List" at bounding box center [599, 91] width 36 height 15
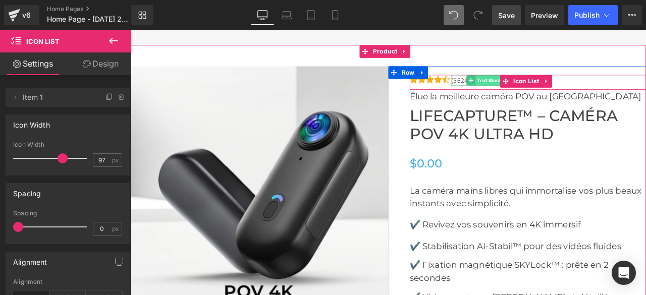
click at [547, 84] on span "Text Block" at bounding box center [555, 90] width 33 height 12
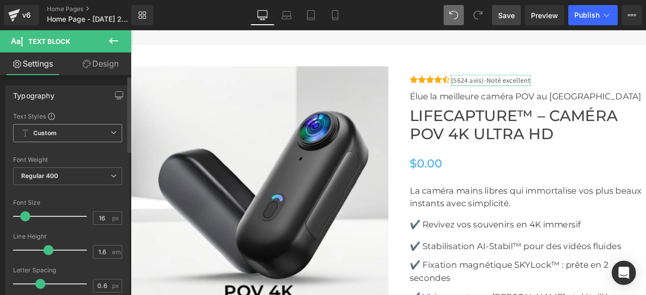
click at [113, 131] on icon at bounding box center [113, 133] width 6 height 6
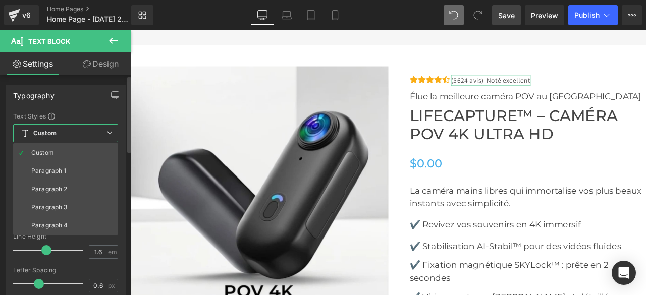
click at [107, 131] on icon at bounding box center [109, 133] width 6 height 6
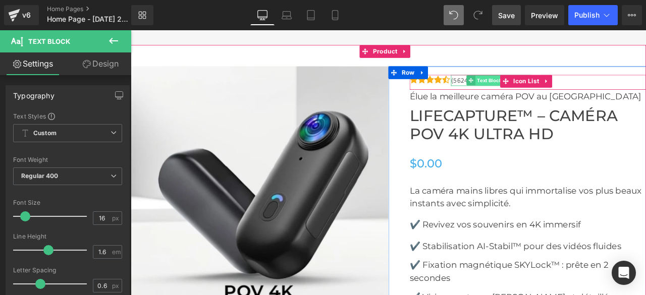
click at [542, 85] on span "Text Block" at bounding box center [555, 90] width 33 height 12
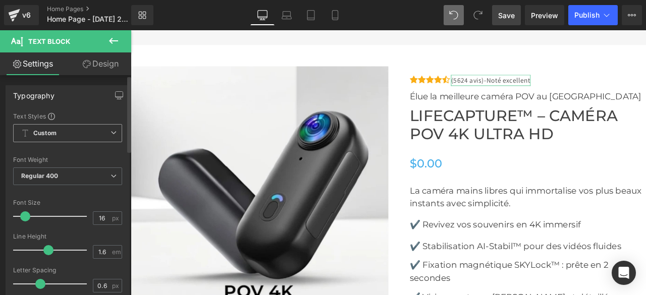
click at [33, 133] on b "Custom" at bounding box center [44, 133] width 23 height 9
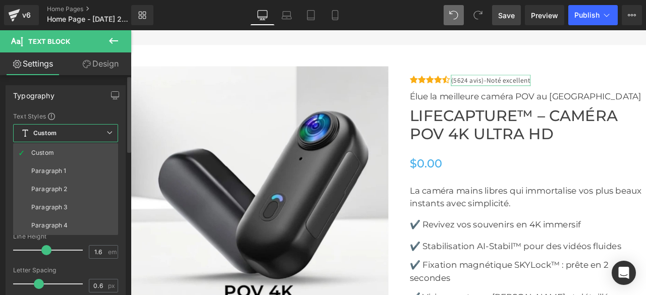
click at [110, 135] on icon at bounding box center [109, 133] width 6 height 6
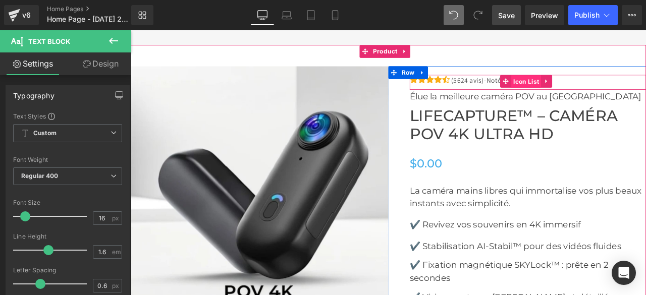
click at [597, 87] on span "Icon List" at bounding box center [599, 91] width 36 height 15
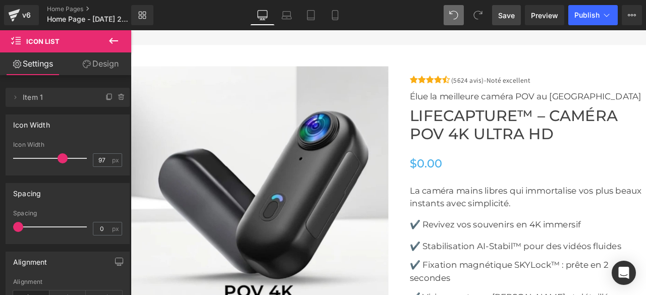
click at [108, 38] on icon at bounding box center [113, 41] width 12 height 12
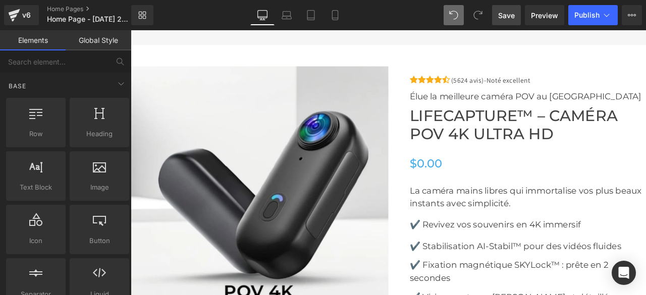
click at [511, 18] on span "Save" at bounding box center [506, 15] width 17 height 11
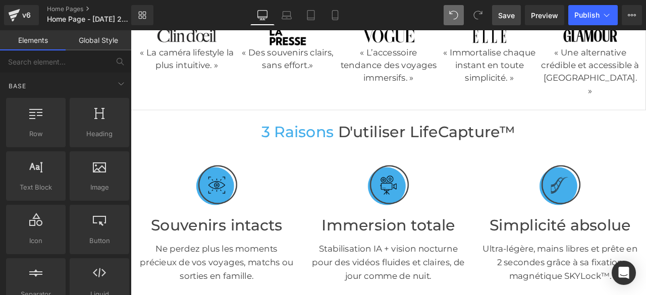
scroll to position [0, 0]
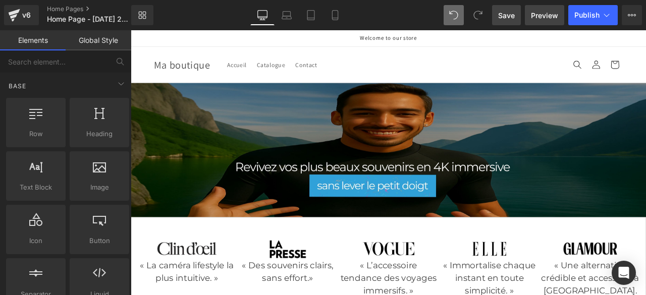
click at [542, 14] on span "Preview" at bounding box center [544, 15] width 27 height 11
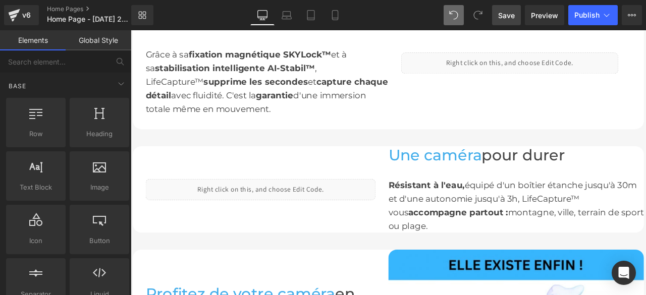
scroll to position [1009, 0]
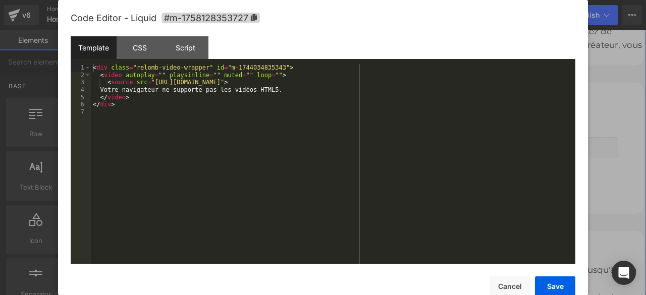
click at [503, 284] on button "Cancel" at bounding box center [509, 286] width 40 height 20
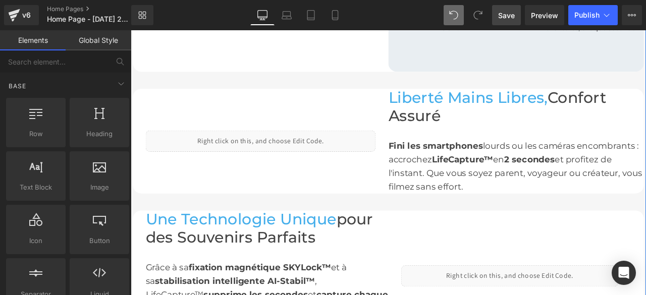
scroll to position [908, 0]
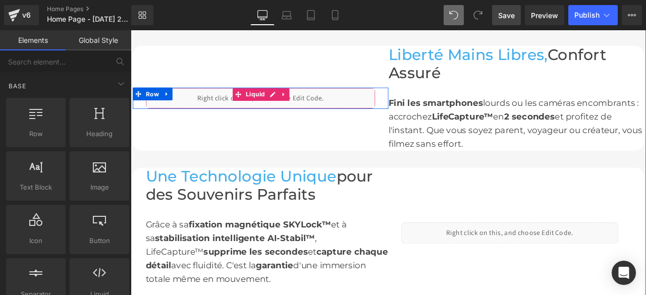
click at [292, 98] on div "Liquid" at bounding box center [284, 110] width 272 height 25
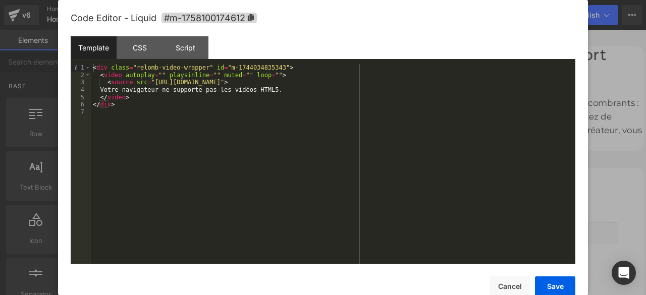
click at [393, 84] on div "< div class = "relomb-video-wrapper" id = "m-1744034835343" > < video autoplay …" at bounding box center [333, 171] width 484 height 214
drag, startPoint x: 392, startPoint y: 83, endPoint x: 150, endPoint y: 83, distance: 241.7
click at [150, 83] on div "< div class = "relomb-video-wrapper" id = "m-1744034835343" > < video autoplay …" at bounding box center [333, 171] width 484 height 214
click at [562, 284] on button "Save" at bounding box center [555, 286] width 40 height 20
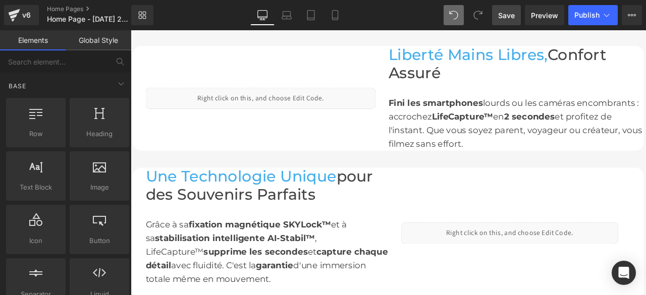
click at [506, 19] on span "Save" at bounding box center [506, 15] width 17 height 11
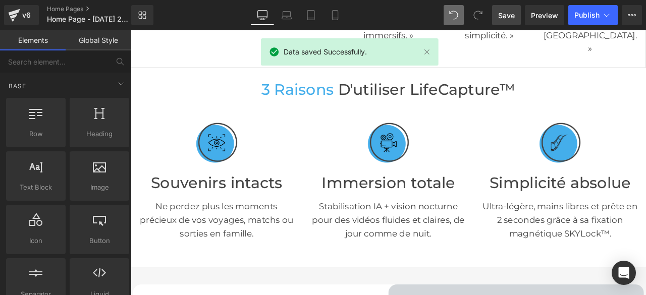
scroll to position [454, 0]
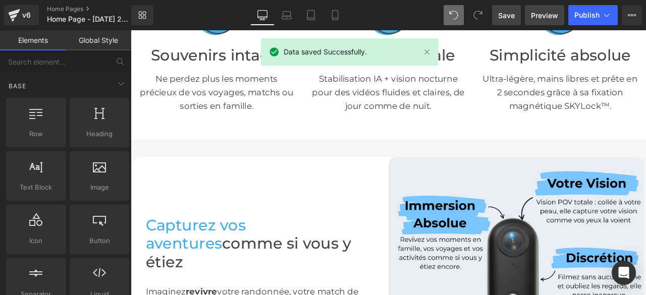
click at [535, 16] on span "Preview" at bounding box center [544, 15] width 27 height 11
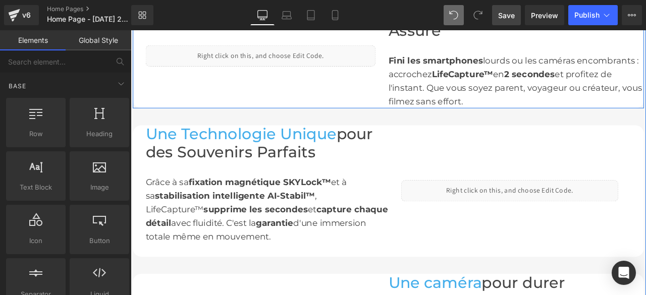
scroll to position [908, 0]
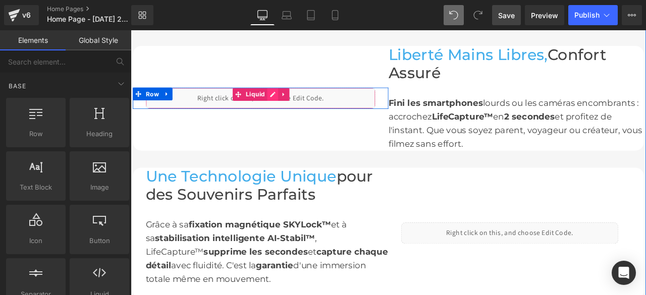
click at [295, 98] on div "Liquid" at bounding box center [284, 110] width 272 height 25
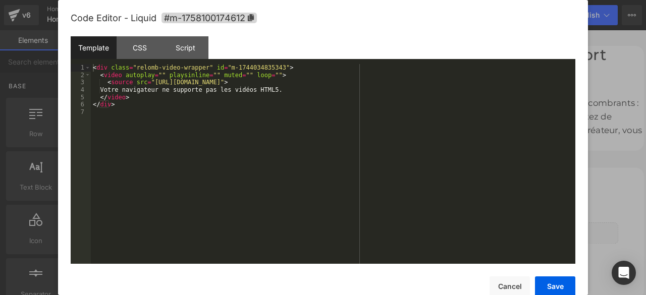
click at [391, 82] on div "< div class = "relomb-video-wrapper" id = "m-1744034835343" > < video autoplay …" at bounding box center [333, 171] width 484 height 214
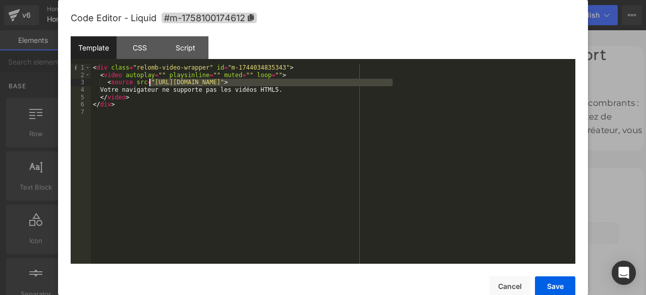
drag, startPoint x: 391, startPoint y: 82, endPoint x: 151, endPoint y: 81, distance: 240.1
click at [151, 81] on div "< div class = "relomb-video-wrapper" id = "m-1744034835343" > < video autoplay …" at bounding box center [333, 171] width 484 height 214
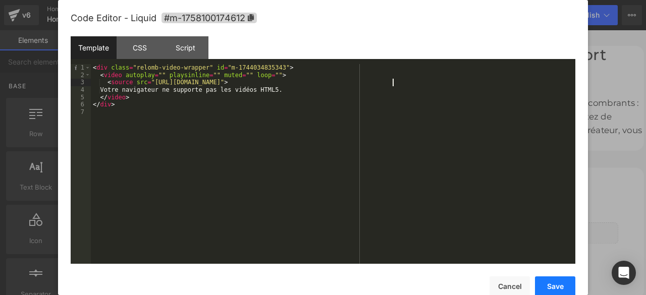
click at [556, 285] on button "Save" at bounding box center [555, 286] width 40 height 20
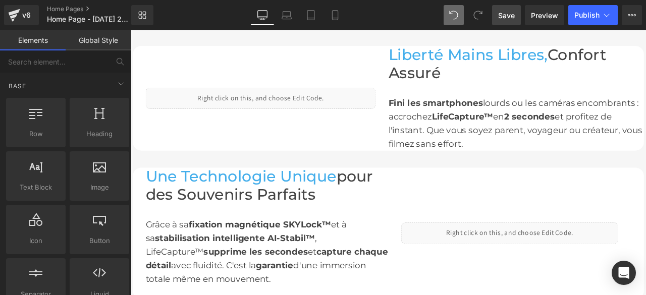
click at [507, 17] on span "Save" at bounding box center [506, 15] width 17 height 11
click at [537, 13] on span "Preview" at bounding box center [544, 15] width 27 height 11
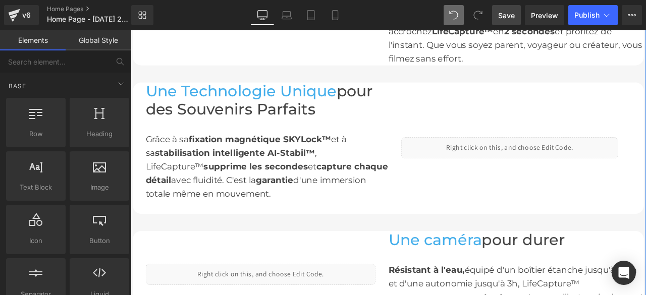
scroll to position [959, 0]
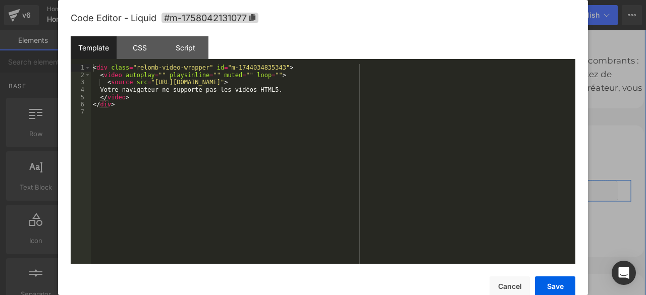
click at [587, 208] on div "Liquid" at bounding box center [579, 220] width 257 height 25
click at [391, 85] on div "< div class = "relomb-video-wrapper" id = "m-1744034835343" > < video autoplay …" at bounding box center [333, 171] width 484 height 214
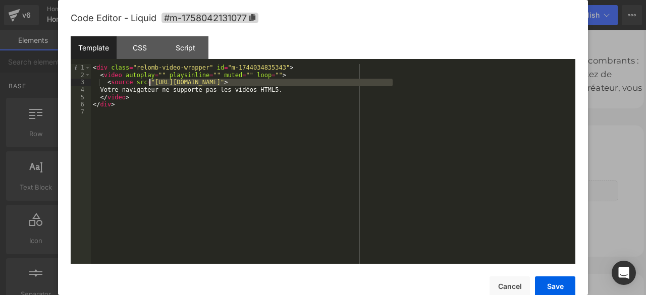
drag, startPoint x: 391, startPoint y: 85, endPoint x: 151, endPoint y: 82, distance: 240.7
click at [151, 82] on div "< div class = "relomb-video-wrapper" id = "m-1744034835343" > < video autoplay …" at bounding box center [333, 171] width 484 height 214
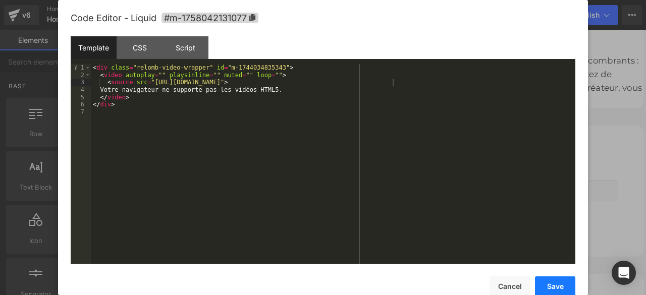
click at [552, 283] on button "Save" at bounding box center [555, 286] width 40 height 20
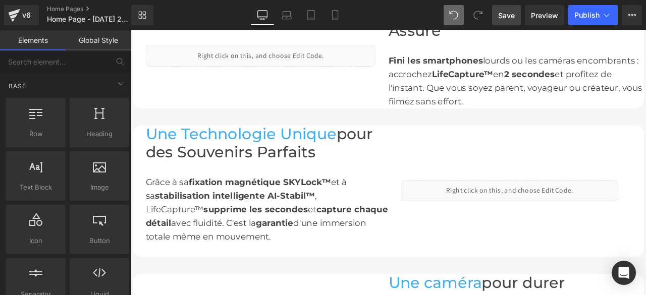
click at [511, 13] on span "Save" at bounding box center [506, 15] width 17 height 11
click at [541, 14] on span "Preview" at bounding box center [544, 15] width 27 height 11
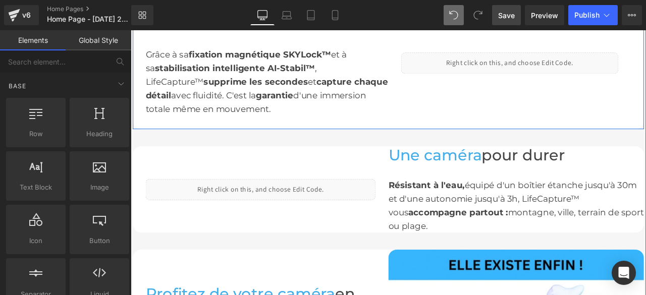
scroll to position [1160, 0]
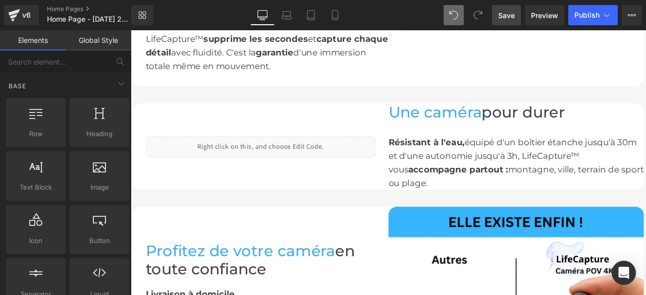
click at [506, 17] on span "Save" at bounding box center [506, 15] width 17 height 11
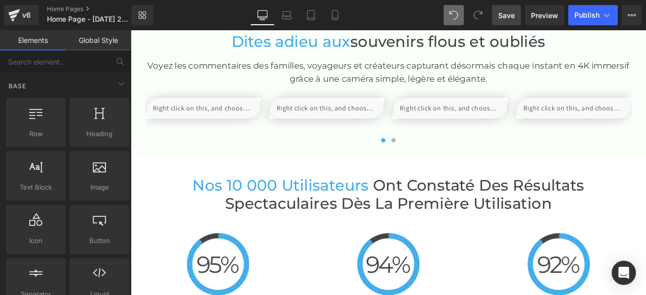
scroll to position [1867, 0]
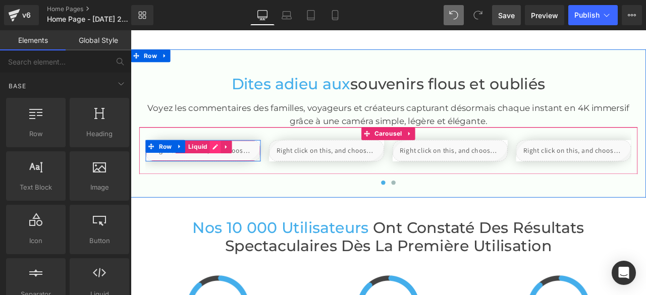
click at [227, 160] on div "Liquid" at bounding box center [216, 172] width 136 height 25
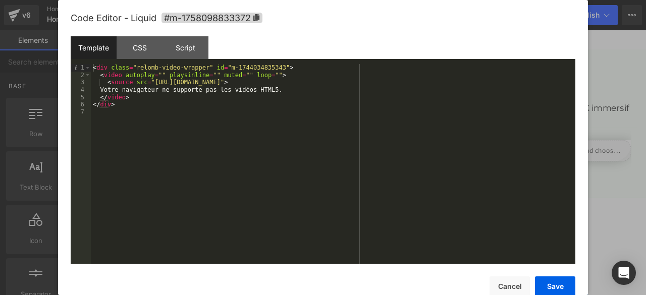
click at [391, 83] on div "< div class = "relomb-video-wrapper" id = "m-1744034835343" > < video autoplay …" at bounding box center [333, 171] width 484 height 214
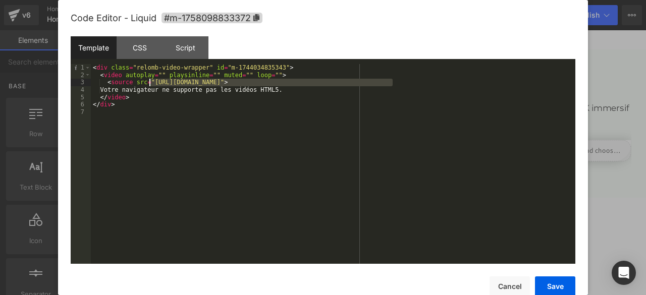
drag, startPoint x: 391, startPoint y: 83, endPoint x: 149, endPoint y: 82, distance: 242.7
click at [149, 82] on div "< div class = "relomb-video-wrapper" id = "m-1744034835343" > < video autoplay …" at bounding box center [333, 171] width 484 height 214
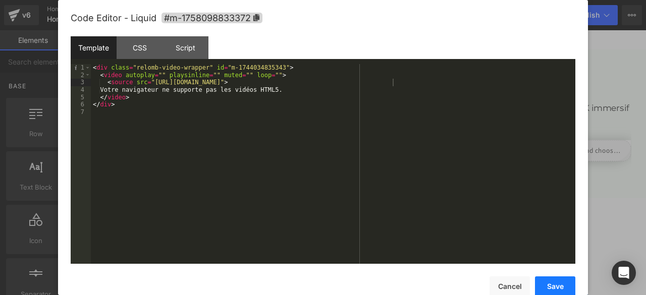
click at [549, 283] on button "Save" at bounding box center [555, 286] width 40 height 20
click at [375, 160] on div "Liquid" at bounding box center [363, 172] width 136 height 25
click at [391, 85] on div "< div class = "relomb-video-wrapper" id = "m-1744034835343" > < video autoplay …" at bounding box center [333, 171] width 484 height 214
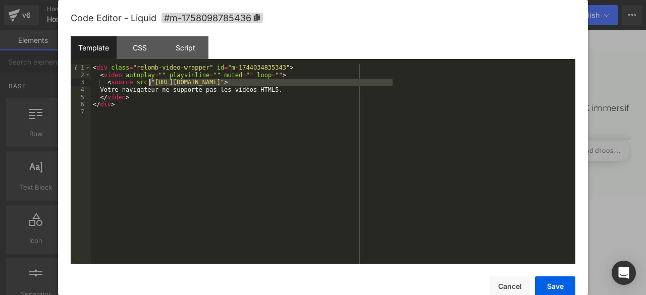
drag, startPoint x: 391, startPoint y: 84, endPoint x: 153, endPoint y: 82, distance: 237.6
click at [153, 82] on div "< div class = "relomb-video-wrapper" id = "m-1744034835343" > < video autoplay …" at bounding box center [333, 171] width 484 height 214
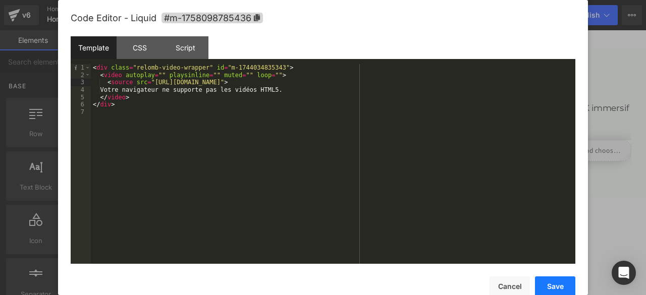
click at [559, 285] on button "Save" at bounding box center [555, 286] width 40 height 20
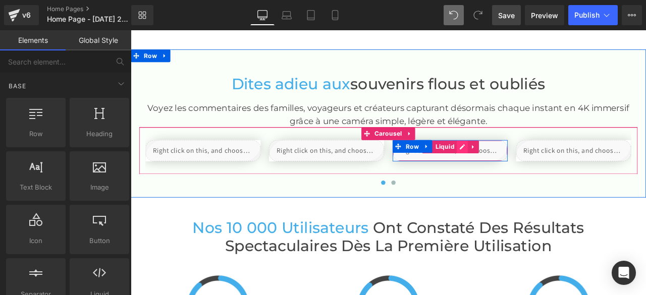
click at [518, 160] on div "Liquid" at bounding box center [509, 172] width 136 height 25
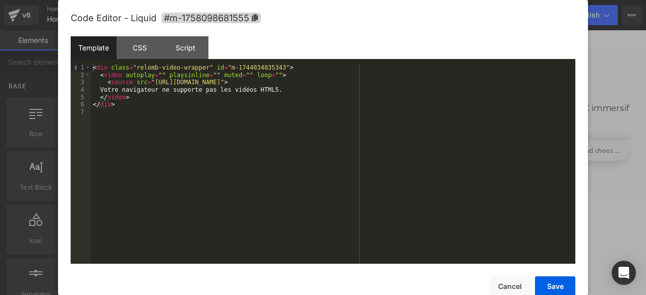
click at [391, 84] on div "< div class = "relomb-video-wrapper" id = "m-1744034835343" > < video autoplay …" at bounding box center [333, 171] width 484 height 214
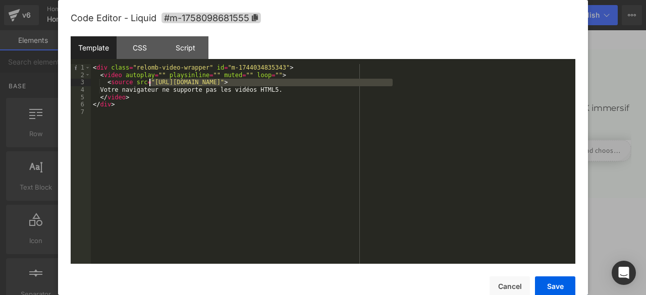
drag, startPoint x: 391, startPoint y: 84, endPoint x: 154, endPoint y: 86, distance: 237.1
click at [154, 86] on div "< div class = "relomb-video-wrapper" id = "m-1744034835343" > < video autoplay …" at bounding box center [333, 171] width 484 height 214
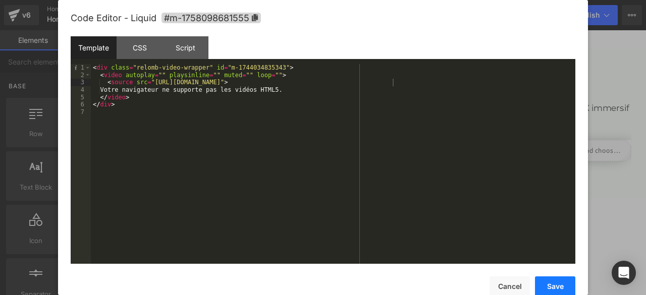
click at [546, 288] on button "Save" at bounding box center [555, 286] width 40 height 20
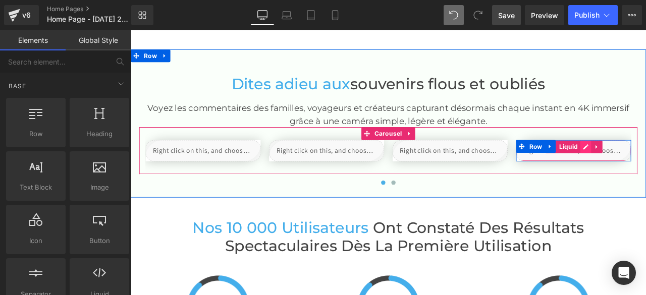
click at [645, 160] on div "Liquid" at bounding box center [655, 172] width 136 height 25
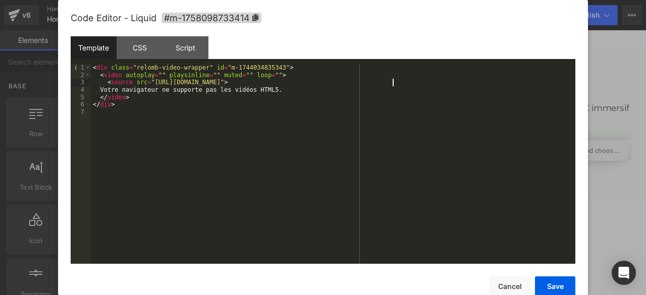
click at [393, 84] on div "< div class = "relomb-video-wrapper" id = "m-1744034835343" > < video autoplay …" at bounding box center [333, 171] width 484 height 214
drag, startPoint x: 393, startPoint y: 84, endPoint x: 155, endPoint y: 80, distance: 237.7
click at [155, 80] on div "< div class = "relomb-video-wrapper" id = "m-1744034835343" > < video autoplay …" at bounding box center [333, 171] width 484 height 214
click at [550, 292] on button "Save" at bounding box center [555, 286] width 40 height 20
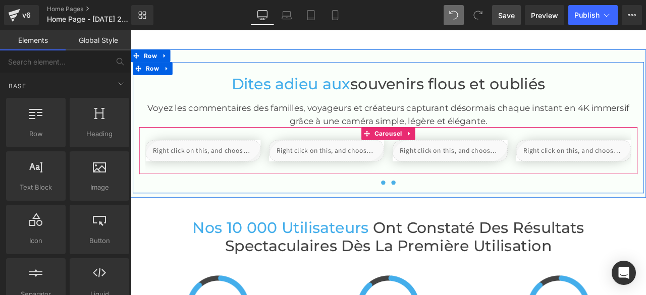
click at [439, 208] on span at bounding box center [441, 210] width 5 height 5
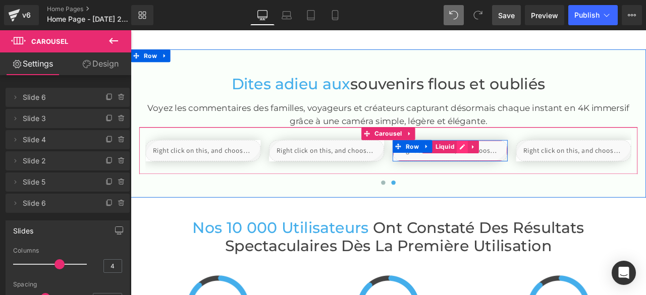
click at [521, 160] on div "Liquid" at bounding box center [509, 172] width 136 height 25
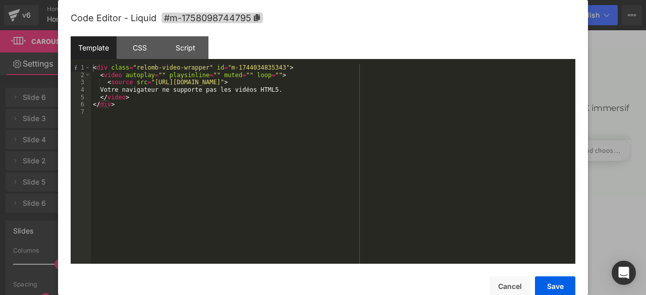
click at [393, 83] on div "< div class = "relomb-video-wrapper" id = "m-1744034835343" > < video autoplay …" at bounding box center [333, 171] width 484 height 214
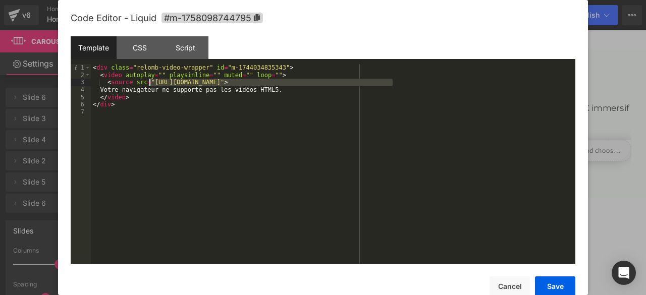
drag, startPoint x: 393, startPoint y: 83, endPoint x: 154, endPoint y: 84, distance: 238.1
click at [154, 84] on div "< div class = "relomb-video-wrapper" id = "m-1744034835343" > < video autoplay …" at bounding box center [333, 171] width 484 height 214
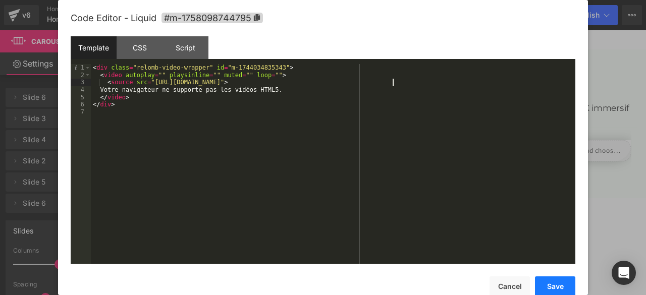
click at [550, 292] on button "Save" at bounding box center [555, 286] width 40 height 20
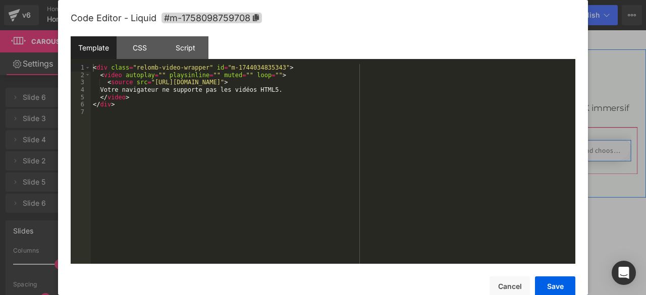
click at [645, 160] on div "Liquid" at bounding box center [655, 172] width 136 height 25
click at [393, 84] on div "< div class = "relomb-video-wrapper" id = "m-1744034835343" > < video autoplay …" at bounding box center [333, 171] width 484 height 214
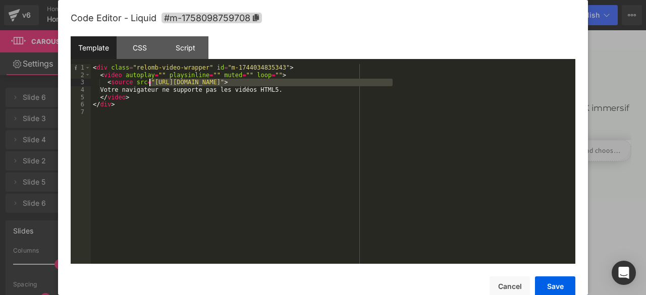
drag, startPoint x: 393, startPoint y: 84, endPoint x: 154, endPoint y: 82, distance: 238.6
click at [154, 82] on div "< div class = "relomb-video-wrapper" id = "m-1744034835343" > < video autoplay …" at bounding box center [333, 171] width 484 height 214
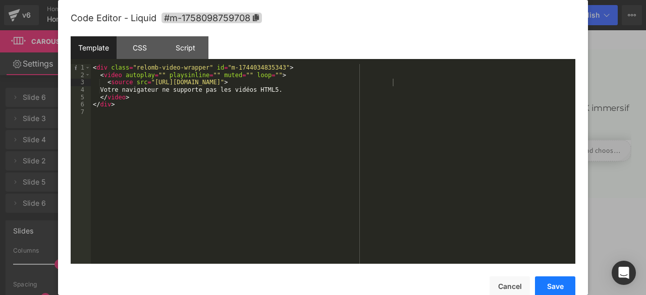
click at [556, 286] on button "Save" at bounding box center [555, 286] width 40 height 20
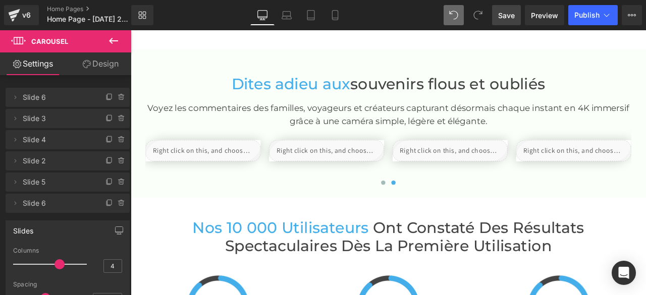
click at [505, 16] on span "Save" at bounding box center [506, 15] width 17 height 11
click at [556, 15] on span "Preview" at bounding box center [544, 15] width 27 height 11
click at [503, 17] on span "Save" at bounding box center [506, 15] width 17 height 11
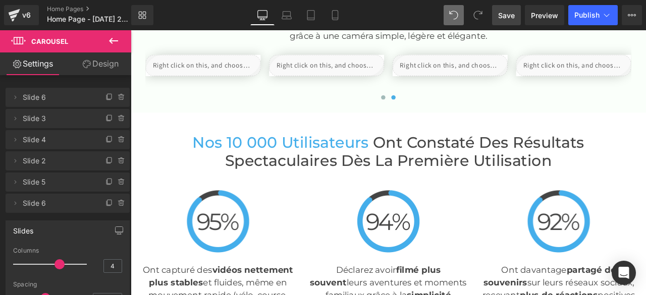
scroll to position [2068, 0]
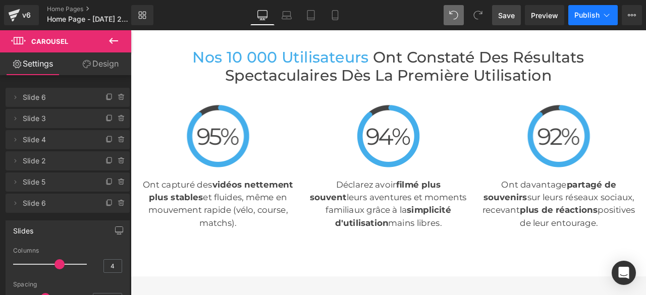
click at [587, 12] on span "Publish" at bounding box center [586, 15] width 25 height 8
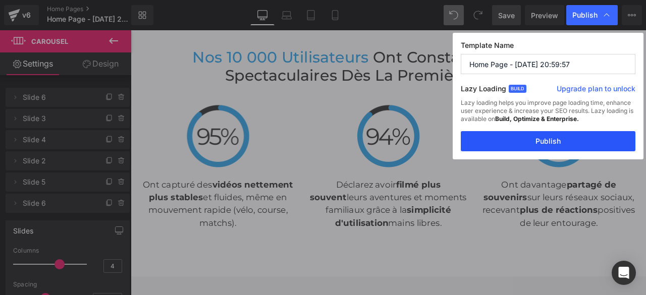
click at [523, 140] on button "Publish" at bounding box center [548, 141] width 175 height 20
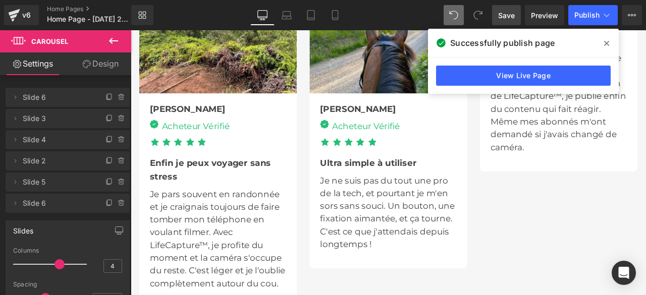
scroll to position [2674, 0]
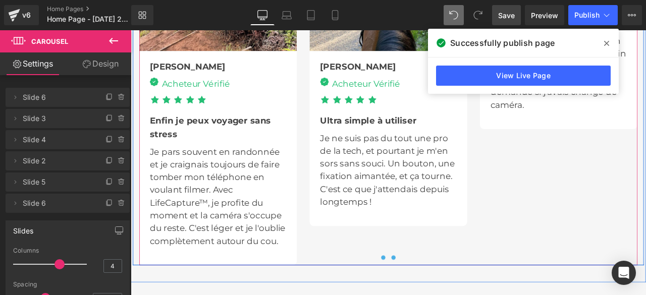
click at [439, 295] on span at bounding box center [441, 299] width 5 height 5
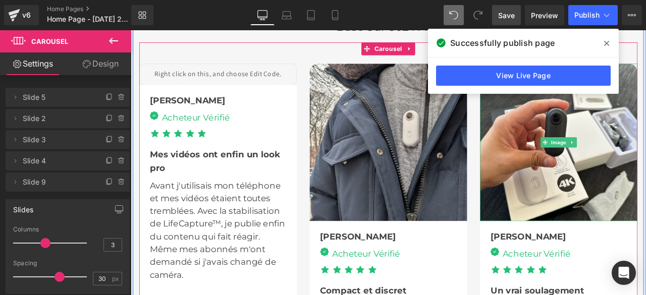
scroll to position [2422, 0]
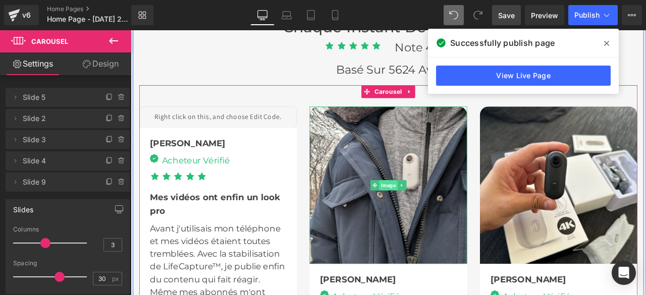
click at [427, 208] on span "Image" at bounding box center [436, 214] width 22 height 12
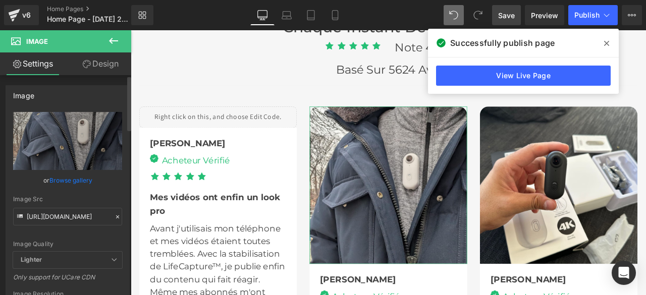
click at [114, 216] on icon at bounding box center [117, 216] width 7 height 7
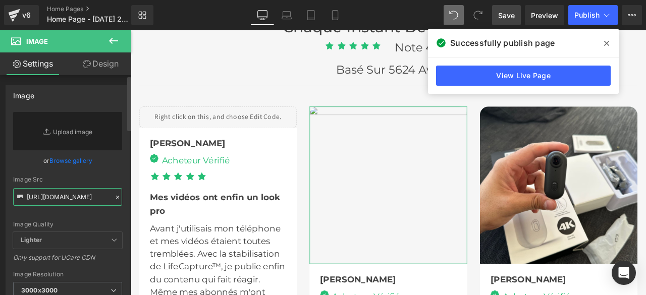
click at [83, 194] on input "https://cdn.shopify.com/s/files/1/0968/3809/1028/files/4_3000x3000.jpg?v=175810…" at bounding box center [67, 197] width 109 height 18
paste input "https://cdn.shopify.com/s/files/1/0968/3809/1028/files/2_5c92936f-bc1d-48f8-ab3…"
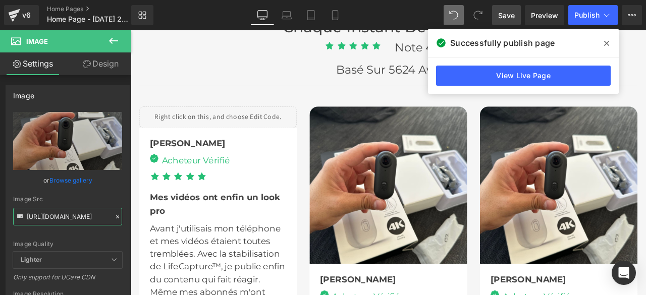
type input "https://cdn.shopify.com/s/files/1/0968/3809/1028/files/2_5c92936f-bc1d-48f8-ab3…"
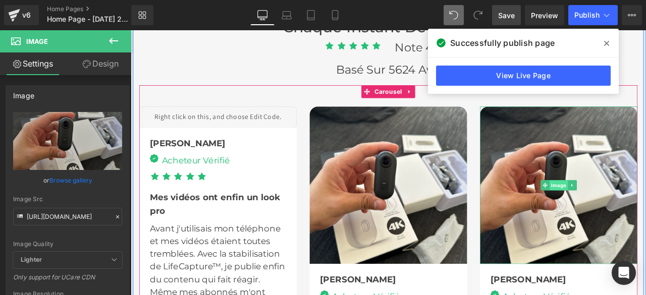
click at [636, 208] on span "Image" at bounding box center [638, 214] width 22 height 12
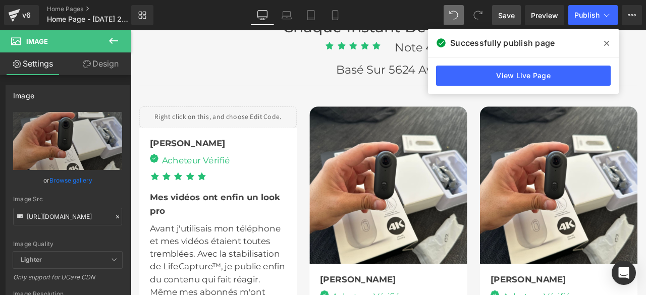
click at [607, 42] on icon at bounding box center [606, 43] width 5 height 5
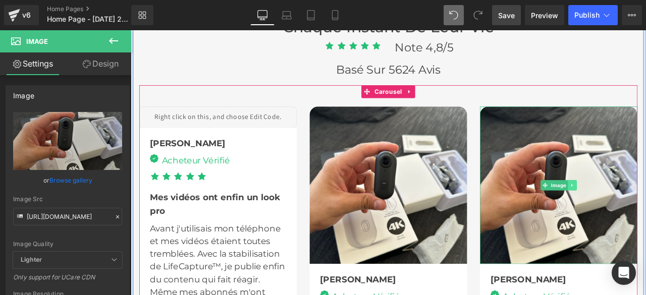
click at [645, 211] on icon at bounding box center [654, 214] width 6 height 6
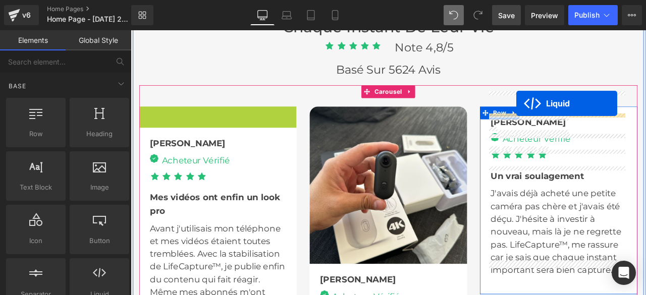
drag, startPoint x: 203, startPoint y: 108, endPoint x: 587, endPoint y: 117, distance: 384.5
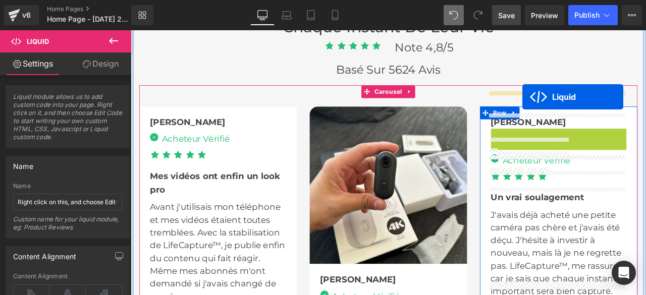
drag, startPoint x: 605, startPoint y: 136, endPoint x: 595, endPoint y: 109, distance: 29.2
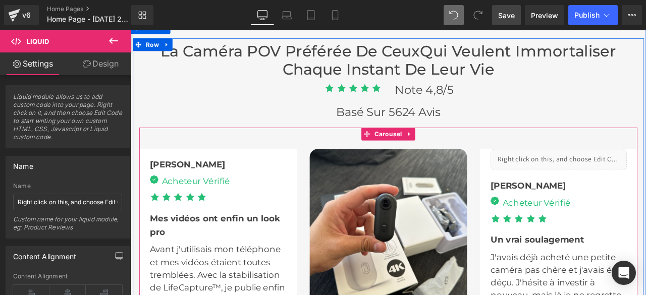
scroll to position [2422, 0]
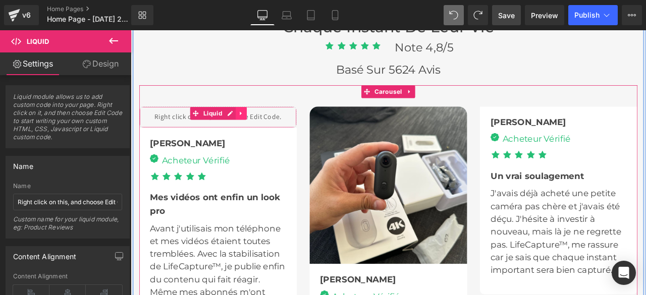
click at [260, 127] on icon at bounding box center [261, 129] width 2 height 5
click at [251, 125] on icon at bounding box center [254, 128] width 7 height 7
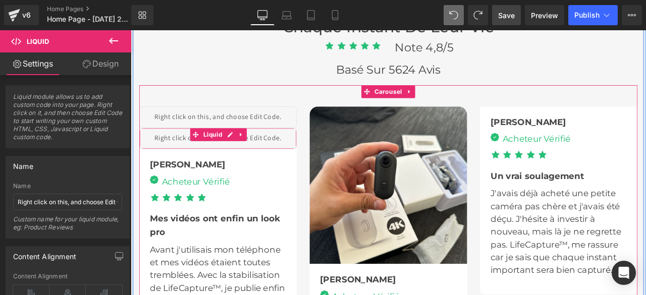
click at [153, 146] on div "Liquid" at bounding box center [234, 158] width 187 height 25
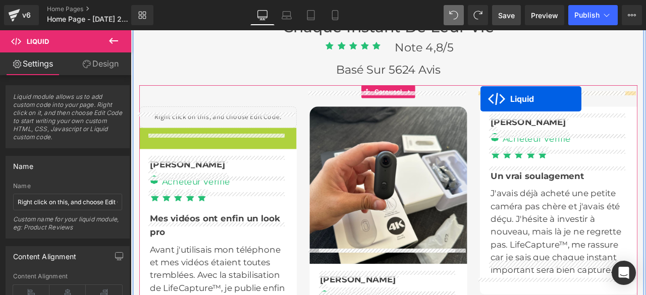
drag, startPoint x: 205, startPoint y: 137, endPoint x: 545, endPoint y: 111, distance: 340.5
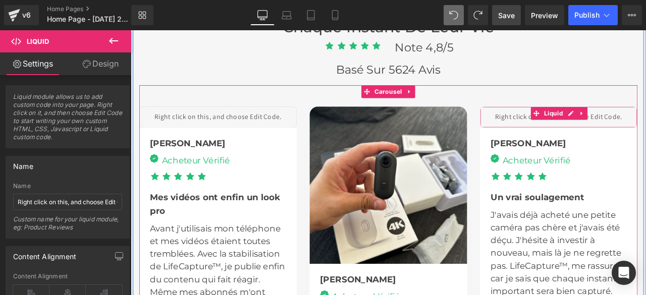
click at [645, 121] on div "Liquid" at bounding box center [637, 133] width 187 height 25
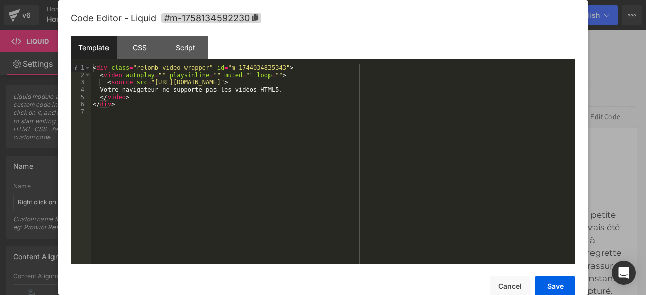
click at [391, 83] on div "< div class = "relomb-video-wrapper" id = "m-1744034835343" > < video autoplay …" at bounding box center [333, 171] width 484 height 214
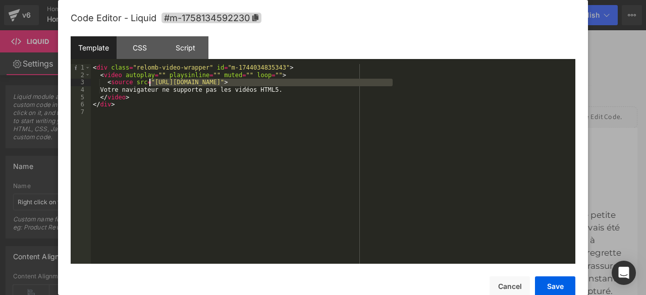
drag, startPoint x: 391, startPoint y: 83, endPoint x: 159, endPoint y: 79, distance: 232.1
click at [159, 79] on div "< div class = "relomb-video-wrapper" id = "m-1744034835343" > < video autoplay …" at bounding box center [333, 171] width 484 height 214
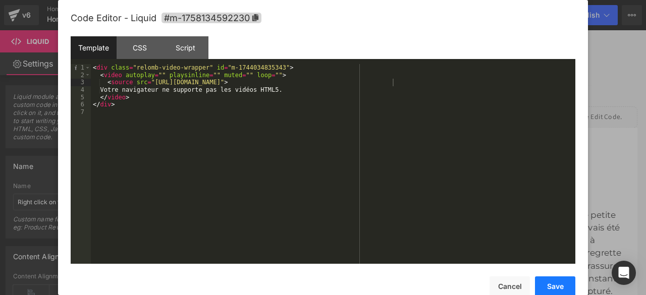
click at [541, 284] on button "Save" at bounding box center [555, 286] width 40 height 20
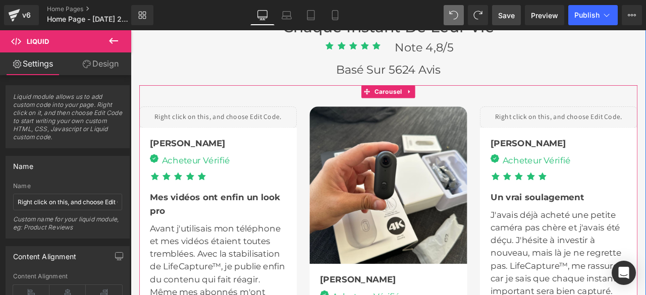
scroll to position [2371, 0]
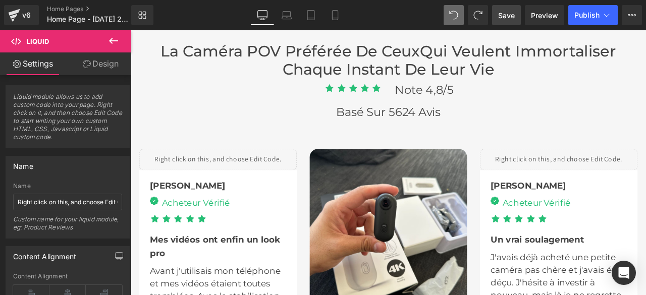
click at [498, 15] on link "Save" at bounding box center [506, 15] width 29 height 20
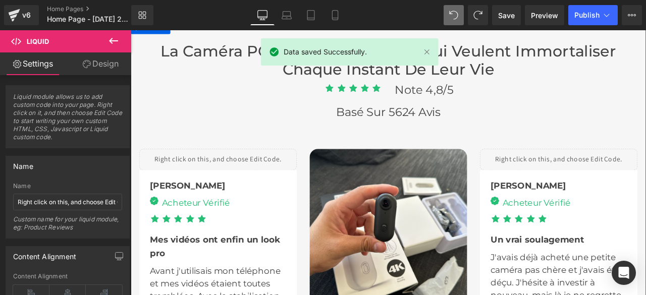
scroll to position [2724, 0]
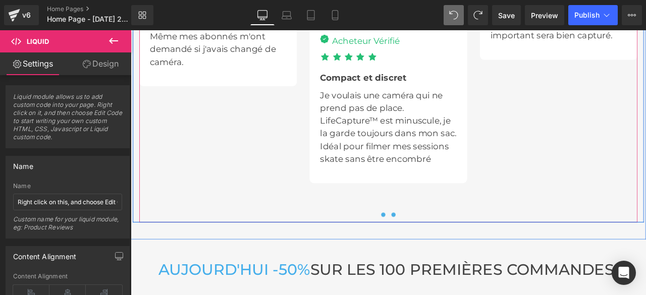
click at [427, 247] on span at bounding box center [429, 249] width 5 height 5
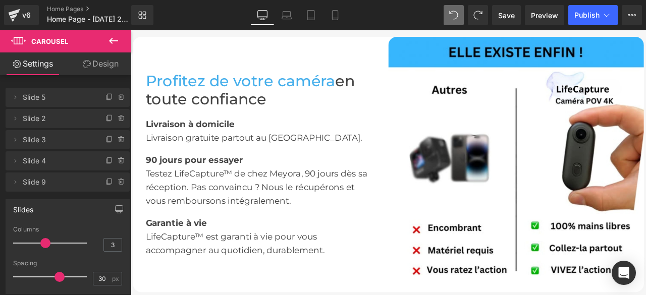
scroll to position [1160, 0]
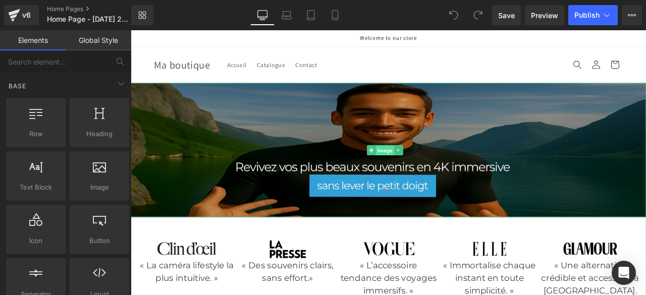
click at [428, 170] on span "Image" at bounding box center [432, 173] width 22 height 12
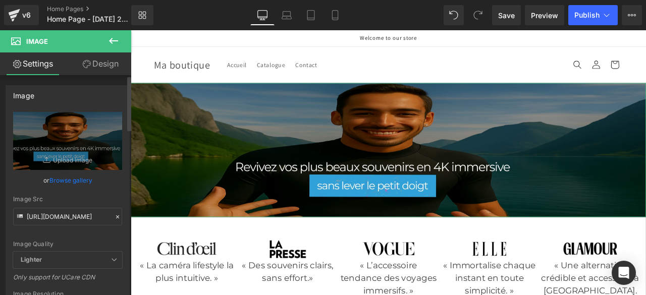
click at [115, 217] on icon at bounding box center [117, 216] width 7 height 7
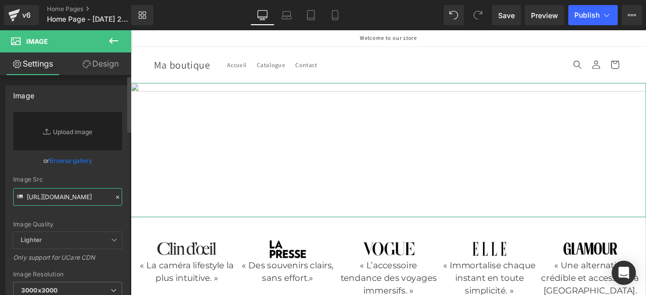
click at [102, 200] on input "[URL][DOMAIN_NAME]" at bounding box center [67, 197] width 109 height 18
paste input "[URL][DOMAIN_NAME]"
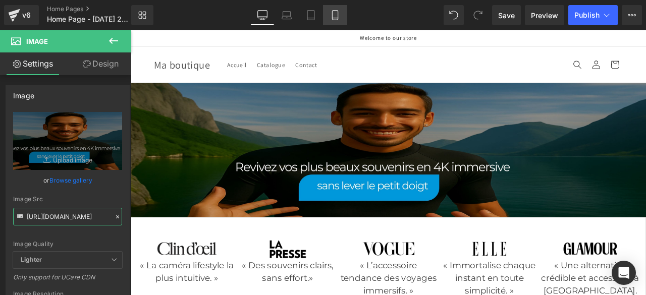
type input "[URL][DOMAIN_NAME]"
click at [337, 16] on icon at bounding box center [335, 15] width 10 height 10
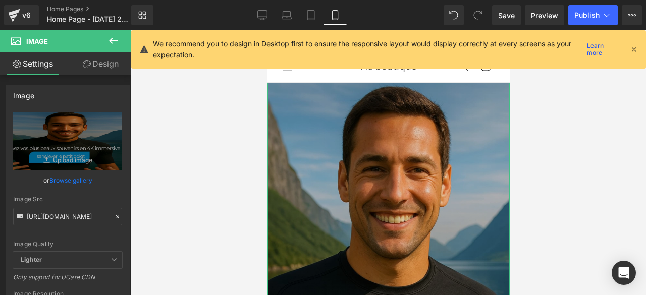
scroll to position [303, 0]
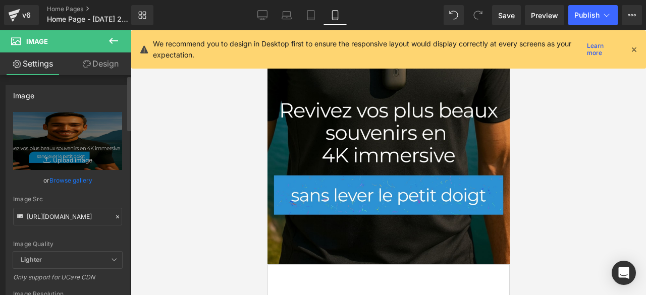
click at [115, 216] on icon at bounding box center [117, 216] width 7 height 7
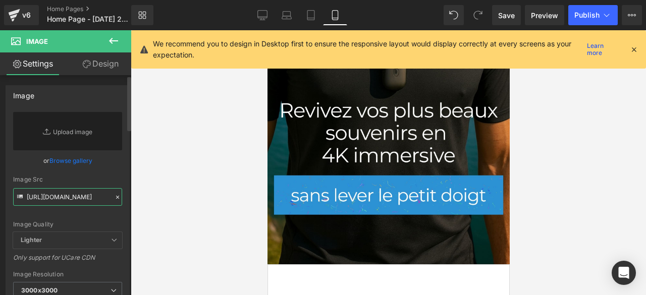
click at [82, 196] on input "[URL][DOMAIN_NAME]" at bounding box center [67, 197] width 109 height 18
paste input "[URL][DOMAIN_NAME][PHONE_NUMBER]"
type input "[URL][DOMAIN_NAME][PHONE_NUMBER]"
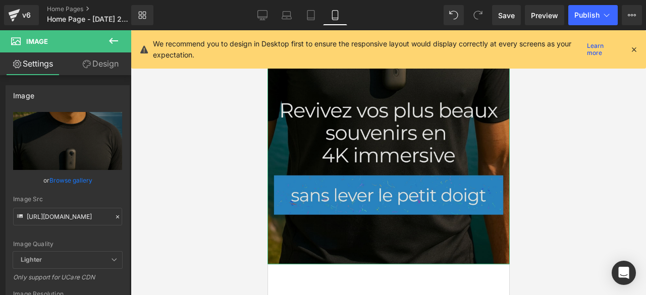
click at [379, 126] on img at bounding box center [388, 22] width 242 height 484
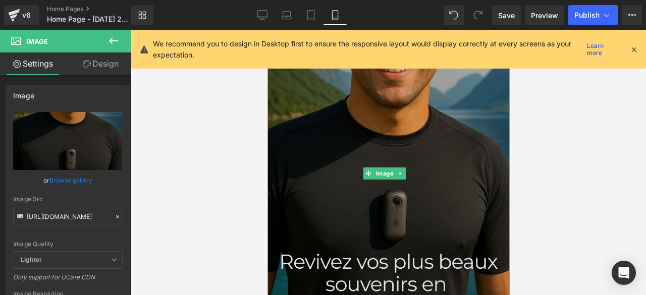
scroll to position [101, 0]
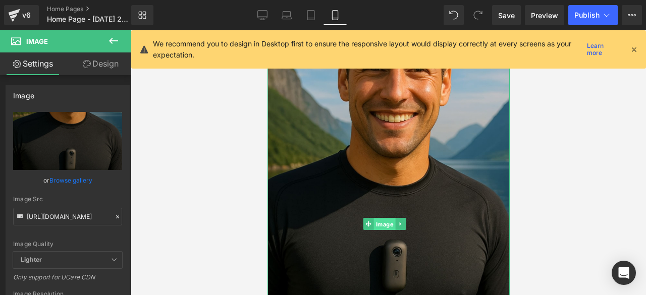
click at [385, 218] on span "Image" at bounding box center [384, 224] width 22 height 12
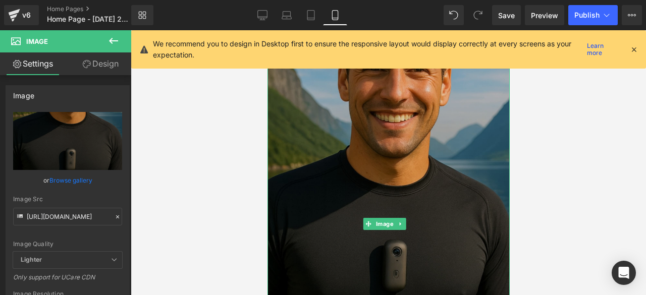
scroll to position [252, 0]
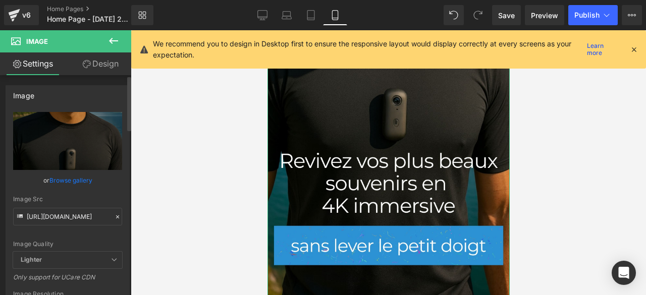
click at [116, 215] on icon at bounding box center [117, 216] width 3 height 3
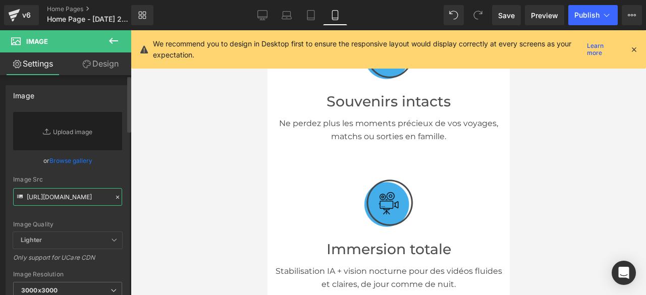
click at [90, 200] on input "[URL][DOMAIN_NAME]" at bounding box center [67, 197] width 109 height 18
paste input "[URL][DOMAIN_NAME][PHONE_NUMBER]"
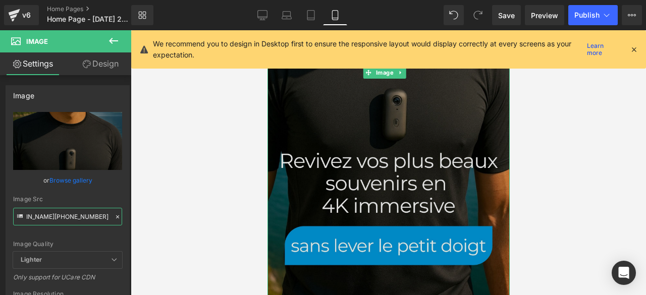
scroll to position [0, 0]
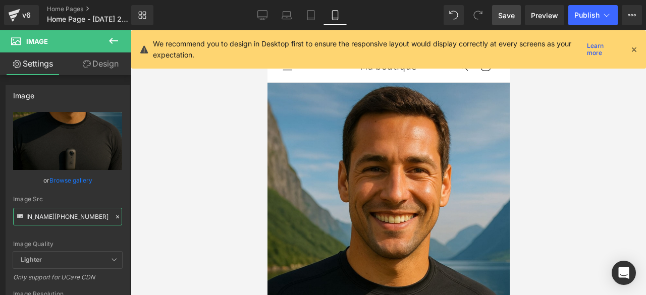
type input "[URL][DOMAIN_NAME]"
click at [509, 16] on span "Save" at bounding box center [506, 15] width 17 height 11
click at [263, 17] on icon at bounding box center [262, 15] width 10 height 10
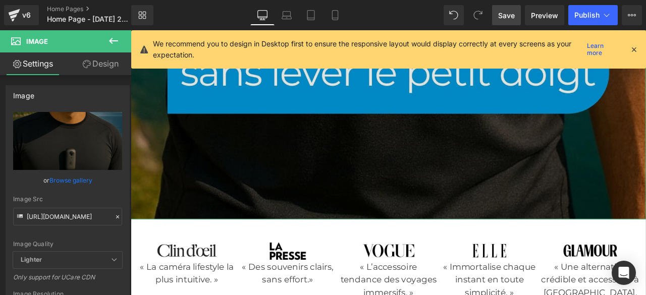
scroll to position [908, 0]
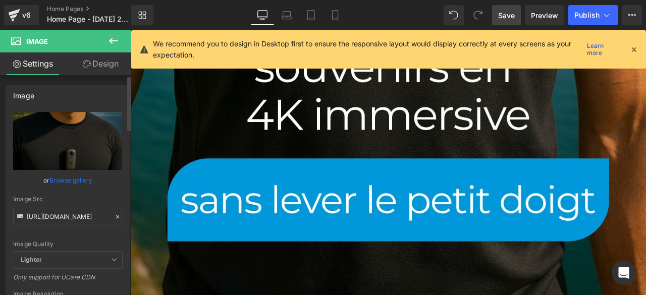
click at [115, 216] on icon at bounding box center [117, 216] width 7 height 7
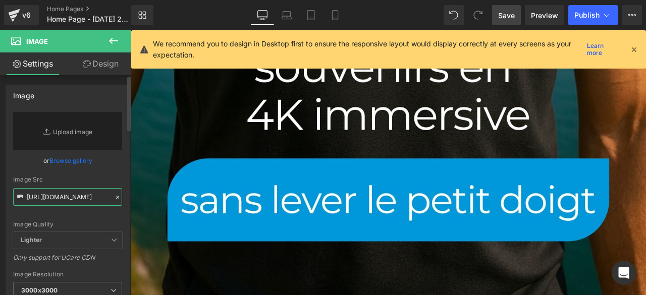
click at [102, 200] on input "[URL][DOMAIN_NAME]" at bounding box center [67, 197] width 109 height 18
paste input "[URL][DOMAIN_NAME]"
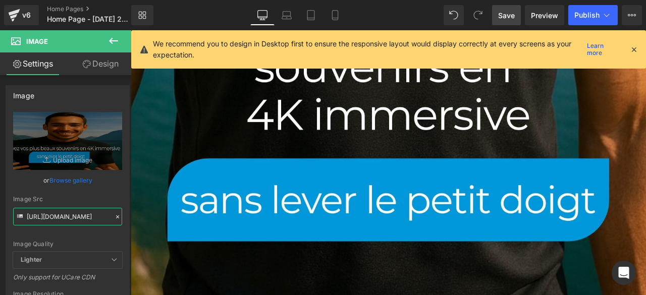
type input "[URL][DOMAIN_NAME]"
click at [636, 46] on icon at bounding box center [633, 49] width 9 height 9
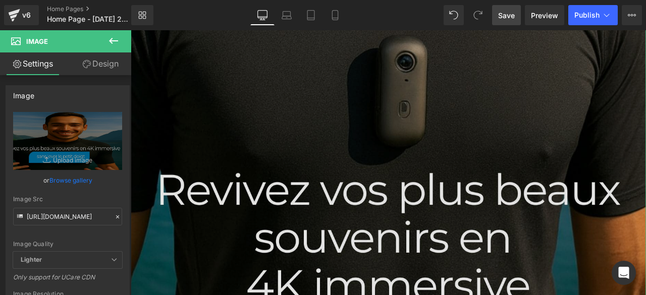
scroll to position [505, 0]
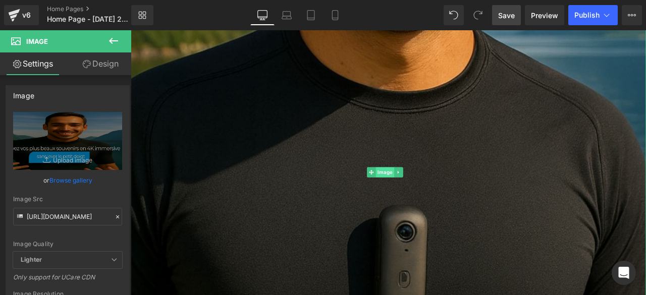
click at [434, 193] on span "Image" at bounding box center [432, 199] width 22 height 12
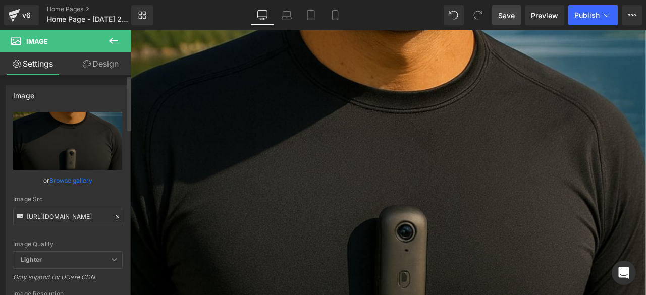
click at [114, 214] on icon at bounding box center [117, 216] width 7 height 7
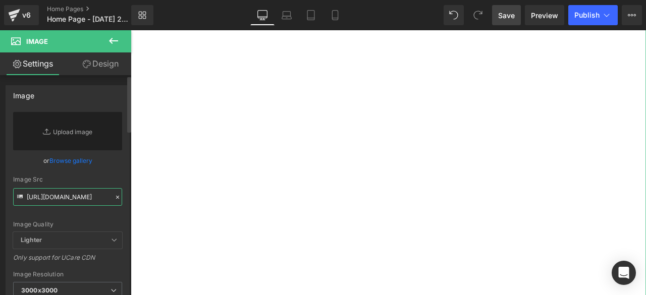
click at [88, 200] on input "[URL][DOMAIN_NAME]" at bounding box center [67, 197] width 109 height 18
paste input "[URL][DOMAIN_NAME]"
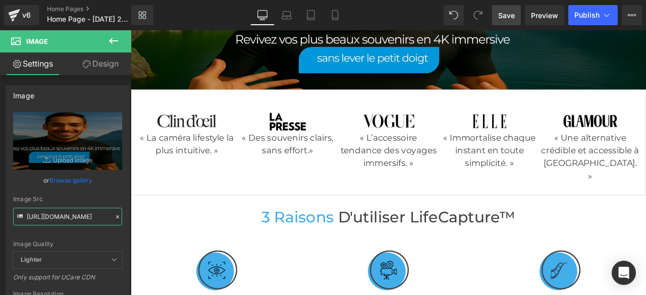
scroll to position [0, 0]
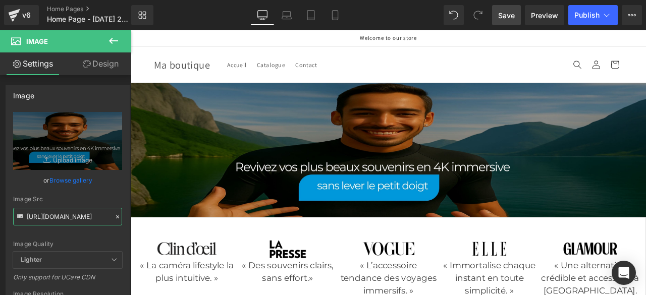
type input "[URL][DOMAIN_NAME]"
click at [517, 18] on link "Save" at bounding box center [506, 15] width 29 height 20
click at [540, 15] on span "Preview" at bounding box center [544, 15] width 27 height 11
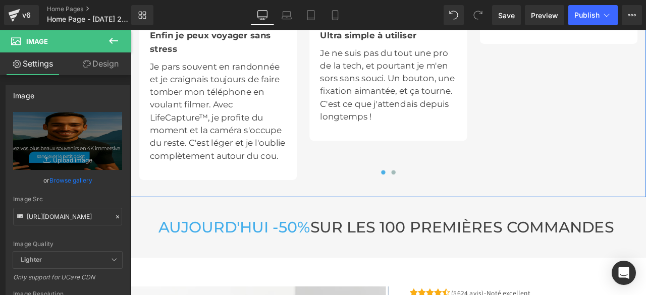
scroll to position [2876, 0]
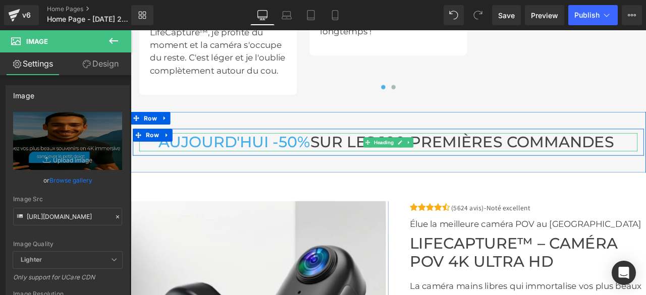
click at [289, 159] on font "I -50%" at bounding box center [316, 163] width 55 height 22
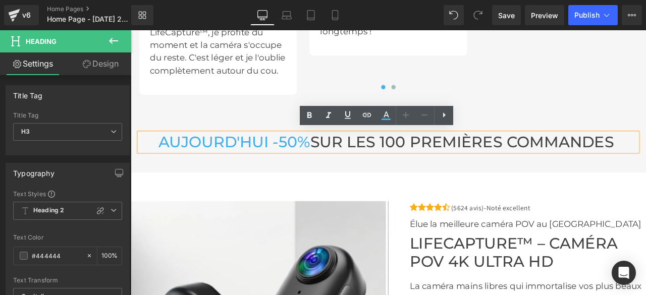
click at [289, 161] on font "I -50%" at bounding box center [316, 163] width 55 height 22
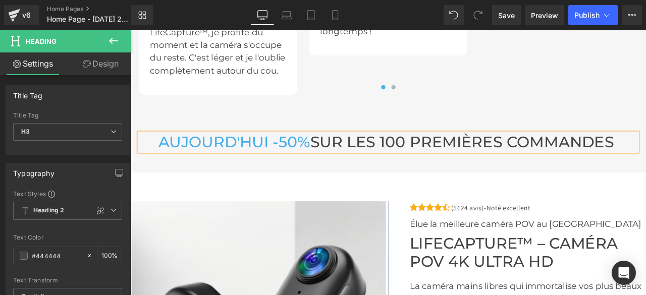
click at [277, 162] on font "AUJOURD'HU" at bounding box center [226, 163] width 125 height 22
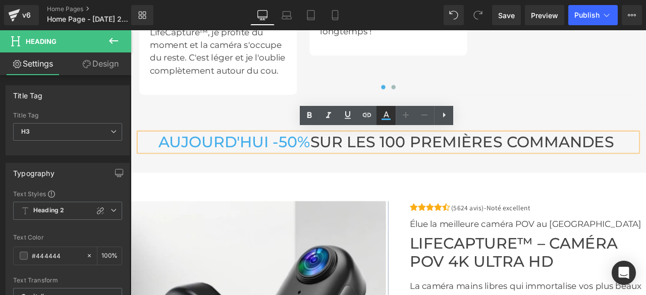
click at [383, 118] on icon at bounding box center [386, 115] width 12 height 12
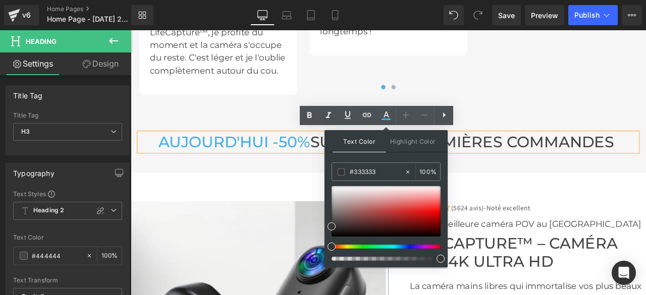
click at [254, 163] on font "AUJOURD'HU" at bounding box center [226, 163] width 125 height 22
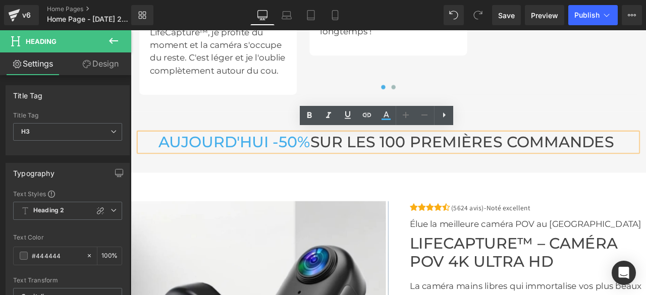
click at [237, 161] on font "AUJOURD'HU" at bounding box center [226, 163] width 125 height 22
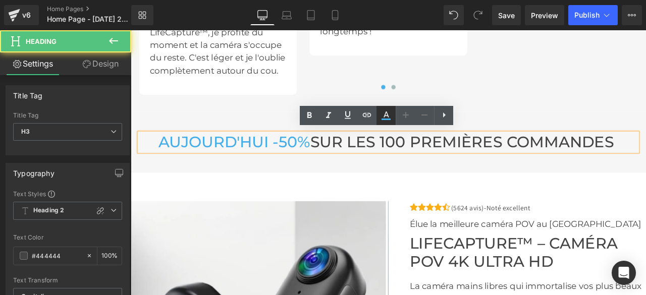
click at [387, 117] on icon at bounding box center [386, 115] width 12 height 12
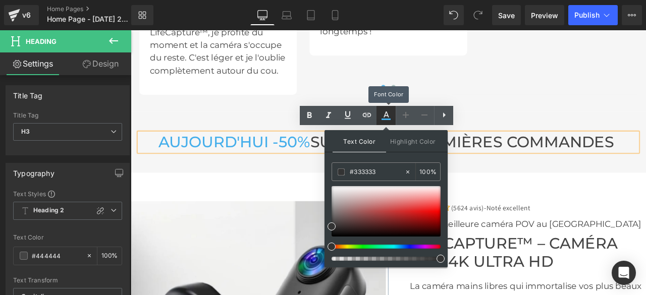
click at [387, 117] on icon at bounding box center [386, 115] width 12 height 12
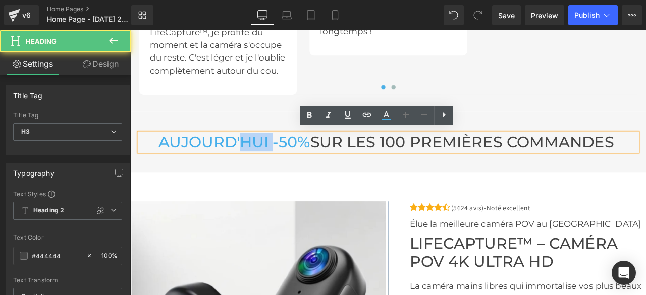
drag, startPoint x: 292, startPoint y: 164, endPoint x: 253, endPoint y: 162, distance: 39.4
click at [253, 162] on span "AUJOURD'HU I -50%" at bounding box center [254, 163] width 180 height 22
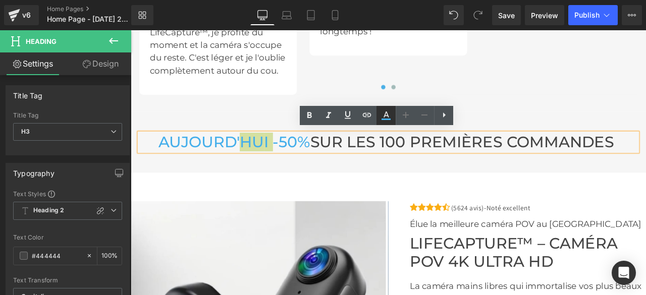
click at [393, 117] on link at bounding box center [385, 115] width 19 height 19
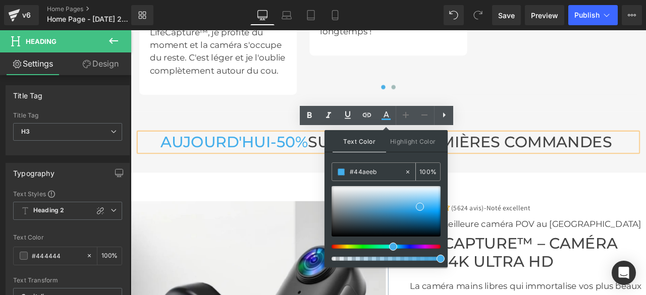
drag, startPoint x: 391, startPoint y: 172, endPoint x: 344, endPoint y: 174, distance: 47.4
click at [344, 174] on div "#333333" at bounding box center [368, 172] width 72 height 18
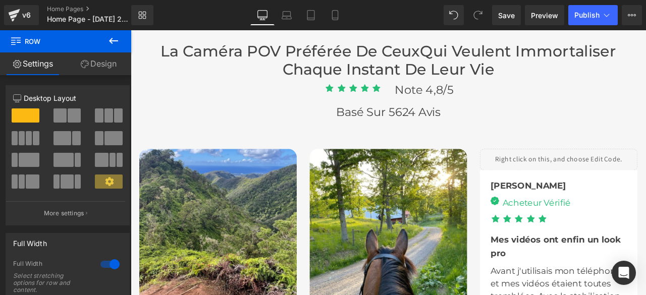
scroll to position [2220, 0]
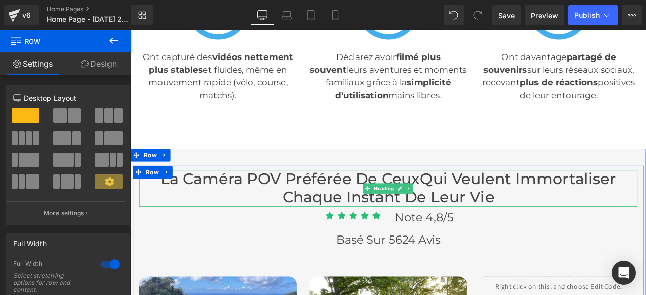
click at [382, 196] on font "La Caméra POV Préférée De Ceux" at bounding box center [319, 207] width 307 height 22
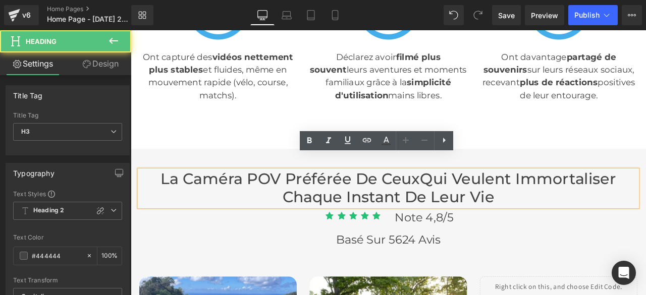
click at [387, 196] on font "La Caméra POV Préférée De Ceux" at bounding box center [319, 207] width 307 height 22
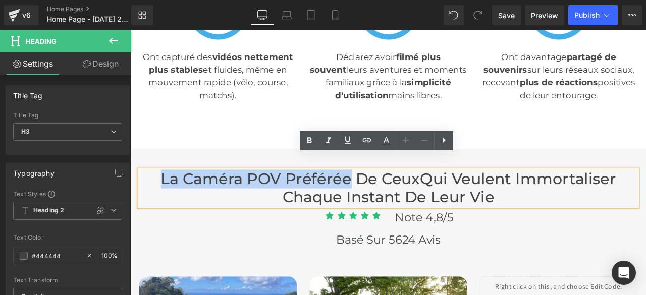
drag, startPoint x: 387, startPoint y: 192, endPoint x: 164, endPoint y: 195, distance: 223.0
click at [166, 196] on font "La Caméra POV Préférée De Ceux" at bounding box center [319, 207] width 307 height 22
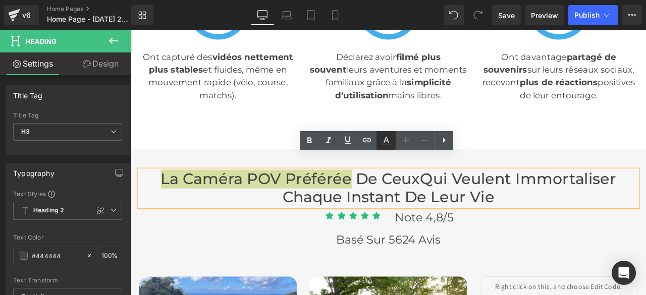
click at [385, 140] on icon at bounding box center [386, 141] width 12 height 12
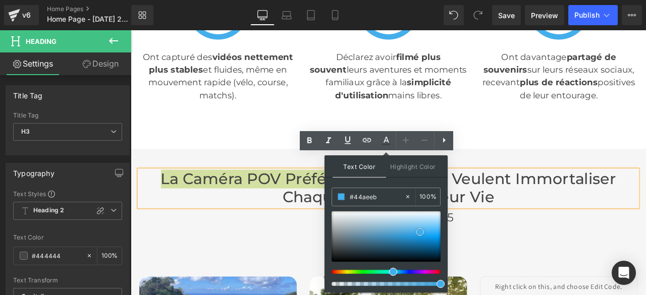
click at [419, 231] on span at bounding box center [420, 232] width 8 height 8
click at [409, 198] on icon at bounding box center [407, 196] width 7 height 7
drag, startPoint x: 384, startPoint y: 197, endPoint x: 324, endPoint y: 197, distance: 60.0
click at [324, 197] on div "Text Color Highlight Color #333333 #44aeeb 100 % none 0 %" at bounding box center [385, 223] width 123 height 137
type input "none"
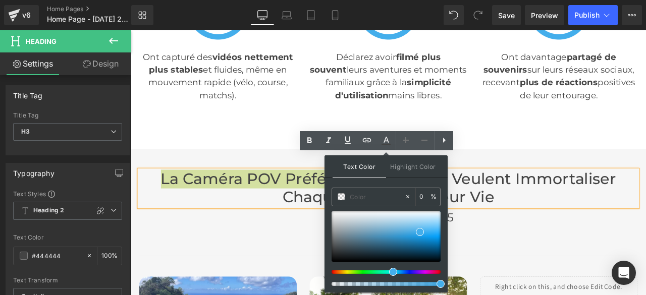
paste input "#44aeeb"
type input "#"
paste input "#44aeeb"
click at [420, 232] on span at bounding box center [420, 232] width 8 height 8
click at [407, 198] on icon at bounding box center [407, 196] width 7 height 7
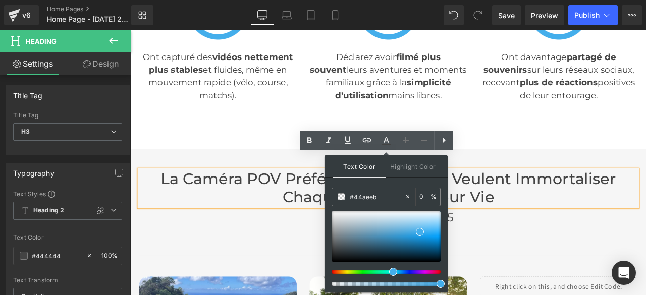
click at [544, 149] on div "Image Image Image Image « La caméra lifestyle la plus intuitive. » Text Block I…" at bounding box center [436, 179] width 610 height 4613
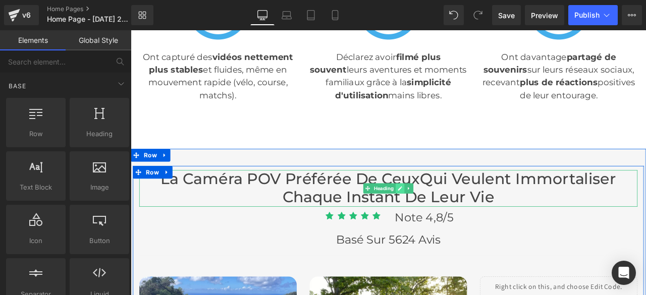
click at [444, 212] on link at bounding box center [449, 218] width 11 height 12
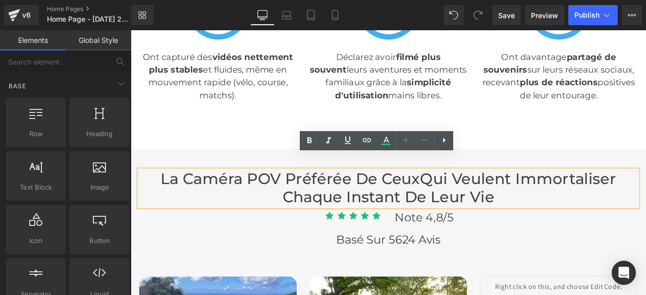
click at [405, 196] on font "La Caméra POV Préférée De Ceux" at bounding box center [319, 207] width 307 height 22
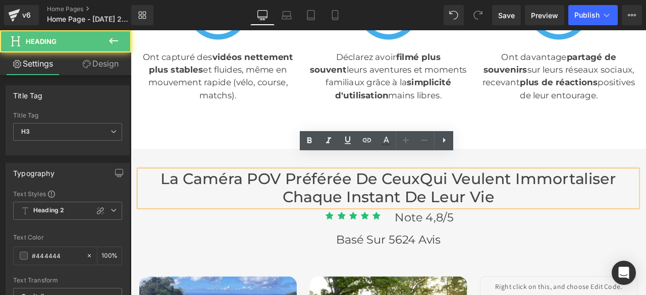
click at [395, 196] on font "La Caméra POV Préférée De Ceux" at bounding box center [319, 207] width 307 height 22
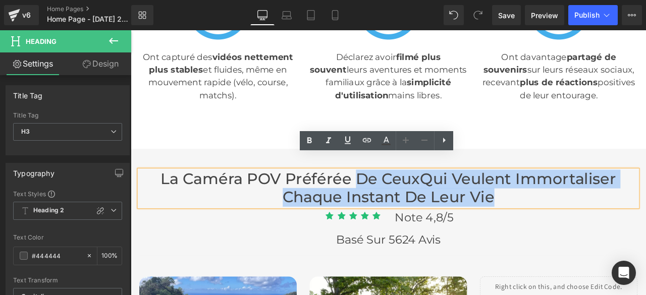
drag, startPoint x: 395, startPoint y: 187, endPoint x: 556, endPoint y: 215, distance: 163.5
click at [556, 215] on font "La Caméra POV Préférée De Ceux Qui Veulent Immortaliser Chaque Instant De Leur …" at bounding box center [435, 217] width 539 height 43
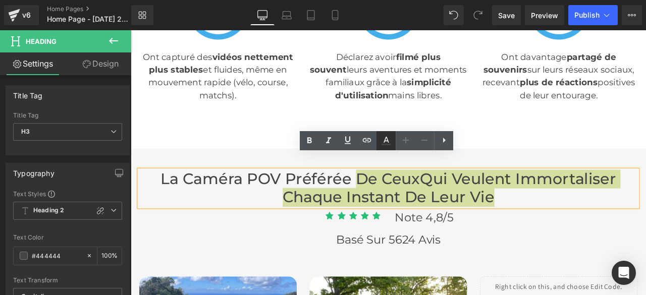
click at [385, 142] on icon at bounding box center [386, 141] width 12 height 12
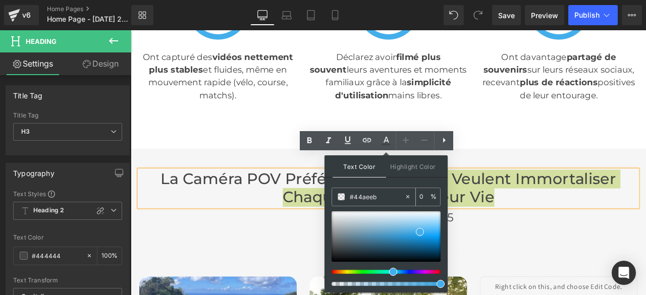
drag, startPoint x: 366, startPoint y: 195, endPoint x: 345, endPoint y: 197, distance: 20.7
click at [345, 197] on div "#44aeeb" at bounding box center [368, 197] width 72 height 18
type input "none"
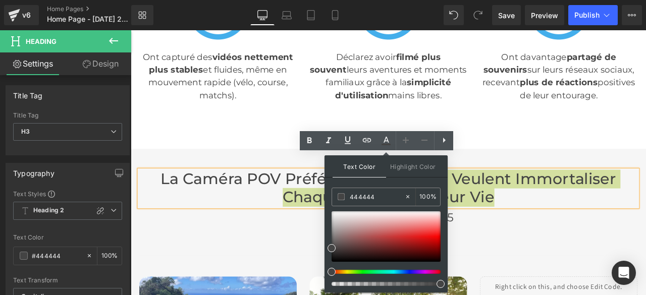
type input "444444"
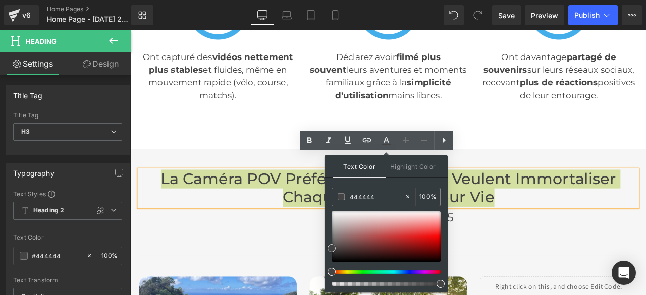
click at [332, 248] on span at bounding box center [331, 248] width 8 height 8
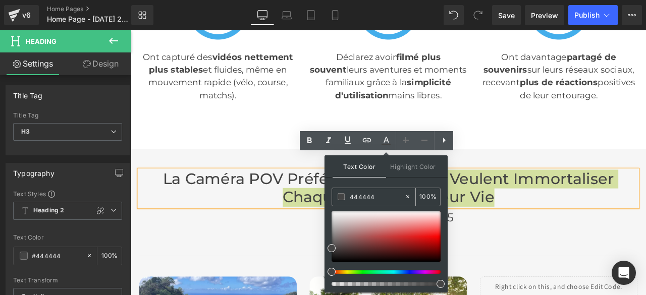
click at [340, 196] on span at bounding box center [341, 196] width 7 height 7
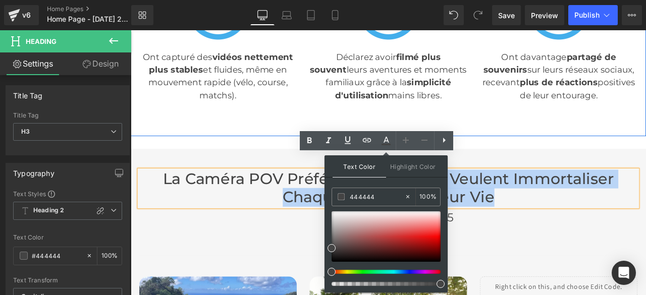
click at [391, 126] on div "Nos 10 000 Utilisateurs Ont Constaté des Résultats Spectaculaires Dès la Premiè…" at bounding box center [436, 23] width 610 height 265
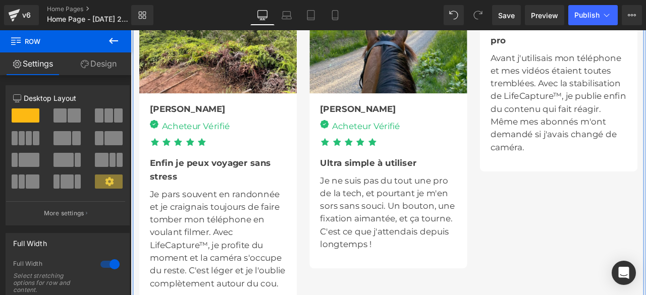
scroll to position [2876, 0]
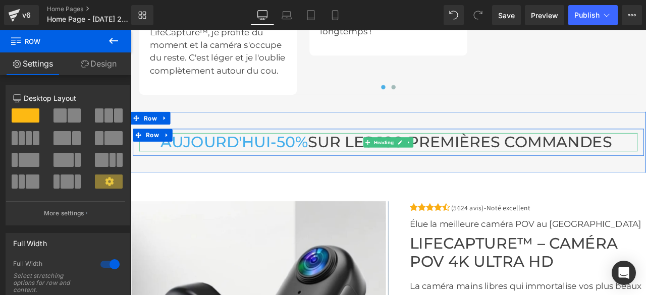
click at [281, 159] on span "AUJOURD' HU" at bounding box center [228, 163] width 125 height 22
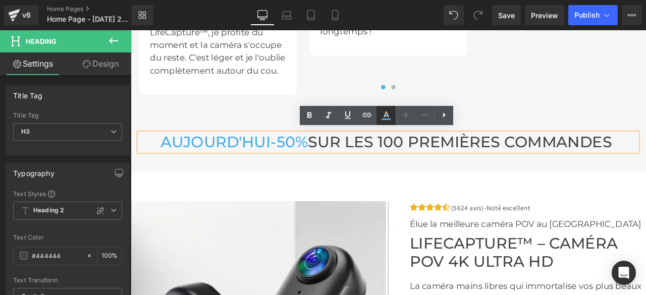
click at [393, 119] on link at bounding box center [385, 115] width 19 height 19
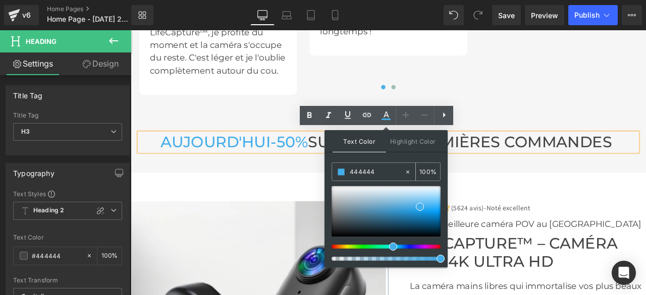
drag, startPoint x: 384, startPoint y: 170, endPoint x: 340, endPoint y: 170, distance: 44.4
click at [340, 170] on div "444444" at bounding box center [368, 172] width 72 height 18
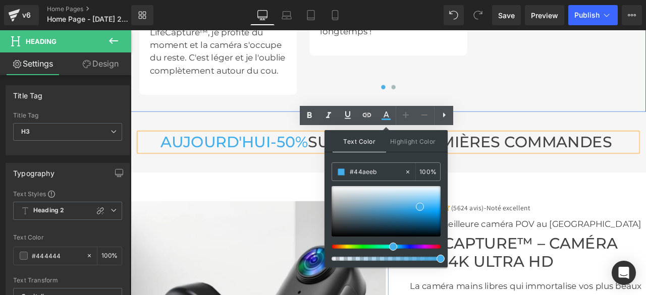
click at [131, 30] on div at bounding box center [131, 30] width 0 height 0
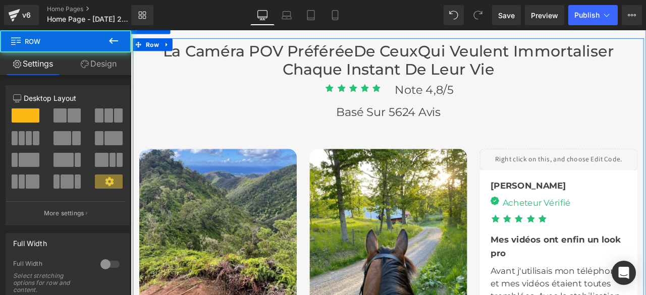
scroll to position [2321, 0]
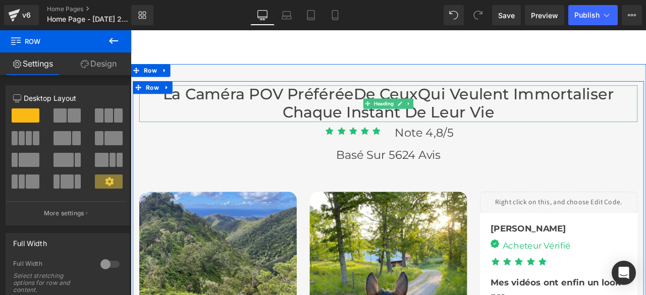
click at [382, 95] on font "La Caméra POV Préférée De Ceux" at bounding box center [320, 106] width 302 height 22
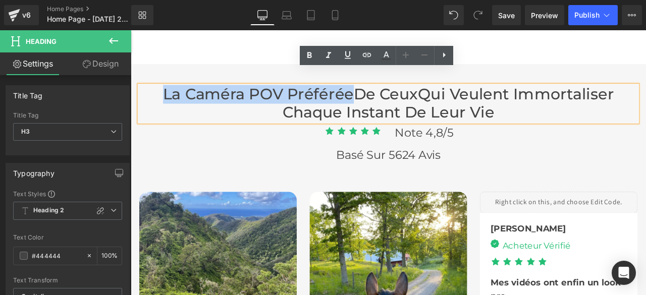
drag, startPoint x: 383, startPoint y: 90, endPoint x: 160, endPoint y: 86, distance: 223.0
click at [160, 95] on h3 "La Caméra POV Préférée De Ceux Qui Veulent Immortaliser Chaque Instant De Leur …" at bounding box center [436, 116] width 590 height 43
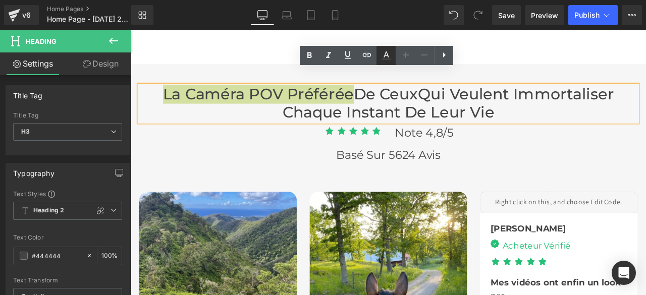
click at [383, 51] on icon at bounding box center [386, 55] width 12 height 12
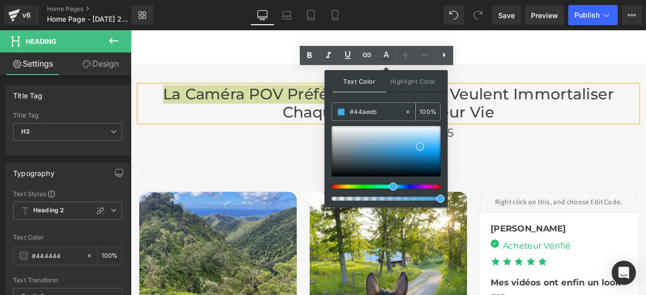
click at [410, 111] on icon at bounding box center [407, 111] width 7 height 7
drag, startPoint x: 383, startPoint y: 112, endPoint x: 328, endPoint y: 111, distance: 55.5
click at [328, 111] on div "Text Color Highlight Color #333333 #44aeeb 100 % none 0 %" at bounding box center [385, 138] width 123 height 137
type input "none"
paste input "#44aeeb"
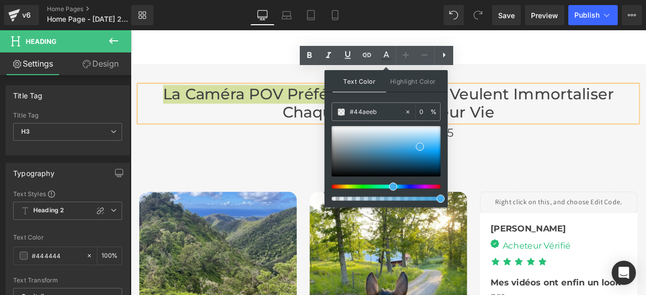
type input "#44aeeb"
click at [420, 145] on span at bounding box center [420, 147] width 8 height 8
click at [339, 111] on span at bounding box center [341, 111] width 7 height 7
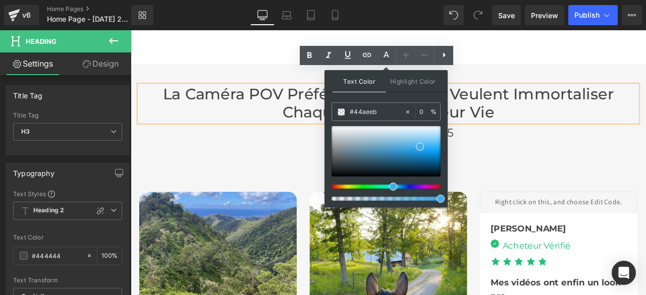
click at [336, 146] on div "Icon Icon Icon Icon Icon Icon List Hoz Note 4,8/5 Heading Row" at bounding box center [436, 157] width 590 height 26
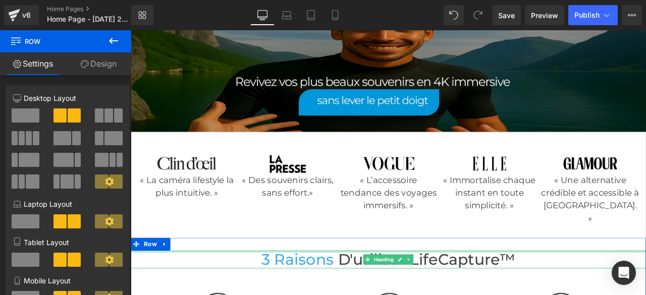
scroll to position [0, 0]
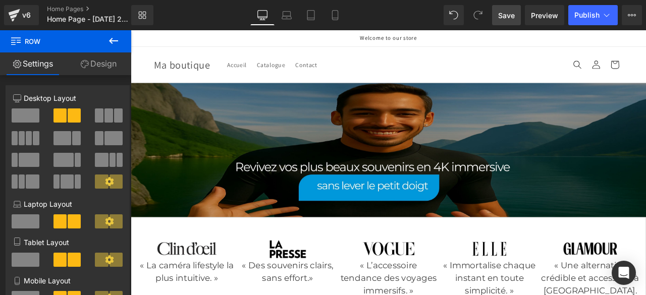
click at [513, 16] on span "Save" at bounding box center [506, 15] width 17 height 11
click at [532, 15] on span "Preview" at bounding box center [544, 15] width 27 height 11
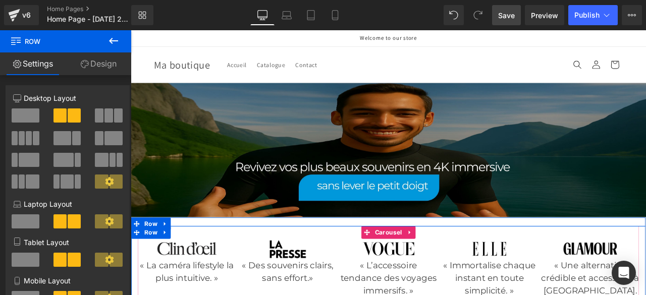
scroll to position [50, 0]
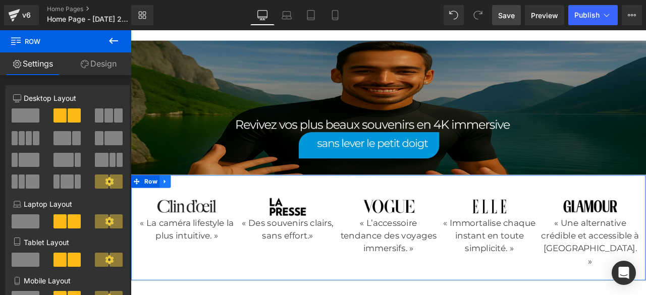
click at [170, 206] on icon at bounding box center [171, 210] width 7 height 8
click at [194, 206] on icon at bounding box center [197, 210] width 7 height 8
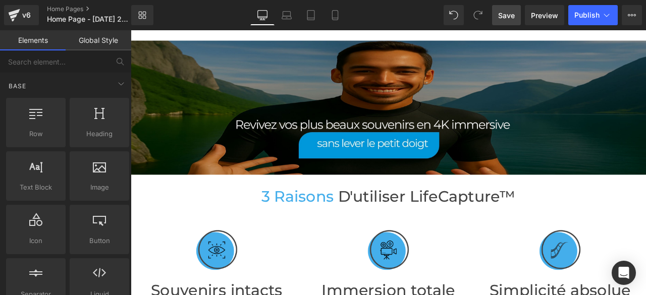
drag, startPoint x: 499, startPoint y: 15, endPoint x: 546, endPoint y: 121, distance: 116.1
click at [499, 15] on span "Save" at bounding box center [506, 15] width 17 height 11
click at [591, 12] on span "Publish" at bounding box center [586, 15] width 25 height 8
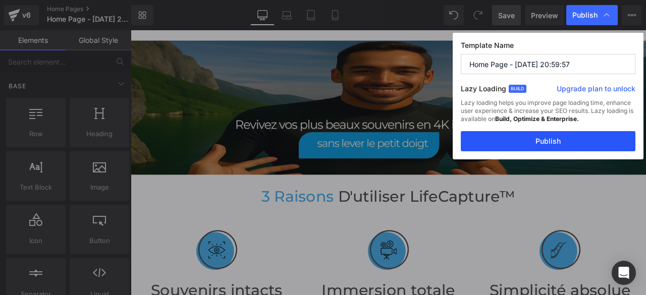
click at [543, 138] on button "Publish" at bounding box center [548, 141] width 175 height 20
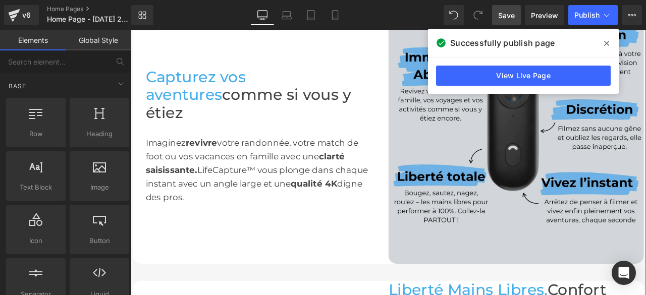
scroll to position [454, 0]
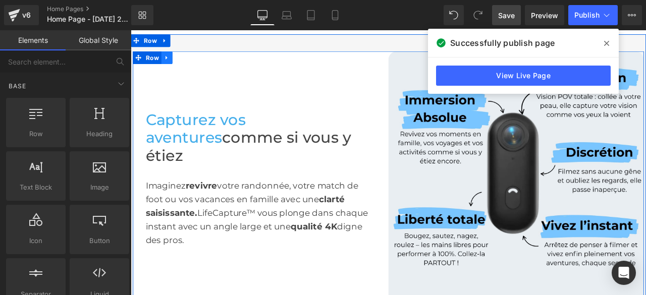
click at [172, 61] on icon at bounding box center [173, 63] width 2 height 5
click at [184, 61] on icon at bounding box center [186, 63] width 7 height 8
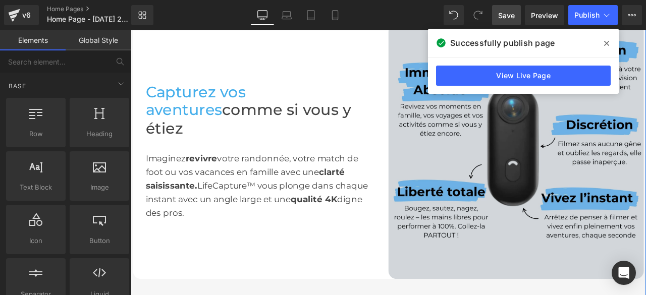
scroll to position [739, 0]
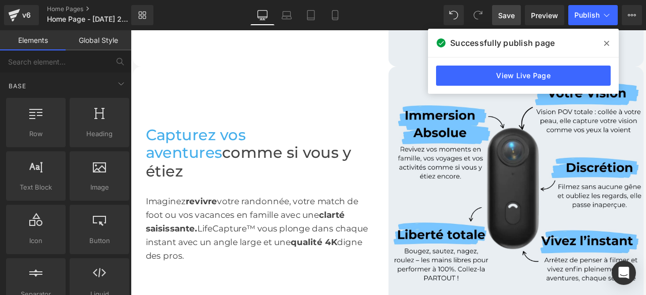
click at [606, 39] on icon at bounding box center [606, 43] width 5 height 8
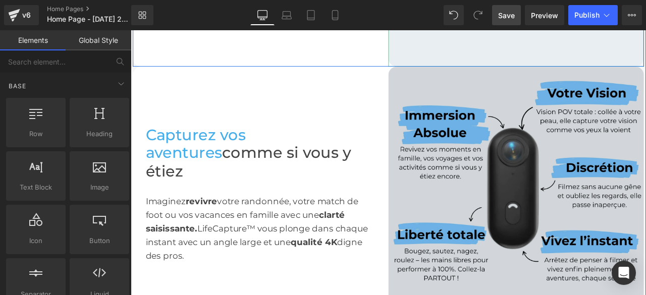
scroll to position [789, 0]
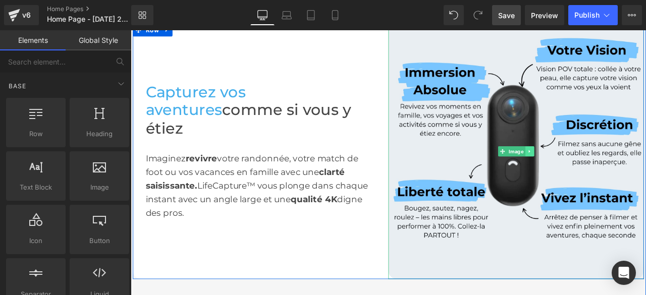
click at [598, 175] on link at bounding box center [603, 174] width 11 height 12
click at [606, 174] on icon at bounding box center [609, 174] width 6 height 6
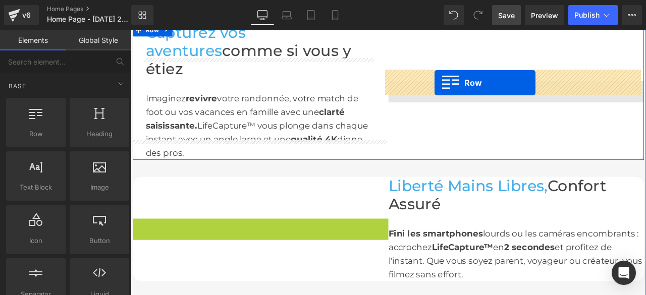
drag, startPoint x: 134, startPoint y: 237, endPoint x: 490, endPoint y: 92, distance: 384.8
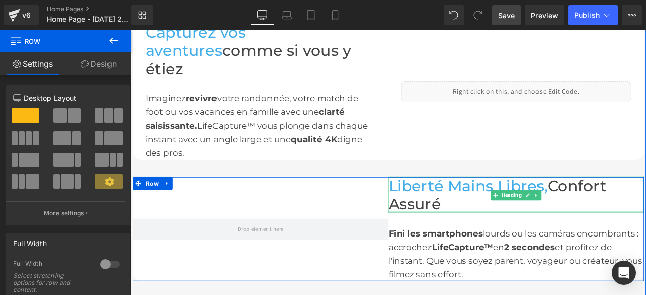
scroll to position [688, 0]
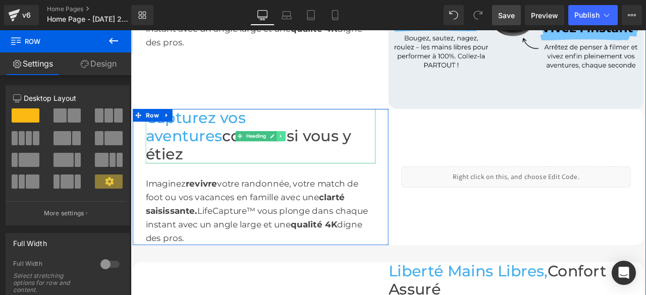
click at [306, 153] on icon at bounding box center [309, 156] width 6 height 6
click at [311, 153] on icon at bounding box center [314, 156] width 6 height 6
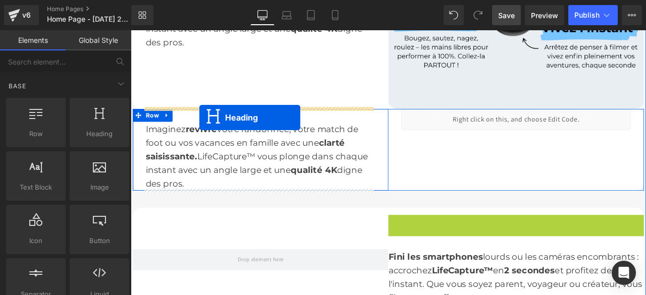
drag, startPoint x: 558, startPoint y: 260, endPoint x: 212, endPoint y: 134, distance: 368.8
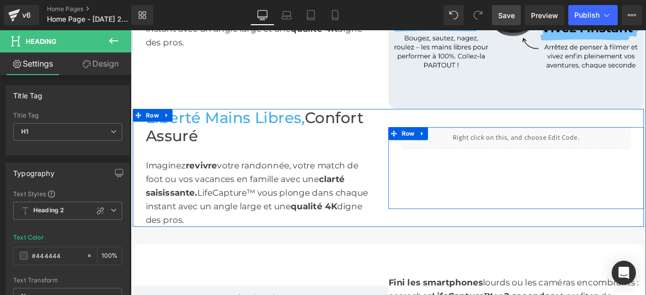
scroll to position [739, 0]
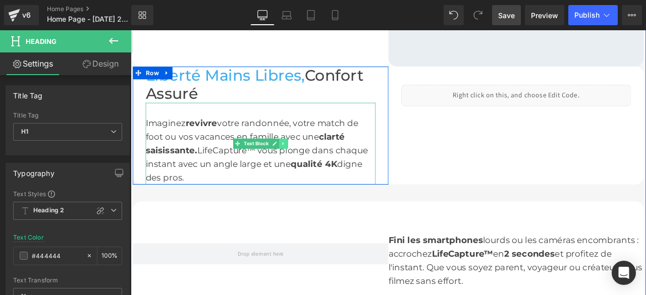
click at [310, 164] on icon at bounding box center [312, 164] width 6 height 6
click at [314, 163] on icon at bounding box center [317, 165] width 6 height 6
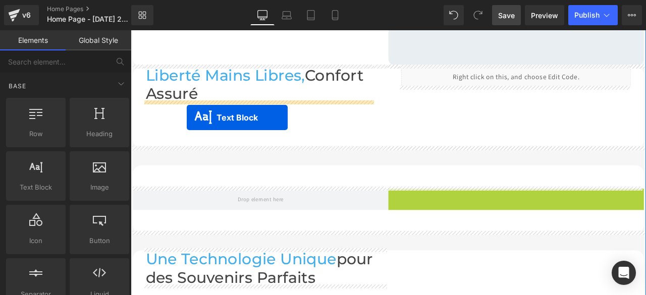
drag, startPoint x: 556, startPoint y: 227, endPoint x: 197, endPoint y: 134, distance: 371.6
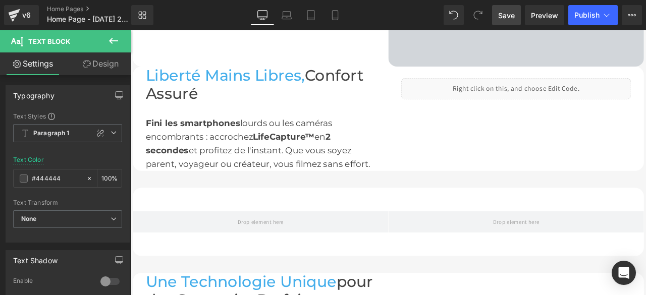
scroll to position [789, 0]
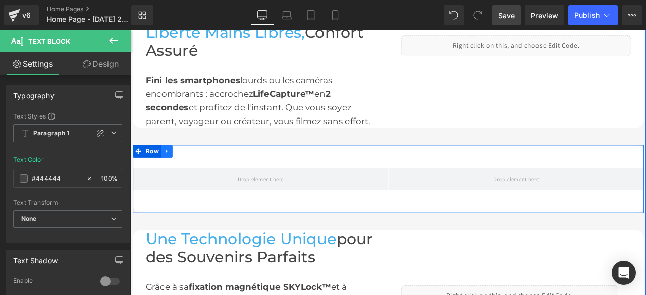
click at [172, 172] on icon at bounding box center [173, 174] width 2 height 5
click at [196, 173] on icon at bounding box center [199, 174] width 7 height 7
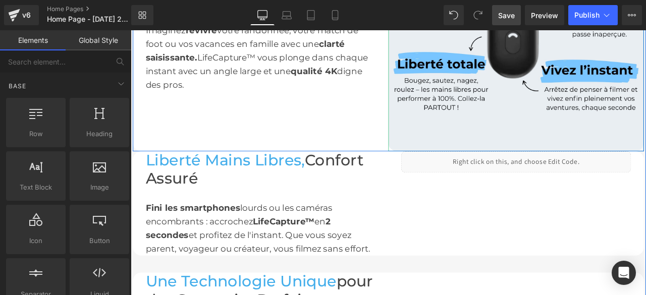
scroll to position [688, 0]
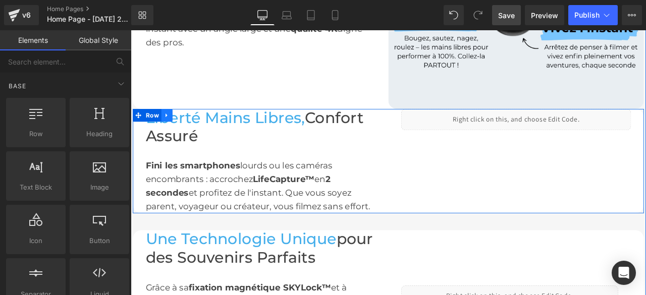
click at [172, 129] on icon at bounding box center [173, 131] width 2 height 5
click at [183, 128] on icon at bounding box center [186, 131] width 7 height 7
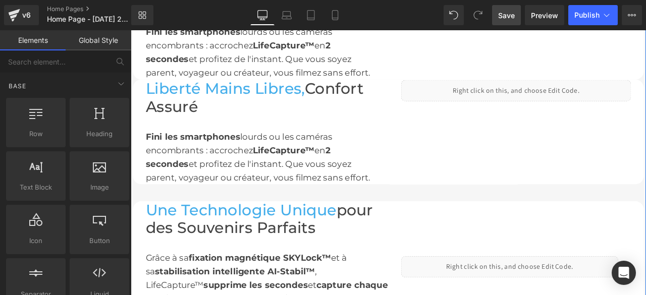
scroll to position [862, 0]
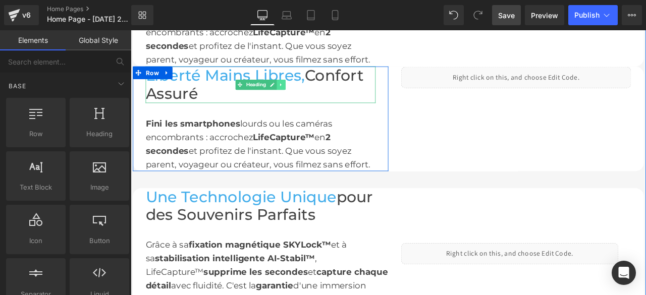
click at [306, 92] on icon at bounding box center [309, 95] width 6 height 6
click at [311, 92] on icon at bounding box center [314, 95] width 6 height 6
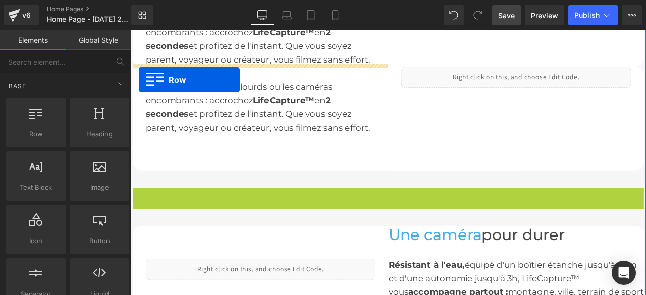
drag, startPoint x: 134, startPoint y: 223, endPoint x: 140, endPoint y: 88, distance: 134.8
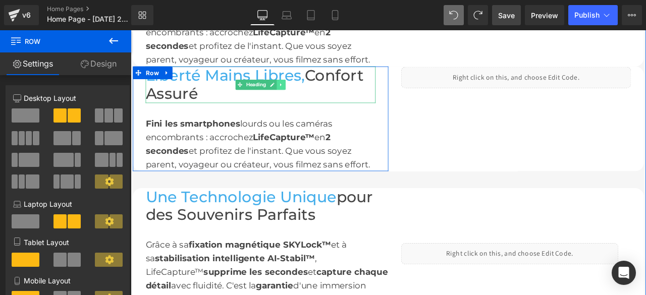
click at [306, 94] on icon at bounding box center [309, 95] width 6 height 6
click at [311, 94] on icon at bounding box center [314, 95] width 6 height 6
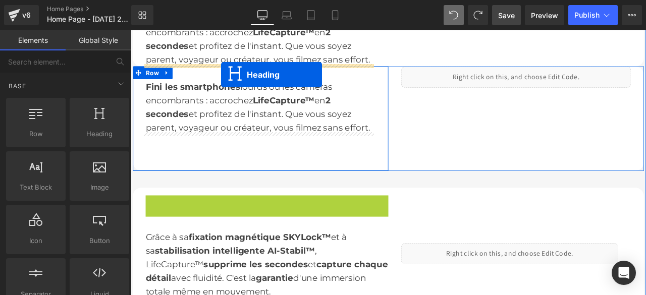
drag, startPoint x: 263, startPoint y: 238, endPoint x: 238, endPoint y: 83, distance: 157.5
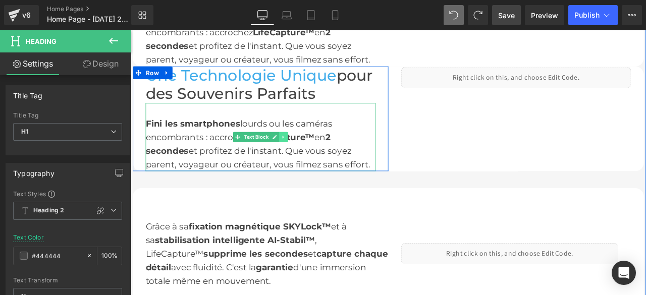
click at [311, 156] on link at bounding box center [312, 157] width 11 height 12
click at [314, 156] on icon at bounding box center [317, 157] width 6 height 6
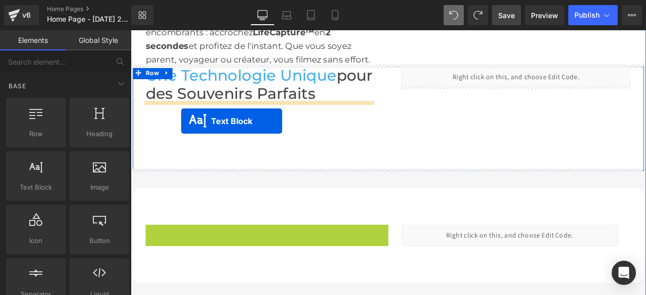
drag, startPoint x: 259, startPoint y: 272, endPoint x: 191, endPoint y: 138, distance: 150.3
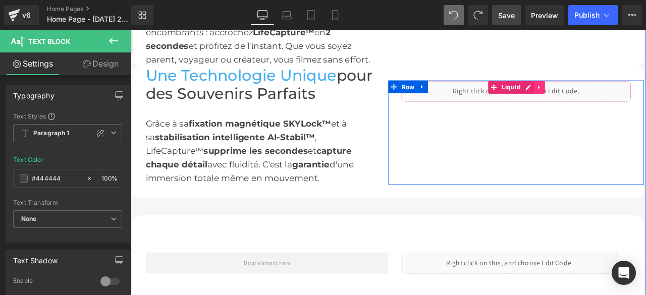
click at [611, 98] on icon at bounding box center [614, 98] width 7 height 8
click at [618, 96] on icon at bounding box center [621, 97] width 7 height 7
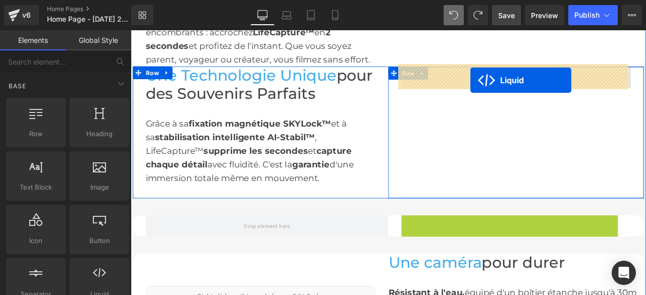
drag, startPoint x: 547, startPoint y: 255, endPoint x: 533, endPoint y: 90, distance: 166.1
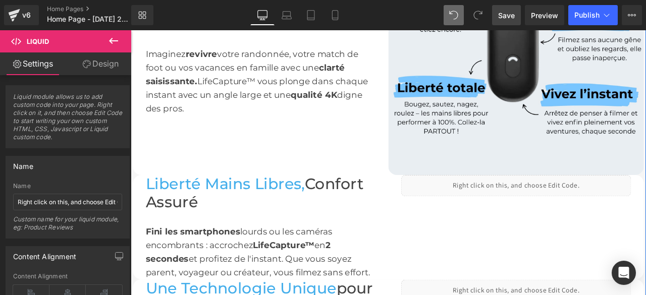
scroll to position [761, 0]
